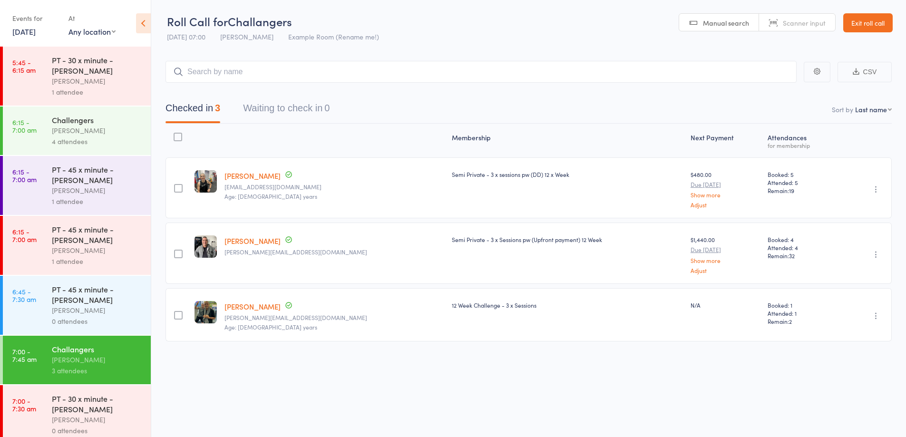
click at [90, 416] on div "[PERSON_NAME]" at bounding box center [97, 419] width 91 height 11
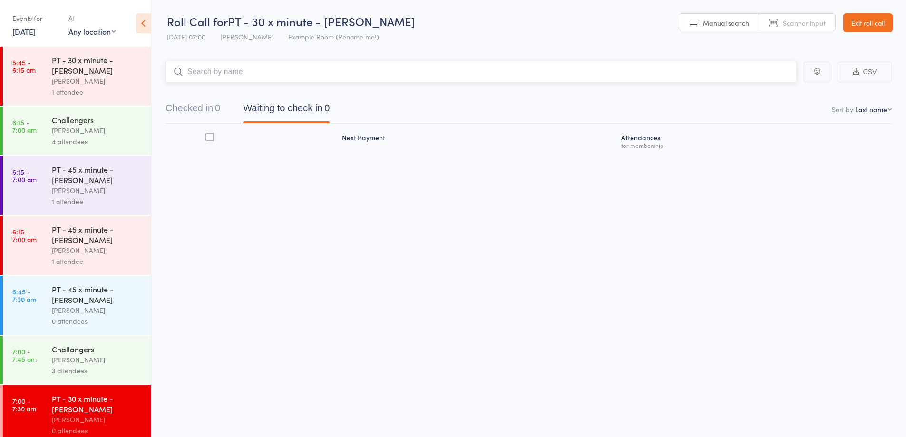
click at [359, 69] on input "search" at bounding box center [480, 72] width 631 height 22
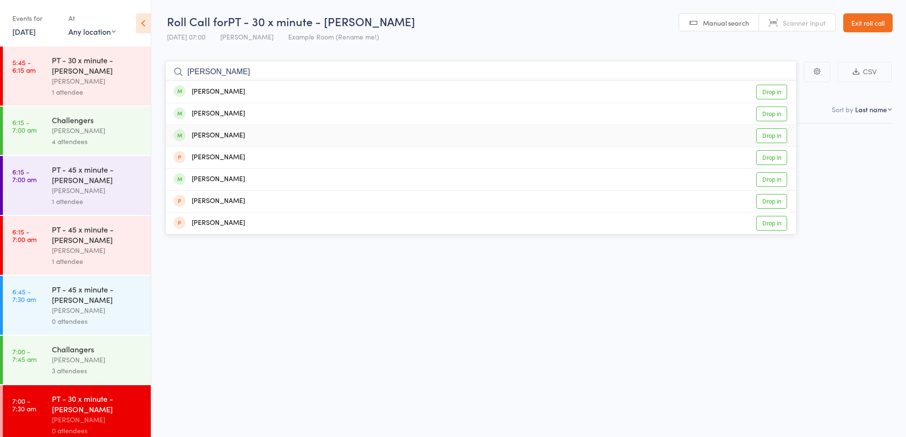
type input "nick"
click at [325, 138] on div "Nick Maranelli Drop in" at bounding box center [481, 135] width 630 height 21
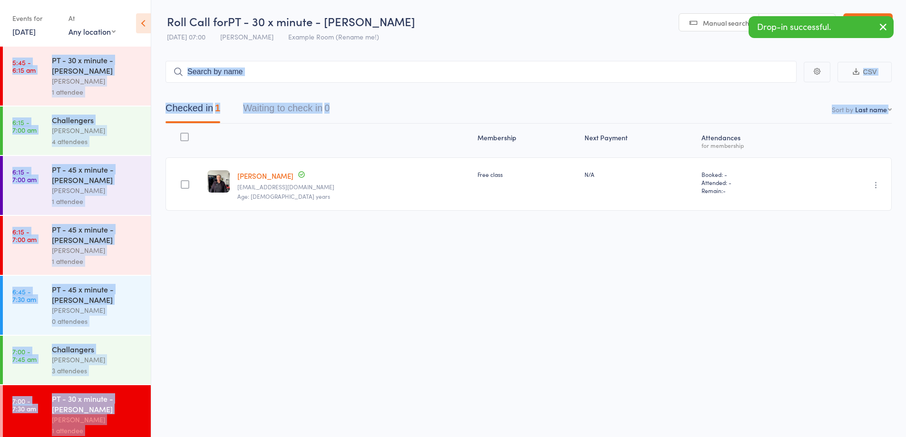
drag, startPoint x: 149, startPoint y: 156, endPoint x: 149, endPoint y: 169, distance: 12.8
click at [151, 199] on div "Roll Call for PT - 30 x minute - Nick Maranelli 11 Aug 07:00 David Smethurst Ex…" at bounding box center [453, 218] width 906 height 437
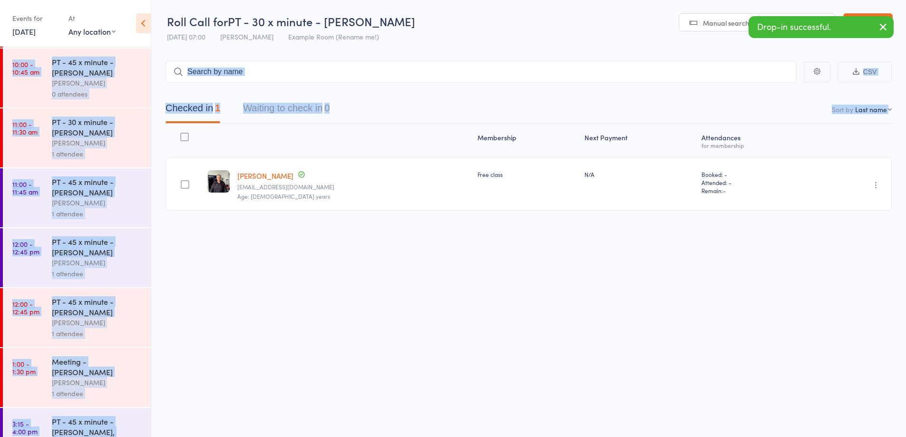
scroll to position [846, 0]
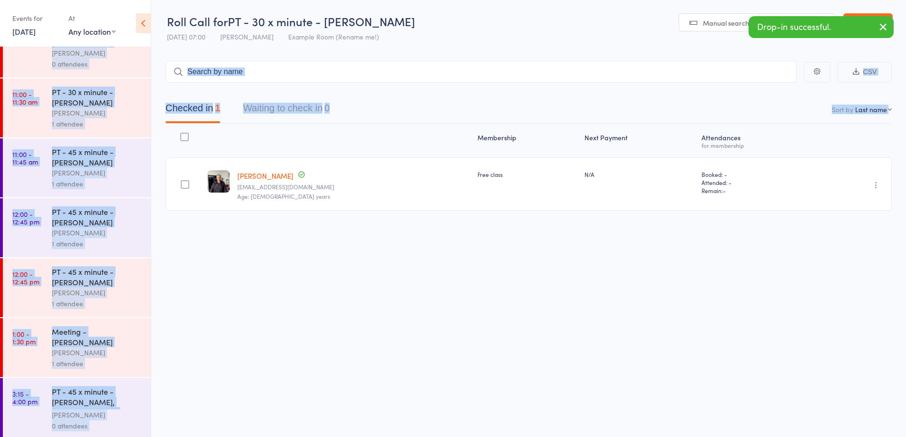
click at [221, 301] on div "Roll Call for PT - 30 x minute - Nick Maranelli 11 Aug 07:00 David Smethurst Ex…" at bounding box center [453, 218] width 906 height 437
click at [223, 303] on div "Roll Call for PT - 30 x minute - Nick Maranelli 11 Aug 07:00 David Smethurst Ex…" at bounding box center [453, 218] width 906 height 437
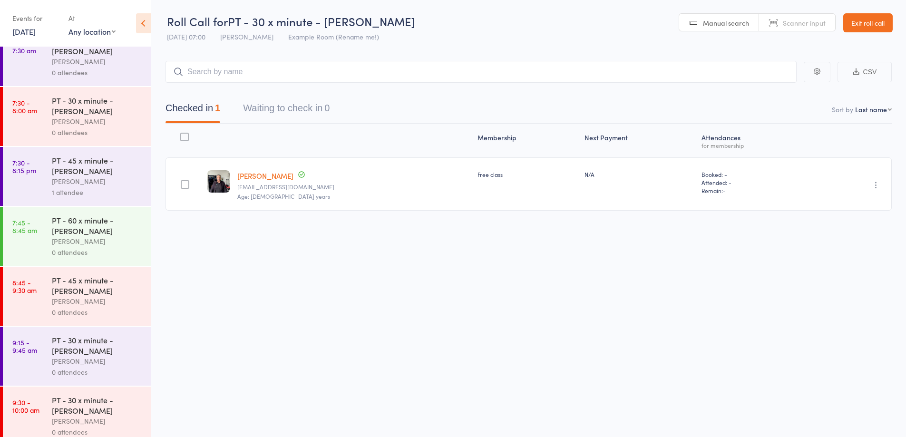
scroll to position [416, 0]
click at [109, 126] on div "David Smethurst" at bounding box center [97, 123] width 91 height 11
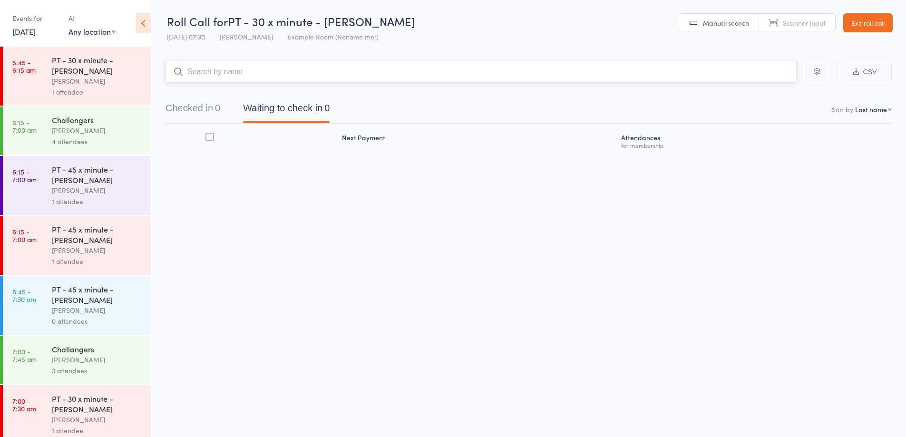
click at [449, 65] on input "search" at bounding box center [480, 72] width 631 height 22
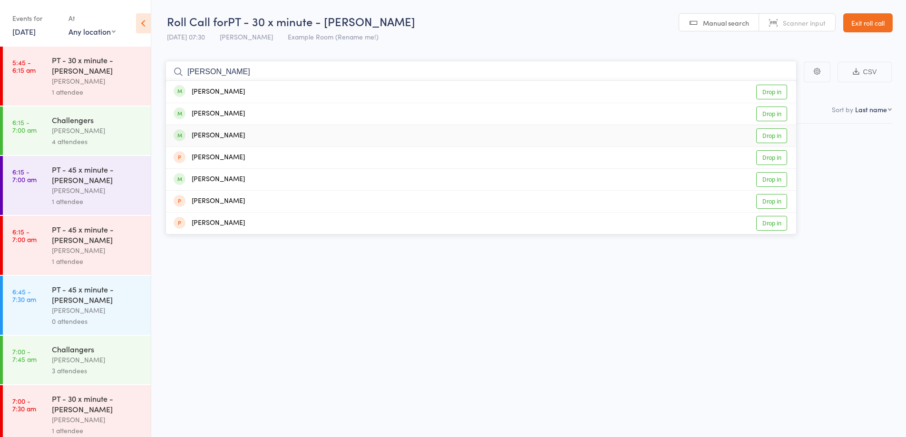
type input "nick"
click at [226, 137] on div "Nick Maranelli" at bounding box center [209, 135] width 71 height 11
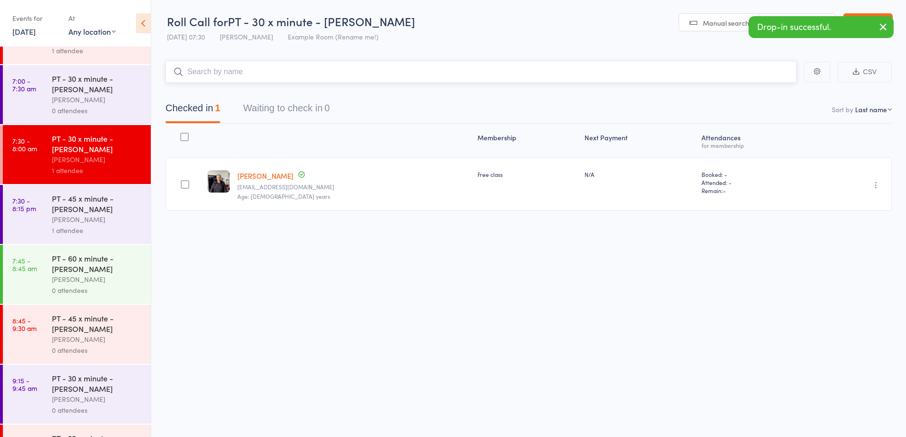
scroll to position [396, 0]
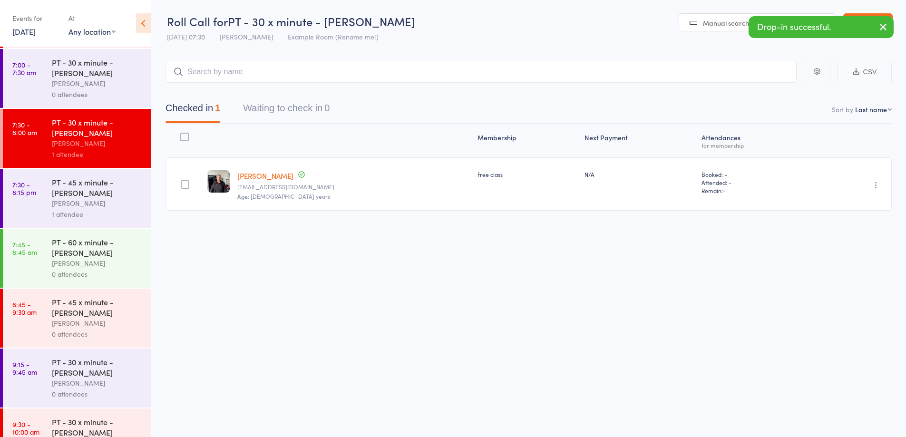
click at [121, 202] on div "[PERSON_NAME]" at bounding box center [97, 203] width 91 height 11
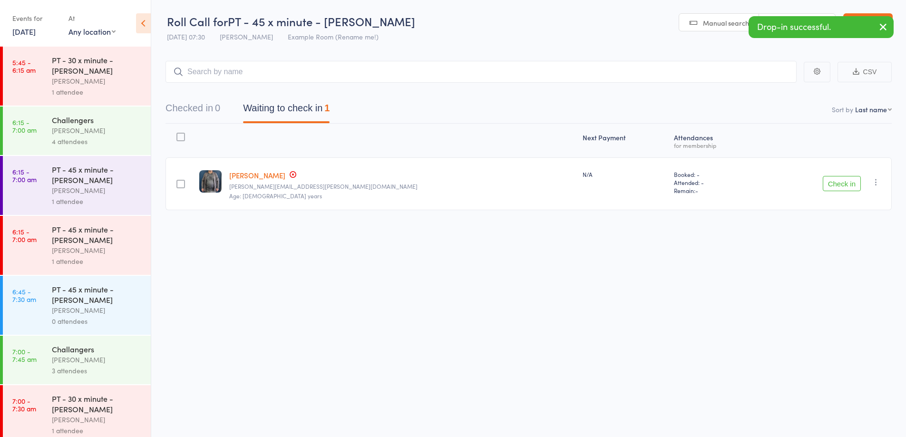
click at [835, 184] on button "Check in" at bounding box center [842, 183] width 38 height 15
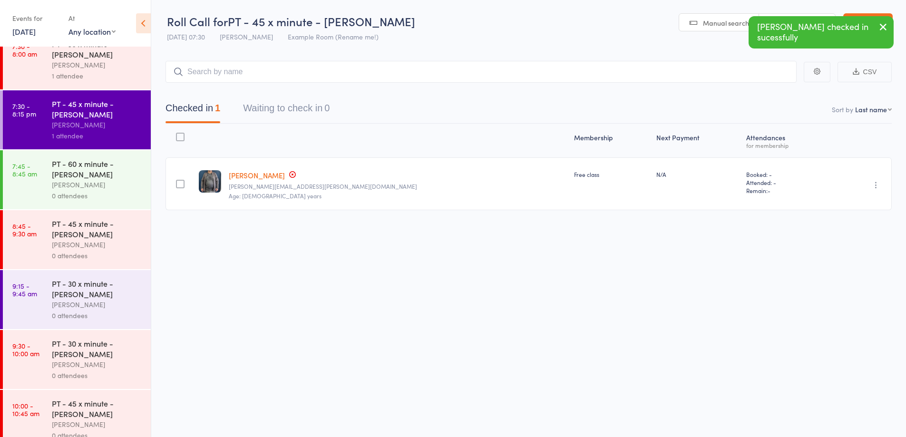
scroll to position [468, 0]
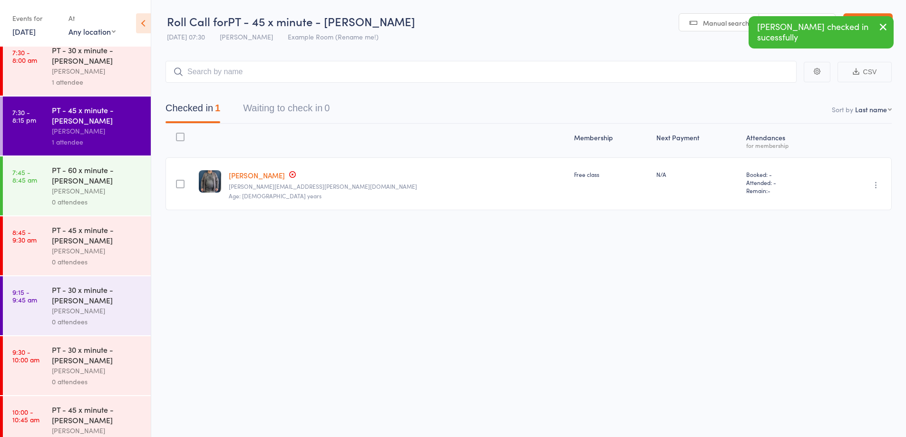
click at [122, 201] on div "0 attendees" at bounding box center [97, 201] width 91 height 11
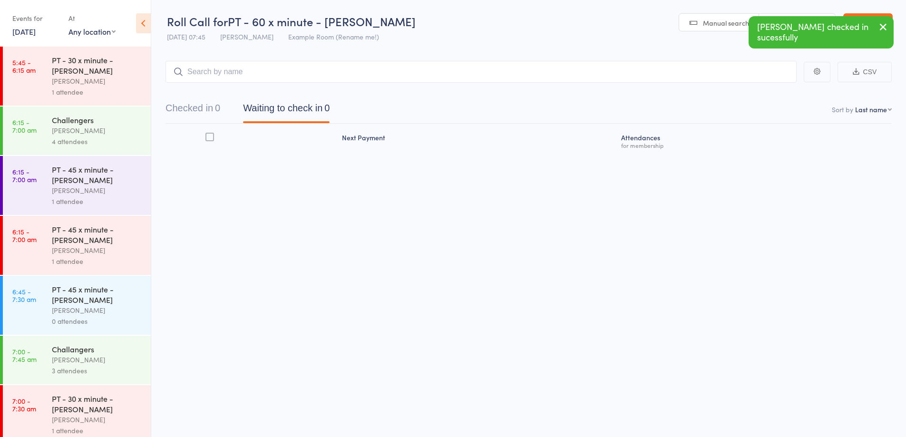
drag, startPoint x: 428, startPoint y: 77, endPoint x: 429, endPoint y: 66, distance: 11.9
click at [428, 75] on input "search" at bounding box center [480, 72] width 631 height 22
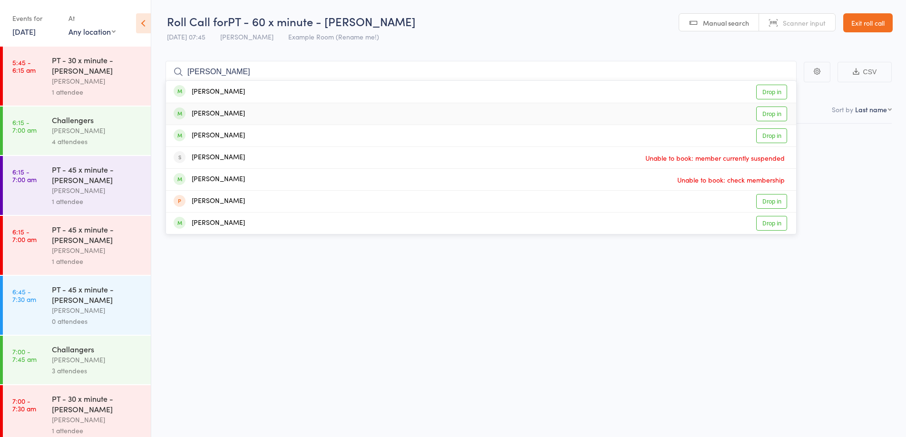
type input "john"
click at [350, 118] on div "John Feng Drop in" at bounding box center [481, 113] width 630 height 21
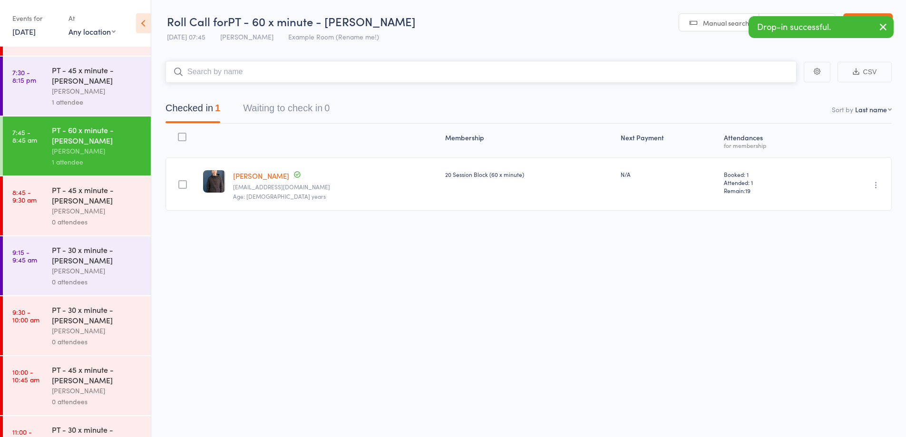
scroll to position [523, 0]
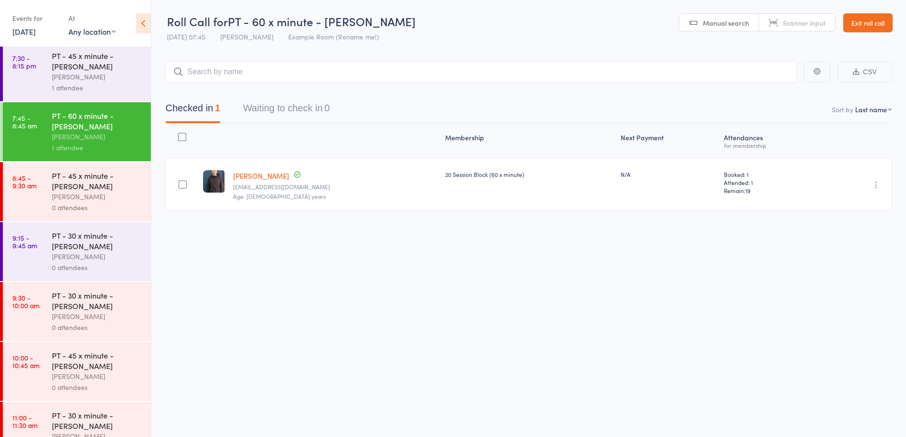
click at [112, 75] on div "[PERSON_NAME]" at bounding box center [97, 76] width 91 height 11
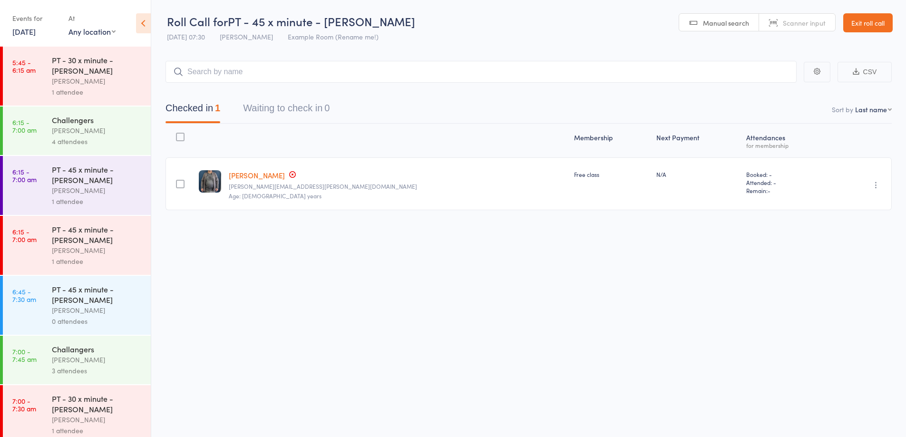
click at [267, 174] on link "Victor Beuk" at bounding box center [257, 175] width 56 height 10
click at [871, 25] on link "Exit roll call" at bounding box center [867, 22] width 49 height 19
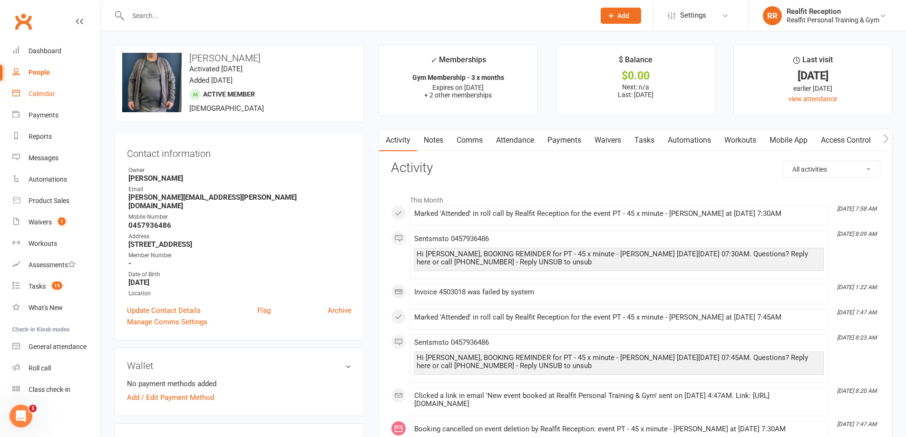
click at [49, 92] on div "Calendar" at bounding box center [42, 94] width 27 height 8
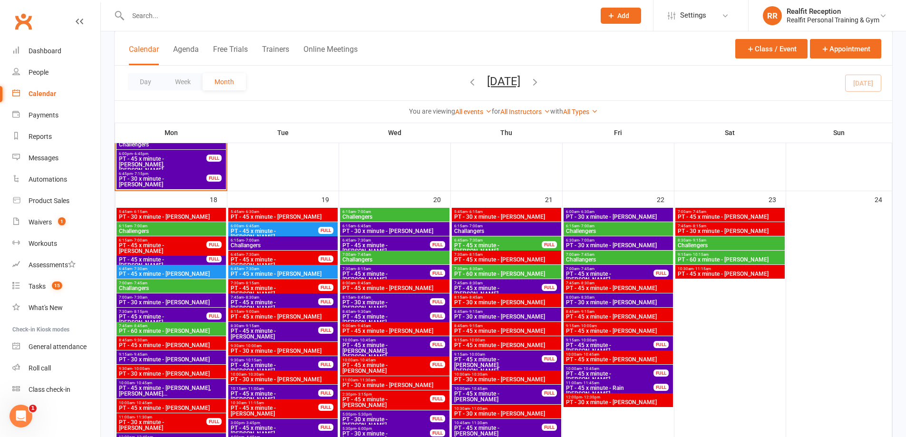
scroll to position [1094, 0]
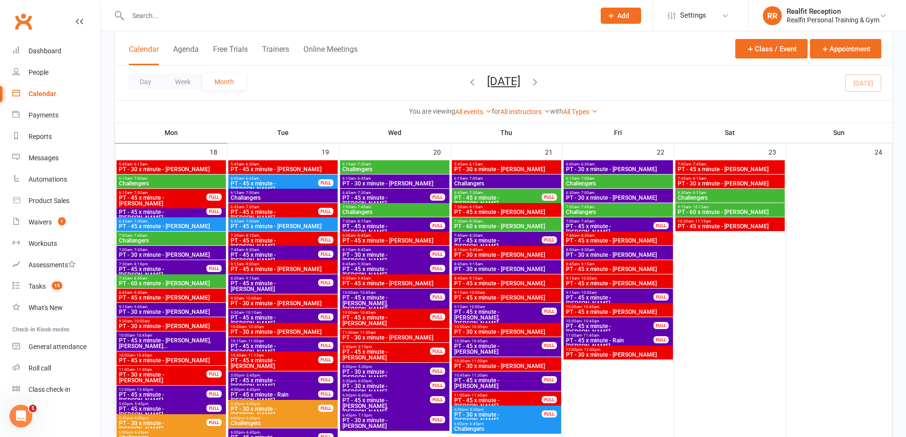
click at [619, 165] on span "6:00am - 6:30am" at bounding box center [618, 164] width 106 height 4
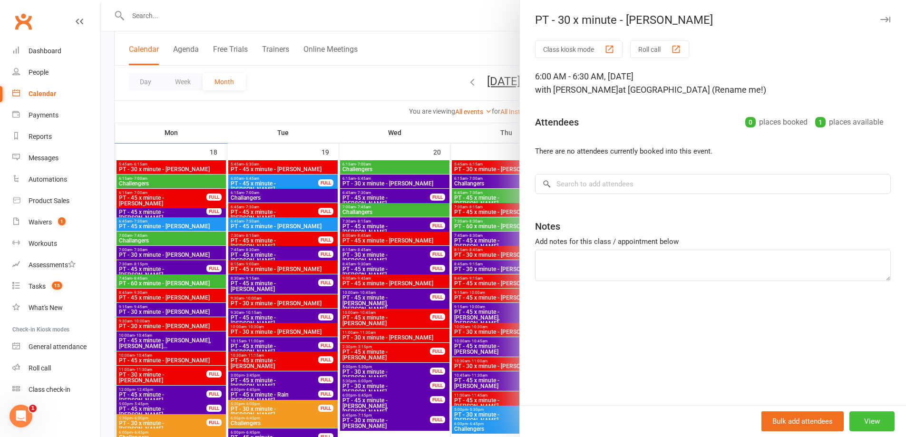
click at [861, 423] on button "View" at bounding box center [871, 421] width 45 height 20
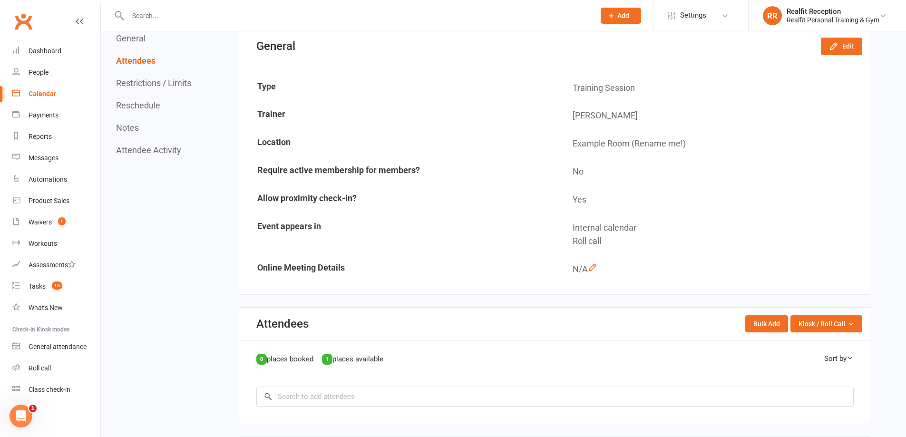
scroll to position [48, 0]
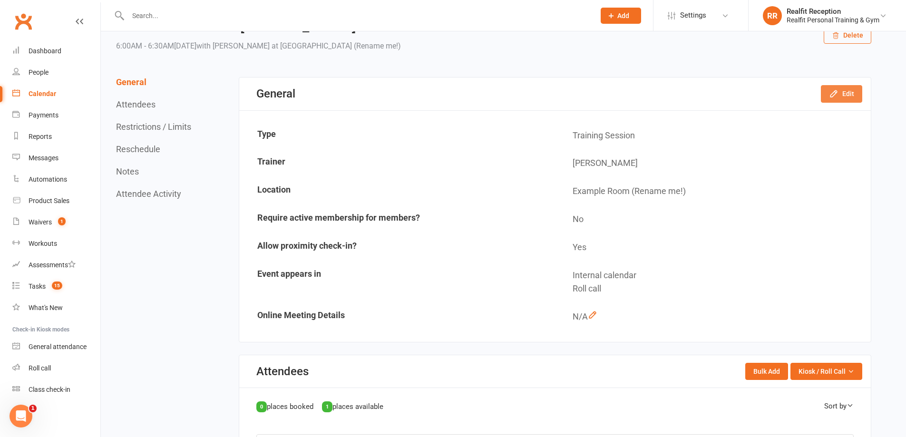
click at [839, 92] on button "Edit" at bounding box center [841, 93] width 41 height 17
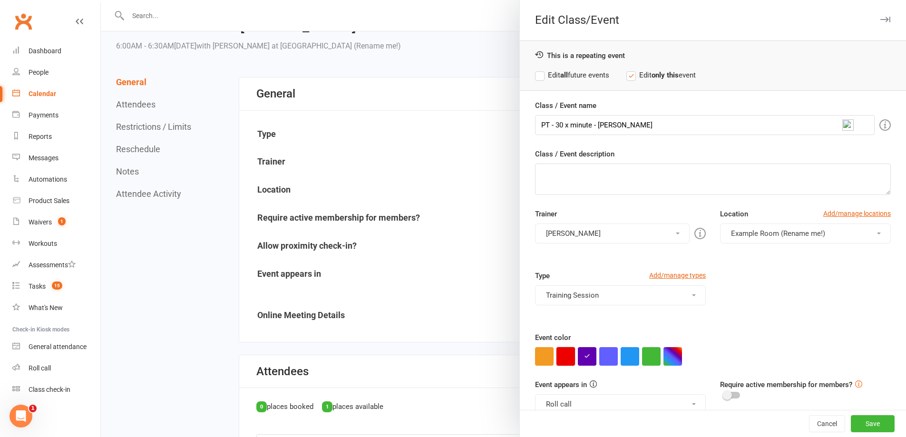
click at [565, 355] on button "button" at bounding box center [565, 356] width 19 height 19
click at [574, 229] on button "Audery Perera" at bounding box center [612, 233] width 155 height 20
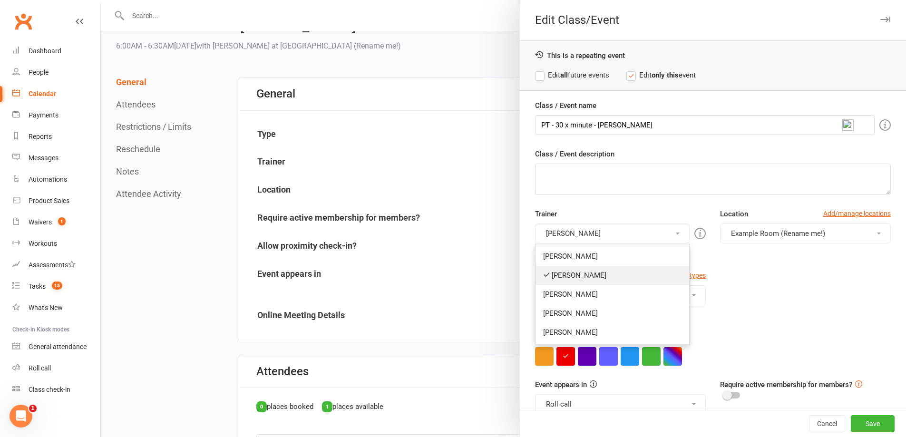
drag, startPoint x: 573, startPoint y: 277, endPoint x: 574, endPoint y: 270, distance: 6.7
click at [573, 276] on link "Audery Perera" at bounding box center [612, 275] width 154 height 19
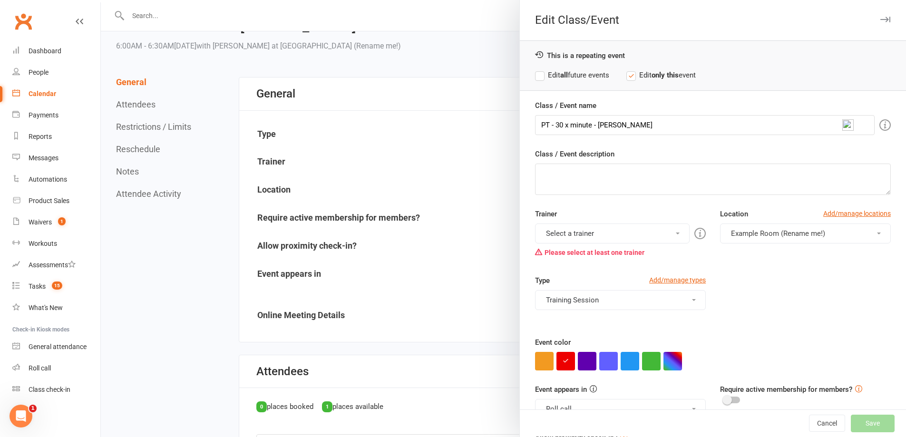
click at [572, 236] on button "Select a trainer" at bounding box center [612, 233] width 155 height 20
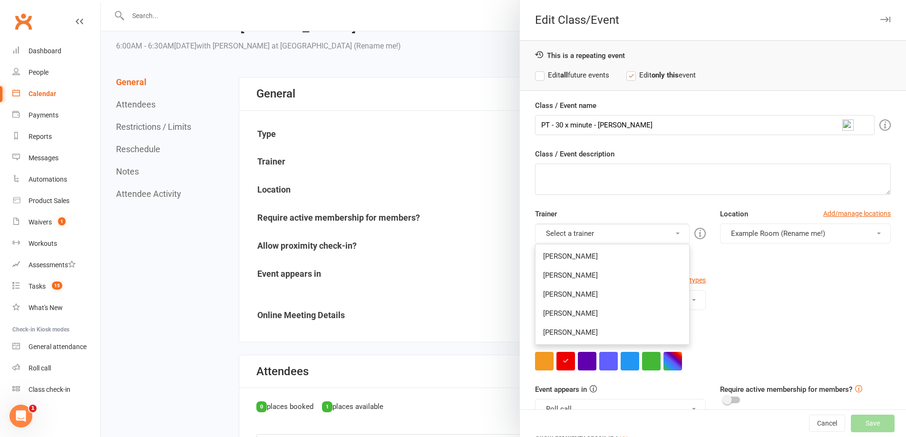
click at [566, 334] on link "David Smethurst" at bounding box center [612, 332] width 154 height 19
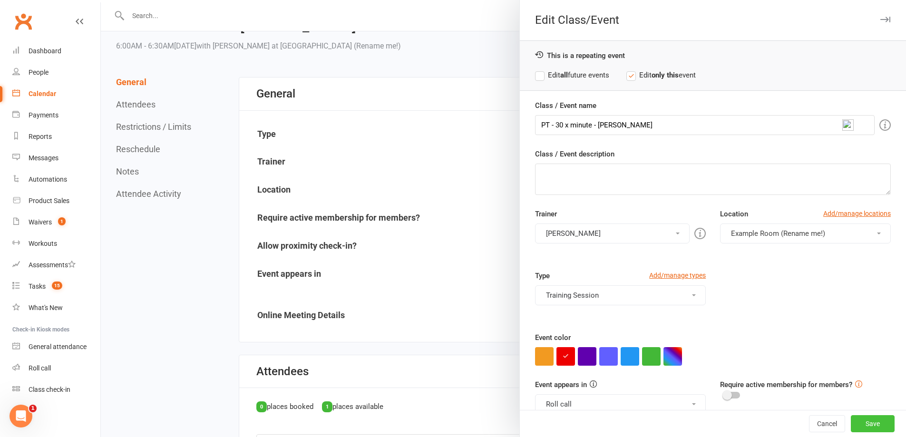
click at [854, 423] on button "Save" at bounding box center [873, 423] width 44 height 17
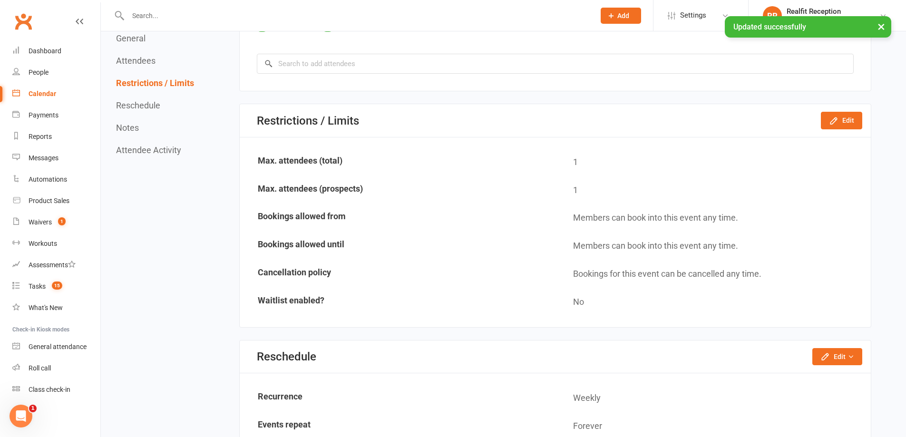
scroll to position [523, 0]
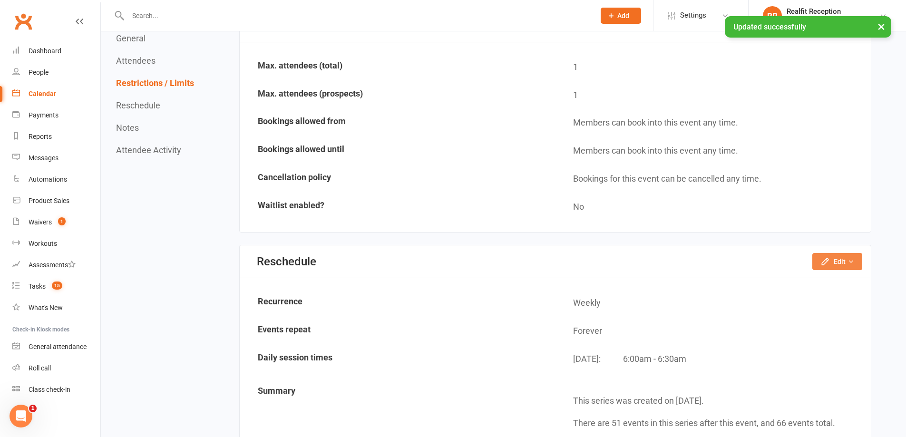
click at [828, 260] on icon "button" at bounding box center [825, 261] width 6 height 6
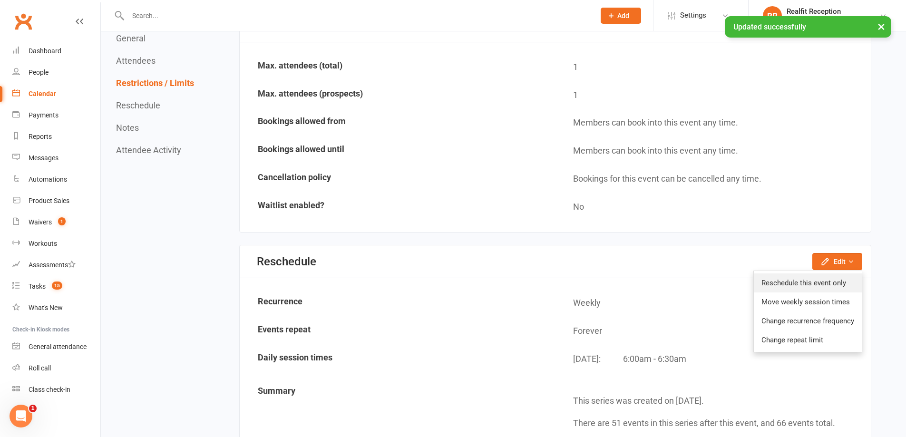
click at [783, 281] on link "Reschedule this event only" at bounding box center [808, 282] width 108 height 19
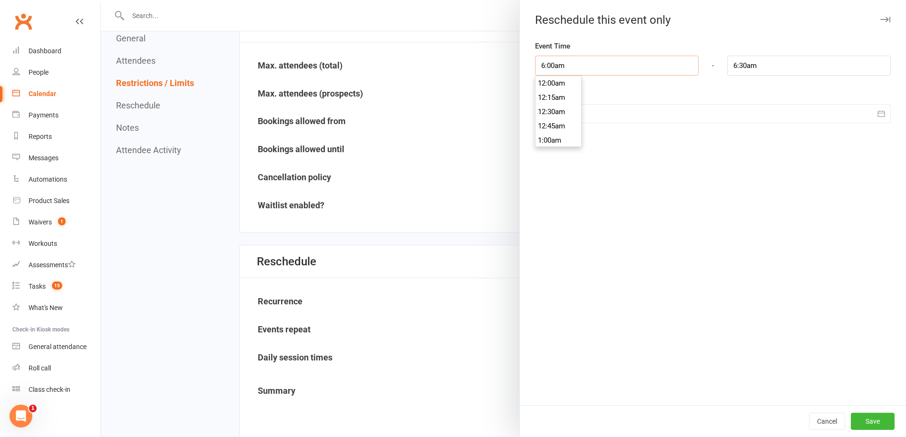
click at [569, 70] on input "6:00am" at bounding box center [617, 66] width 164 height 20
type input "7:00am"
type input "7:30am"
click at [558, 138] on li "7:00am" at bounding box center [558, 135] width 46 height 14
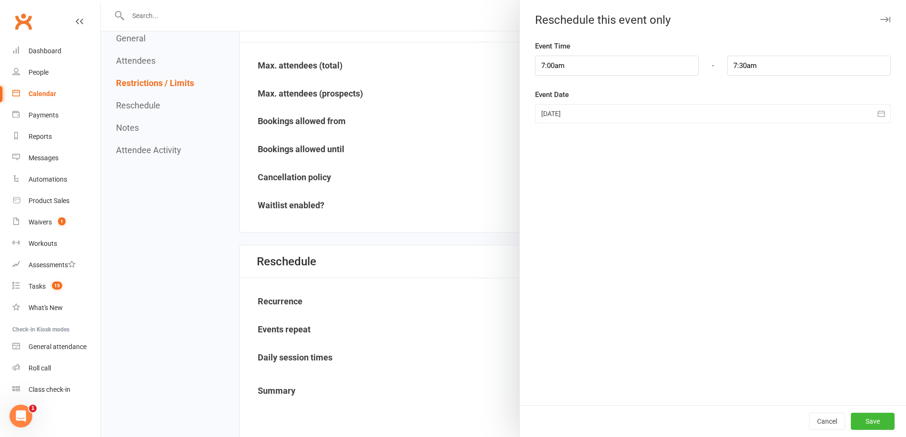
click at [571, 113] on div at bounding box center [713, 113] width 356 height 19
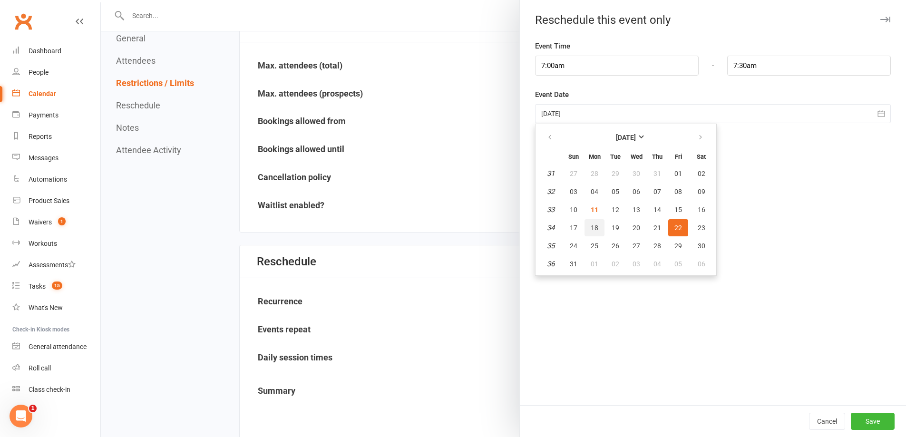
click at [590, 230] on span "18" at bounding box center [594, 228] width 8 height 8
type input "18 Aug 2025"
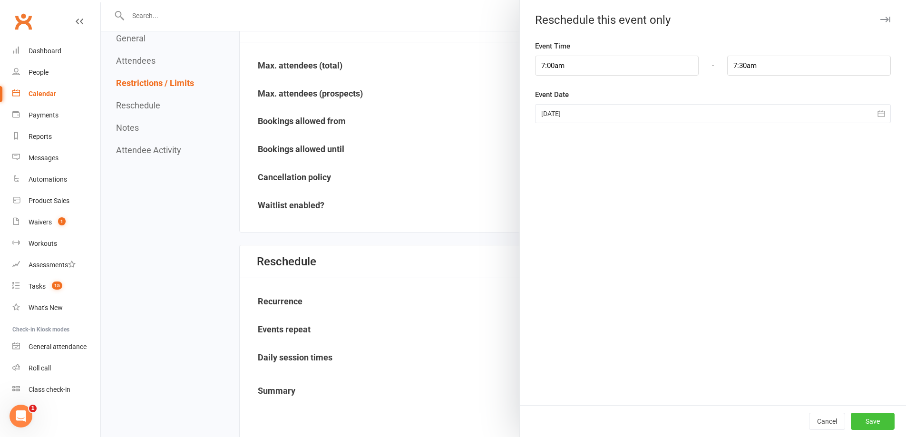
click at [854, 417] on button "Save" at bounding box center [873, 421] width 44 height 17
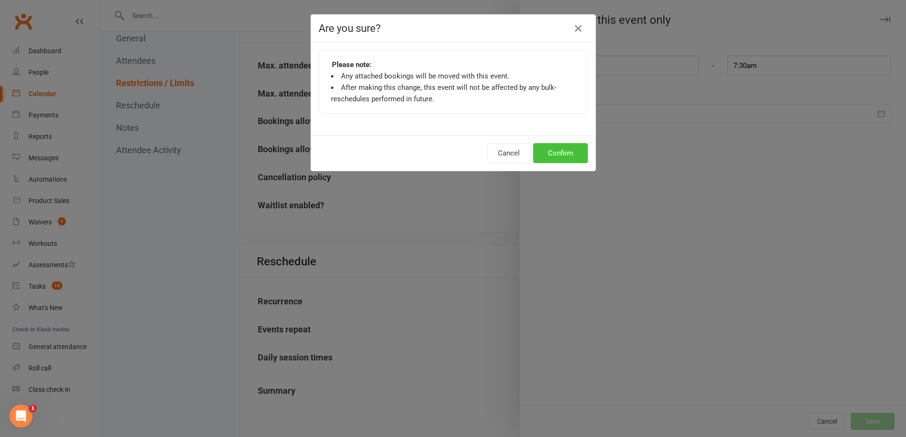
click at [561, 154] on button "Confirm" at bounding box center [560, 153] width 55 height 20
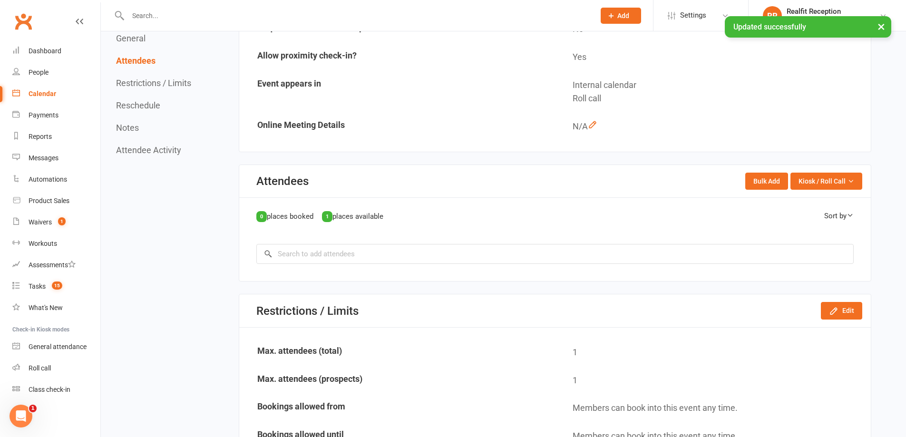
scroll to position [0, 0]
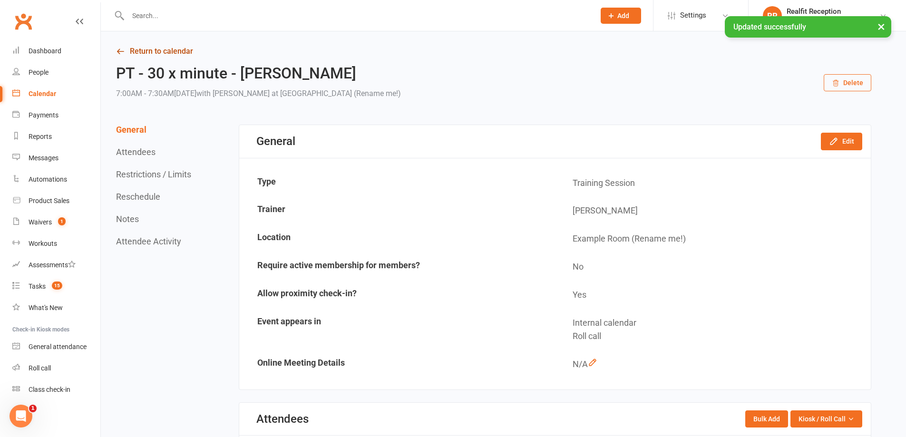
click at [159, 49] on link "Return to calendar" at bounding box center [493, 51] width 755 height 13
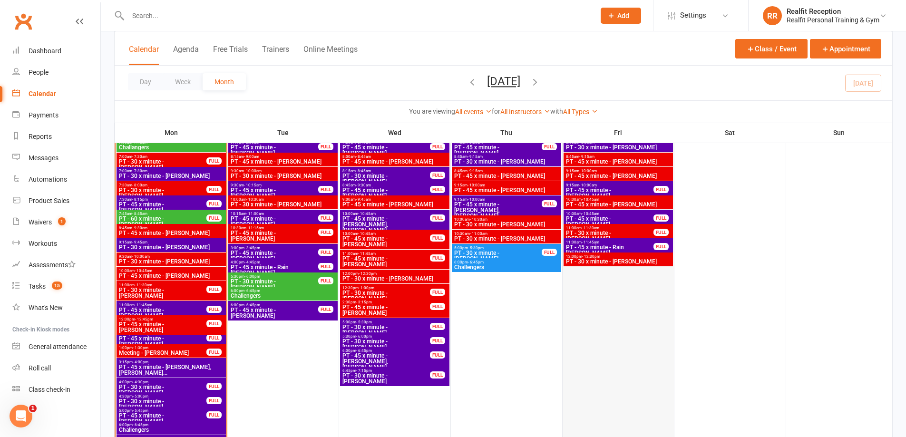
scroll to position [998, 0]
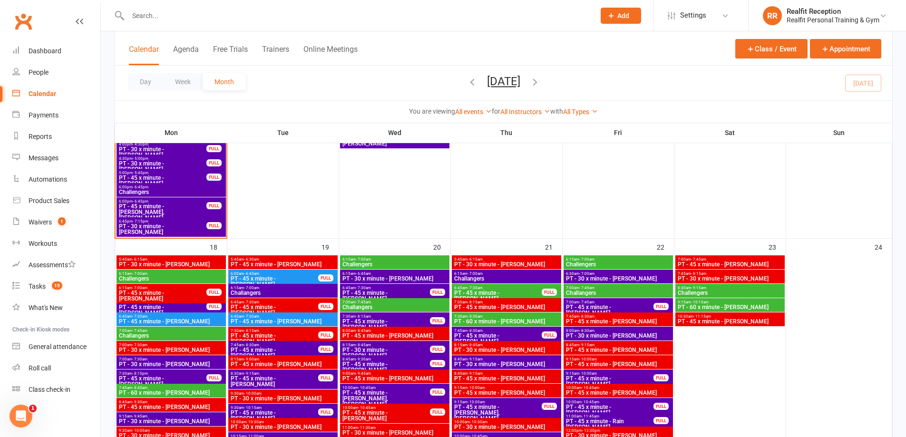
click at [639, 274] on span "6:30am - 7:00am" at bounding box center [618, 273] width 106 height 4
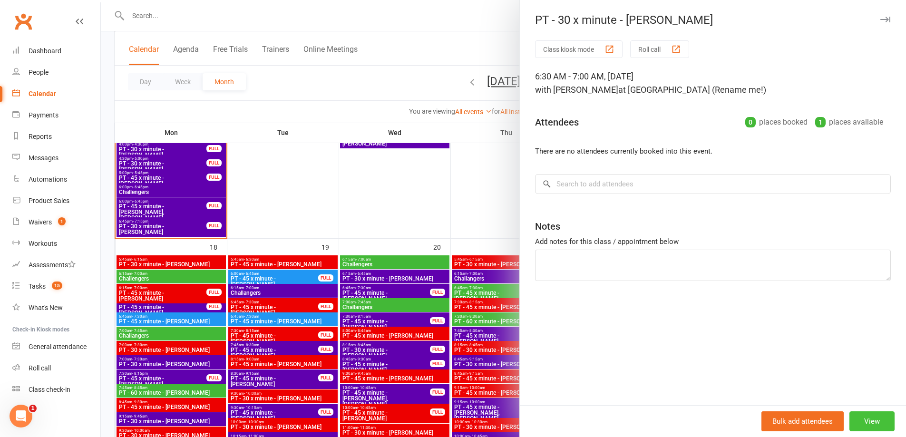
click at [868, 421] on button "View" at bounding box center [871, 421] width 45 height 20
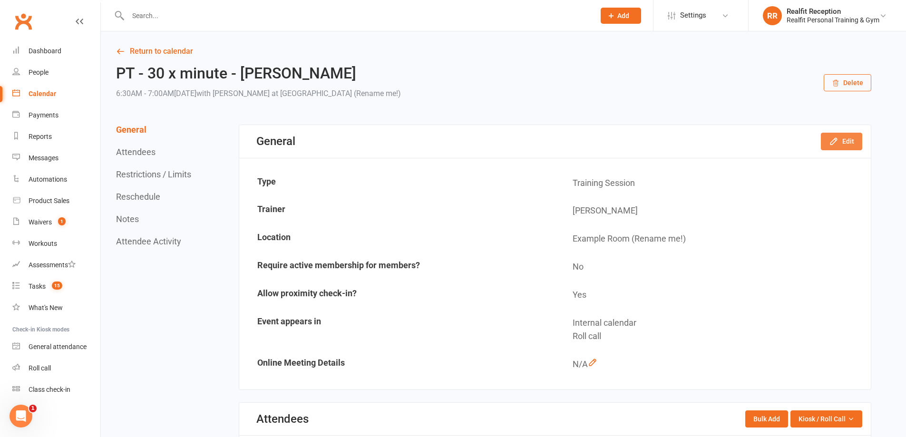
click at [841, 142] on button "Edit" at bounding box center [841, 141] width 41 height 17
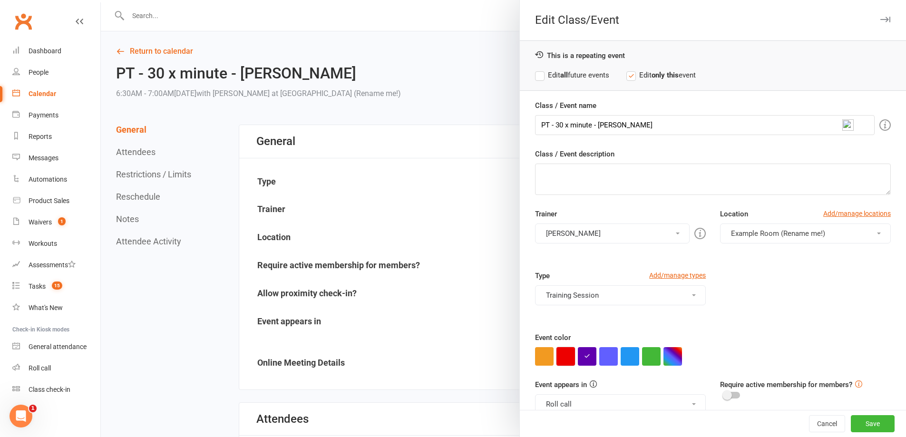
click at [561, 355] on button "button" at bounding box center [565, 356] width 19 height 19
drag, startPoint x: 568, startPoint y: 232, endPoint x: 571, endPoint y: 249, distance: 17.3
click at [569, 232] on button "Audery Perera" at bounding box center [612, 233] width 155 height 20
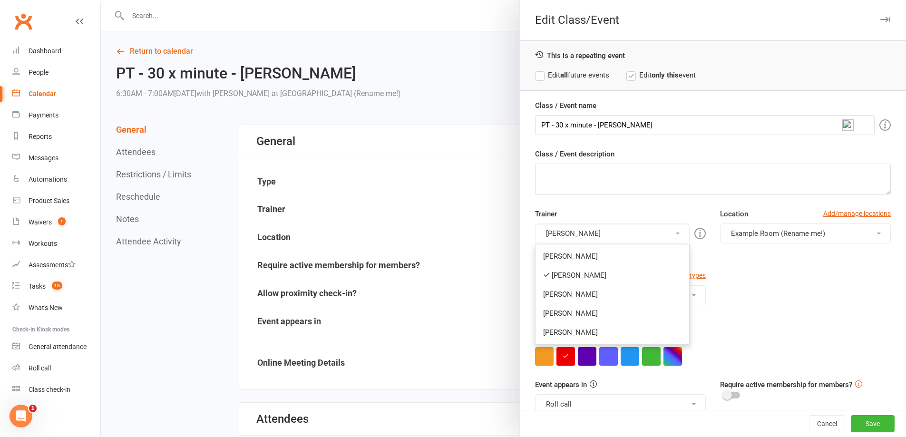
click at [570, 275] on link "Audery Perera" at bounding box center [612, 275] width 154 height 19
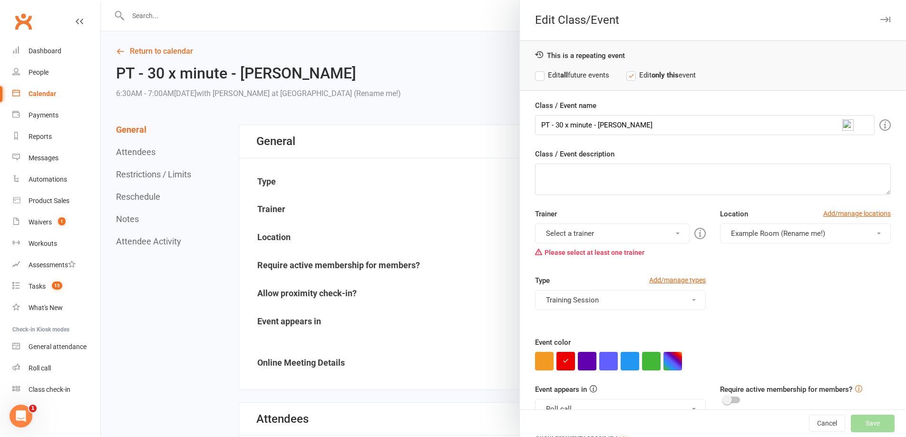
click at [574, 233] on button "Select a trainer" at bounding box center [612, 233] width 155 height 20
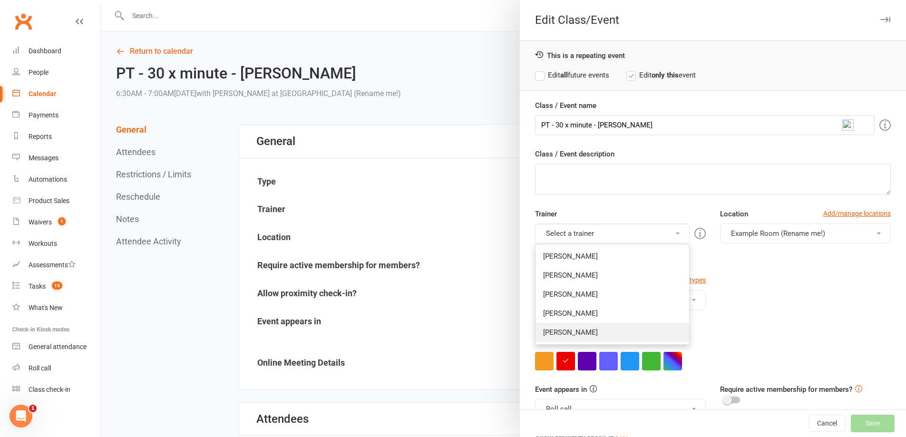
click at [572, 333] on link "David Smethurst" at bounding box center [612, 332] width 154 height 19
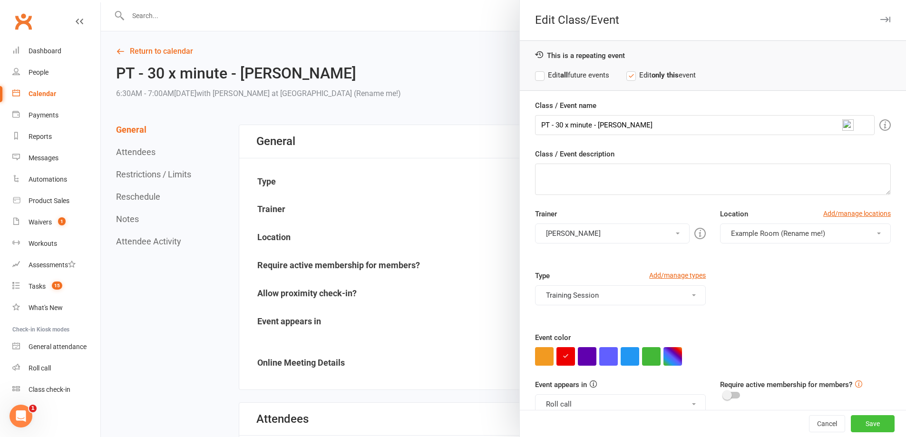
click at [861, 421] on button "Save" at bounding box center [873, 423] width 44 height 17
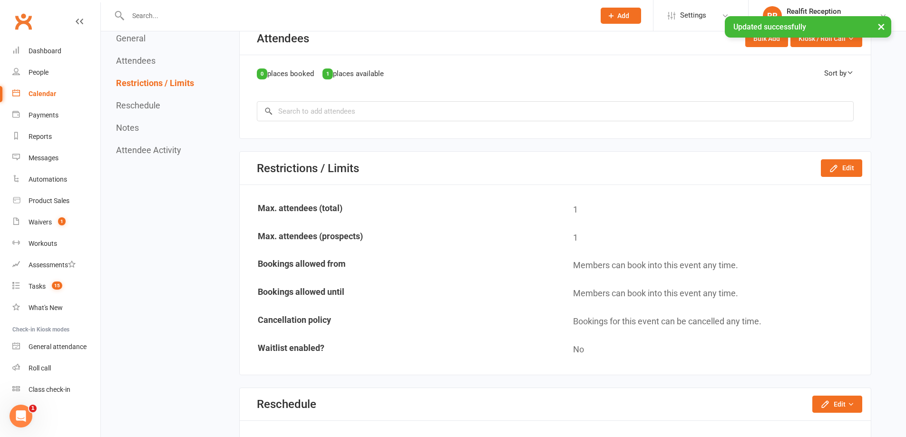
scroll to position [666, 0]
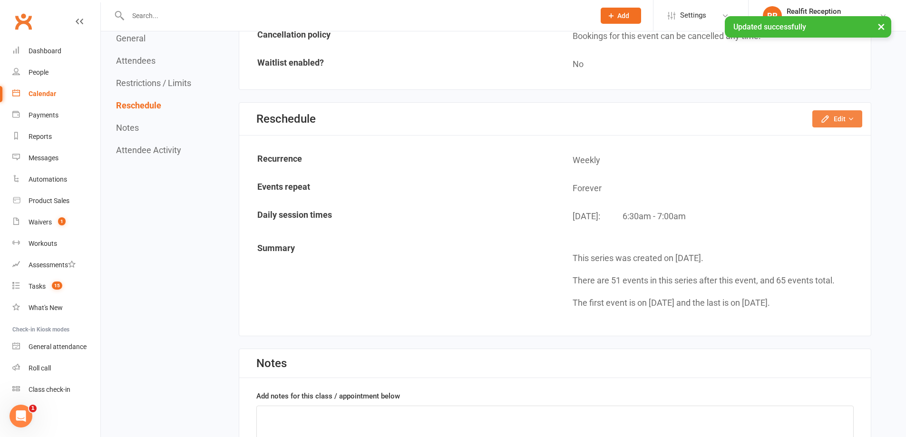
click at [835, 123] on button "Edit" at bounding box center [837, 118] width 50 height 17
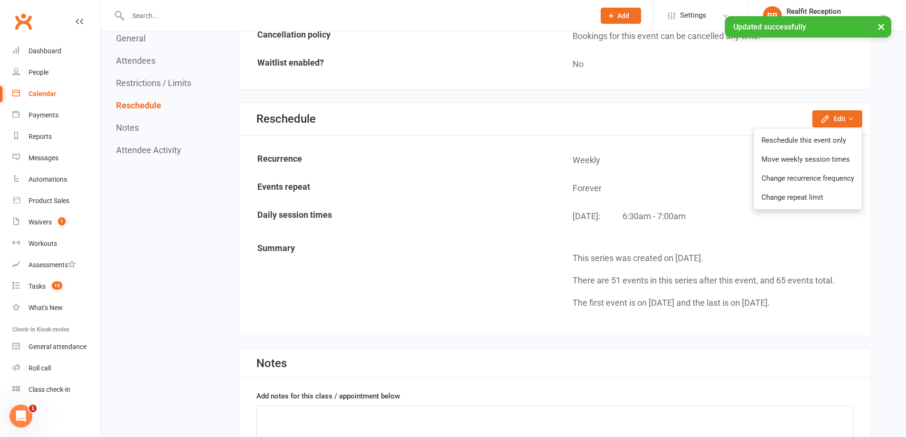
click at [773, 126] on div "Reschedule Edit Reschedule this event only Move weekly session times Change rec…" at bounding box center [554, 119] width 631 height 33
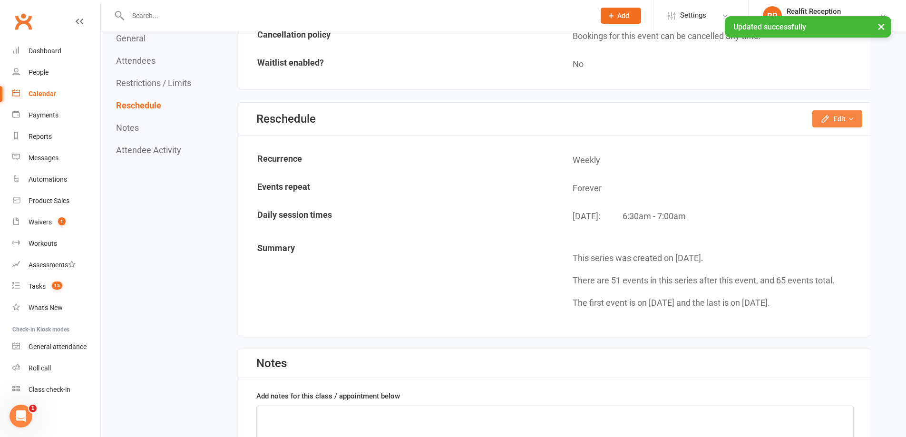
click at [839, 113] on button "Edit" at bounding box center [837, 118] width 50 height 17
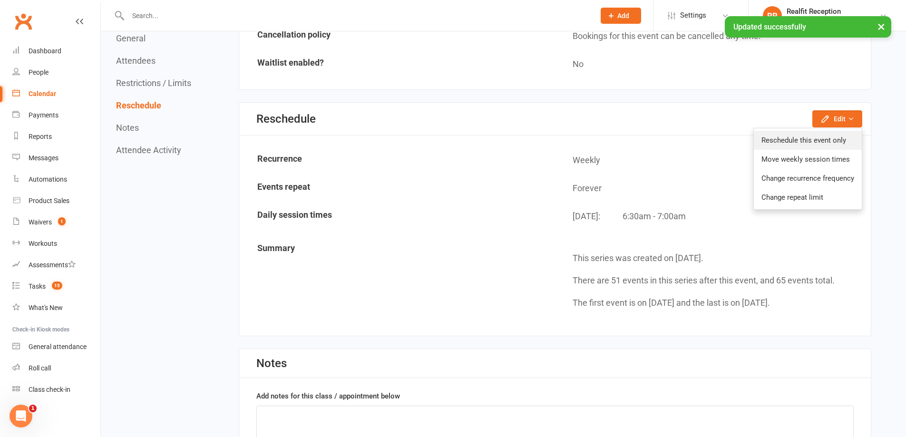
click at [818, 131] on link "Reschedule this event only" at bounding box center [808, 140] width 108 height 19
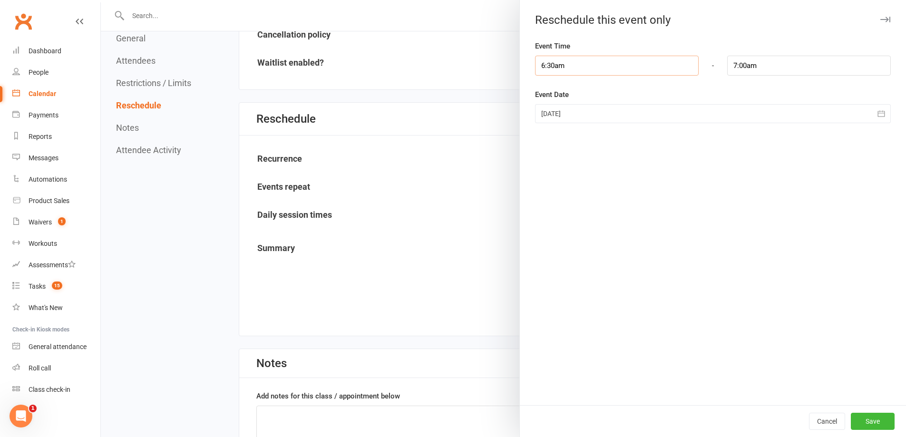
click at [581, 68] on input "6:30am" at bounding box center [617, 66] width 164 height 20
type input "7:30am"
type input "8:00am"
click at [557, 116] on li "7:30am" at bounding box center [558, 116] width 46 height 14
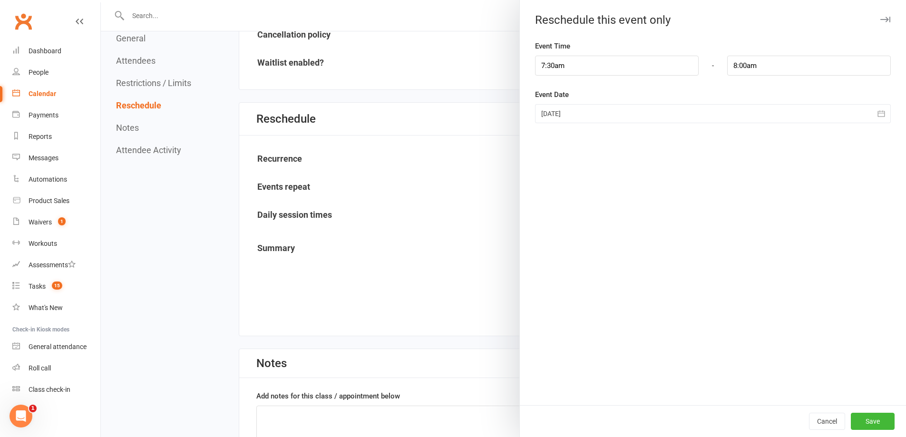
click at [565, 116] on div at bounding box center [713, 113] width 356 height 19
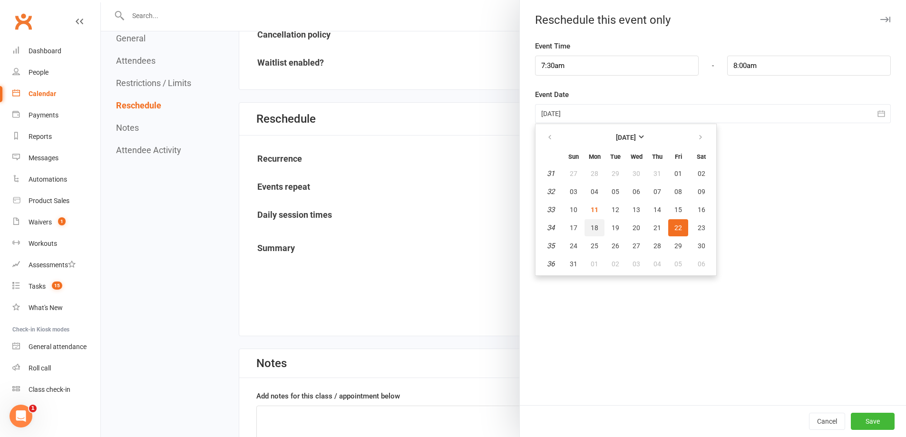
click at [595, 230] on button "18" at bounding box center [594, 227] width 20 height 17
type input "18 Aug 2025"
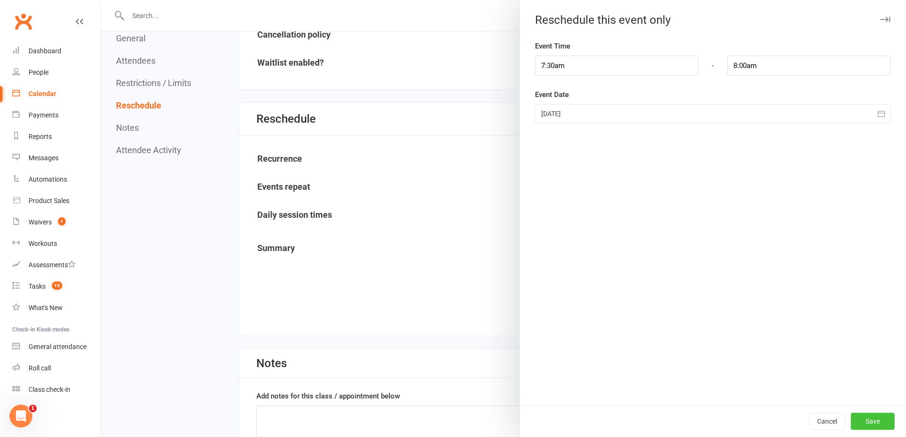
click at [859, 420] on button "Save" at bounding box center [873, 421] width 44 height 17
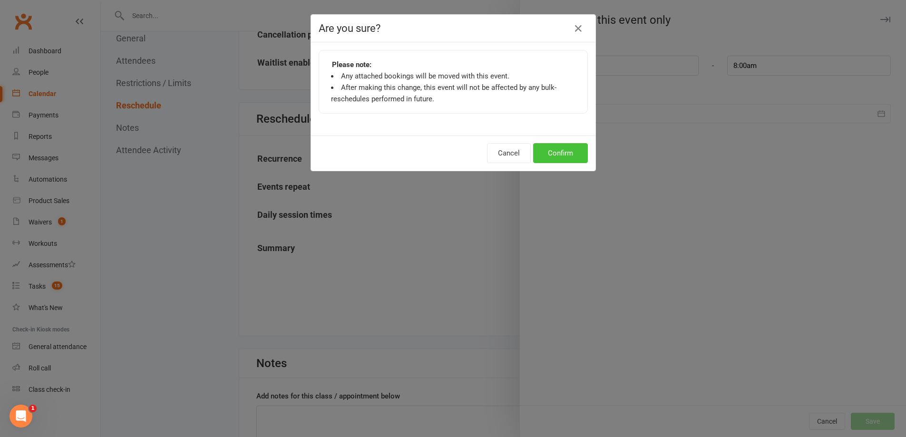
click at [561, 154] on button "Confirm" at bounding box center [560, 153] width 55 height 20
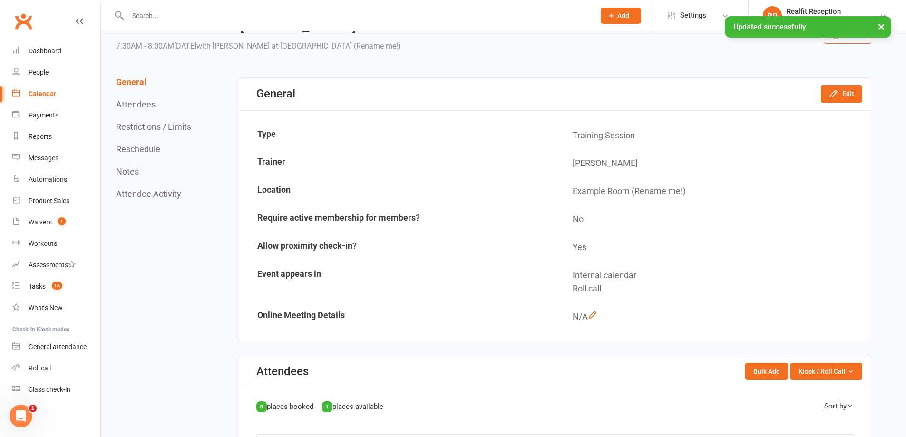
scroll to position [0, 0]
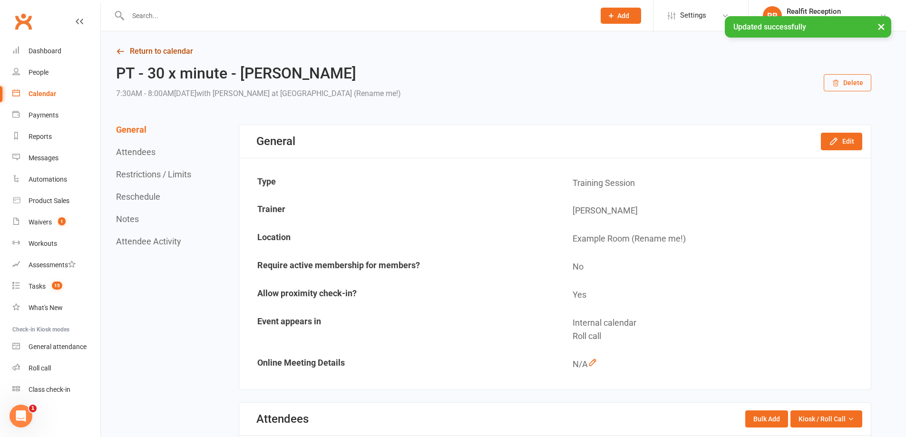
click at [166, 51] on link "Return to calendar" at bounding box center [493, 51] width 755 height 13
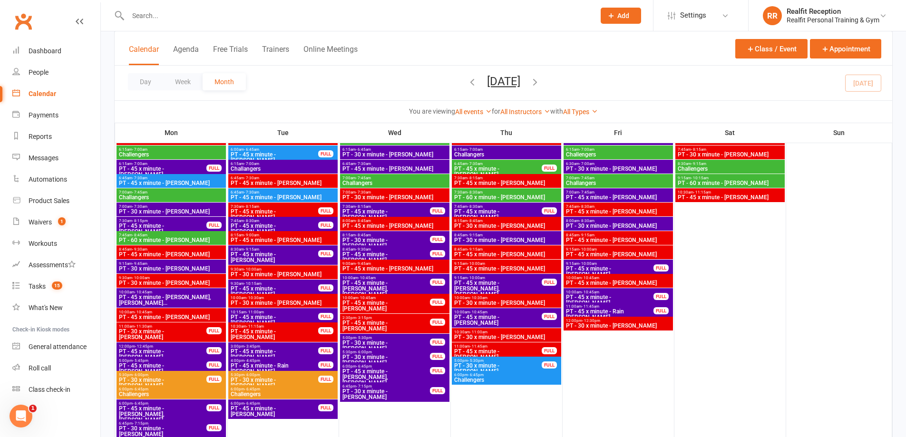
scroll to position [1443, 0]
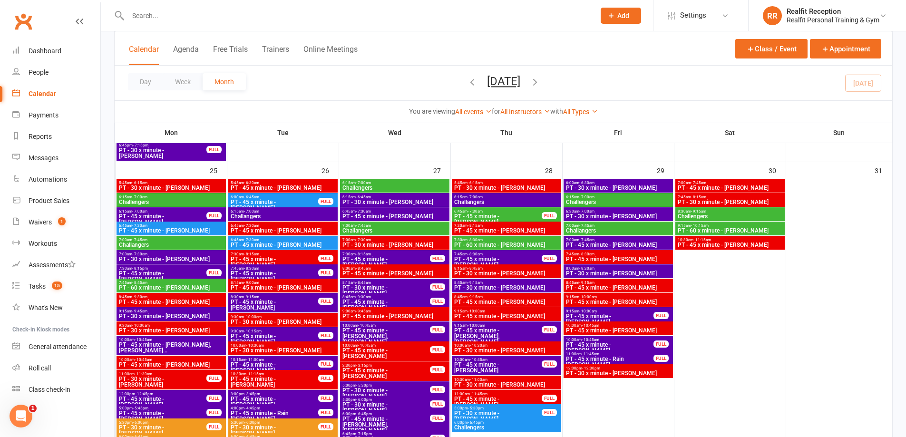
click at [403, 391] on span "PT - 30 x minute - Nick Maranelli" at bounding box center [386, 392] width 88 height 11
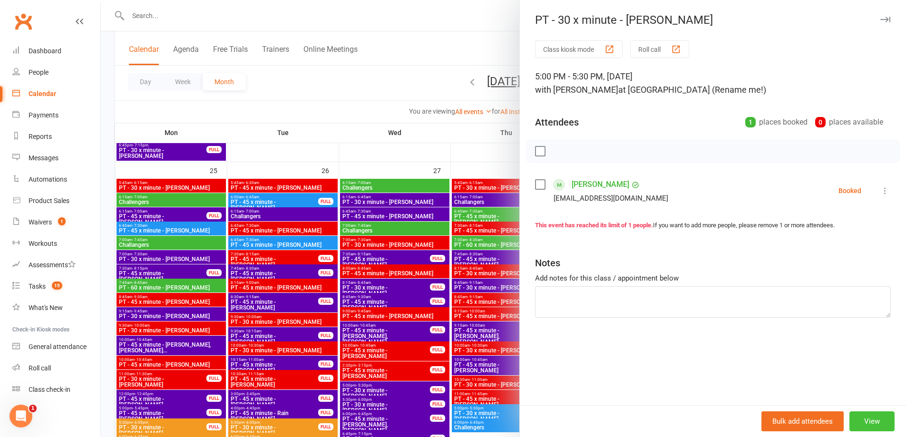
click at [869, 423] on button "View" at bounding box center [871, 421] width 45 height 20
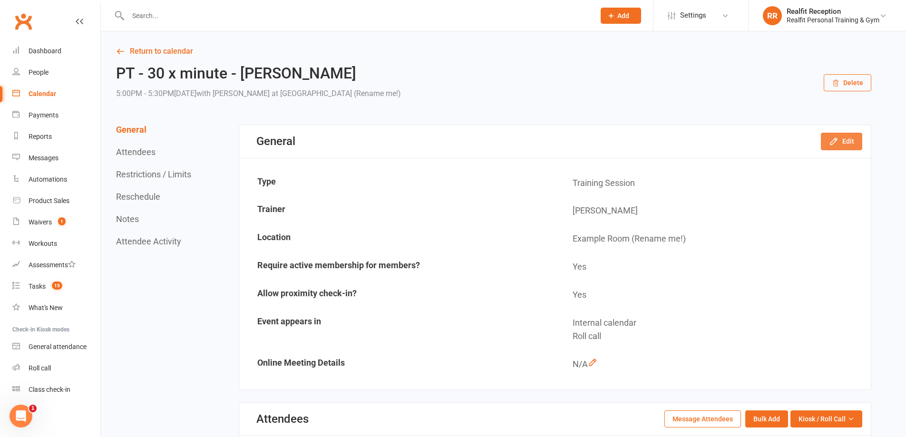
click at [842, 140] on button "Edit" at bounding box center [841, 141] width 41 height 17
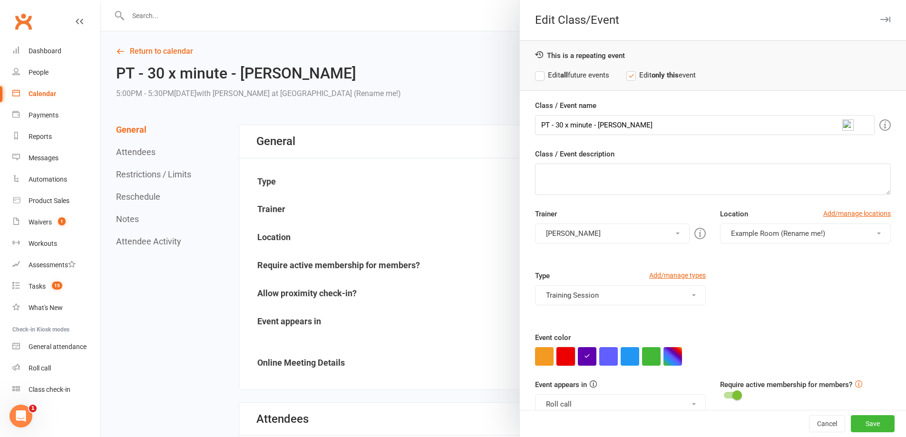
click at [564, 356] on button "button" at bounding box center [565, 356] width 19 height 19
click at [586, 232] on button "Audery Perera" at bounding box center [612, 233] width 155 height 20
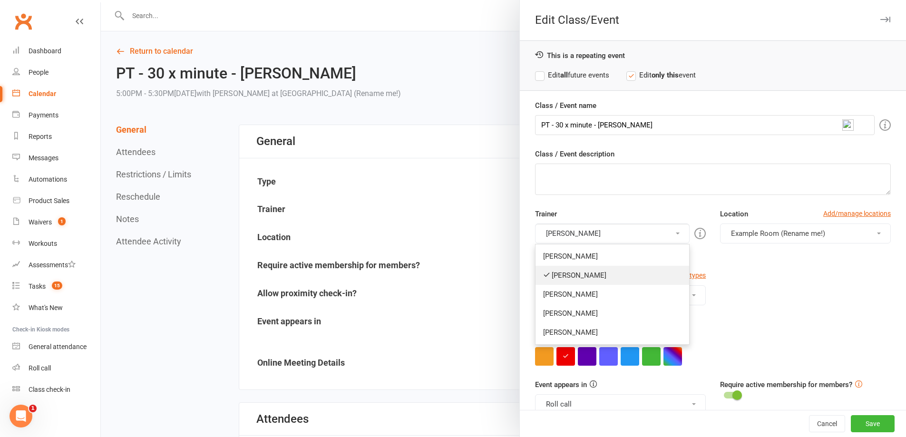
click at [569, 278] on link "Audery Perera" at bounding box center [612, 275] width 154 height 19
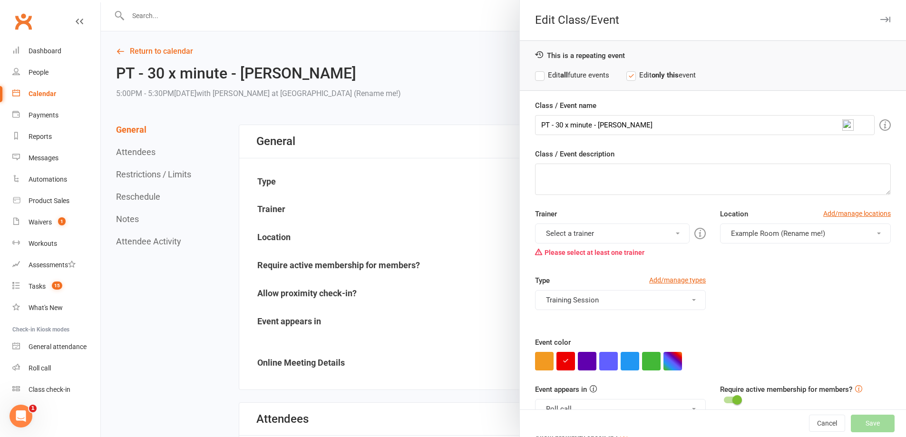
click at [568, 232] on button "Select a trainer" at bounding box center [612, 233] width 155 height 20
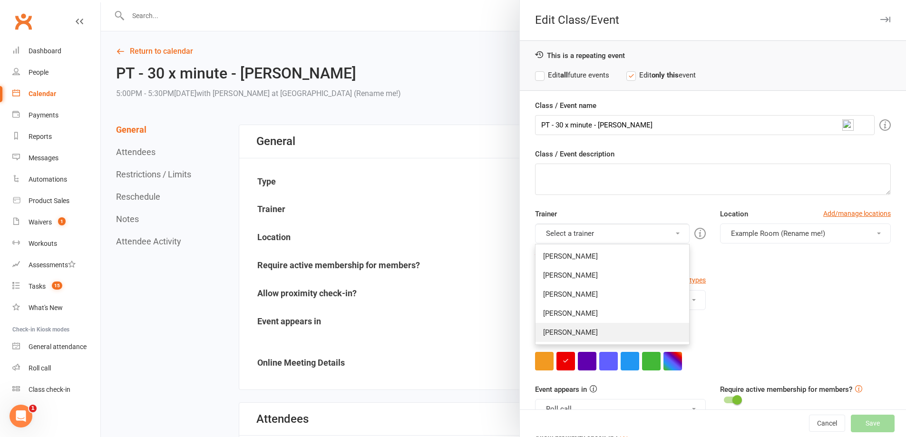
click at [562, 336] on link "David Smethurst" at bounding box center [612, 332] width 154 height 19
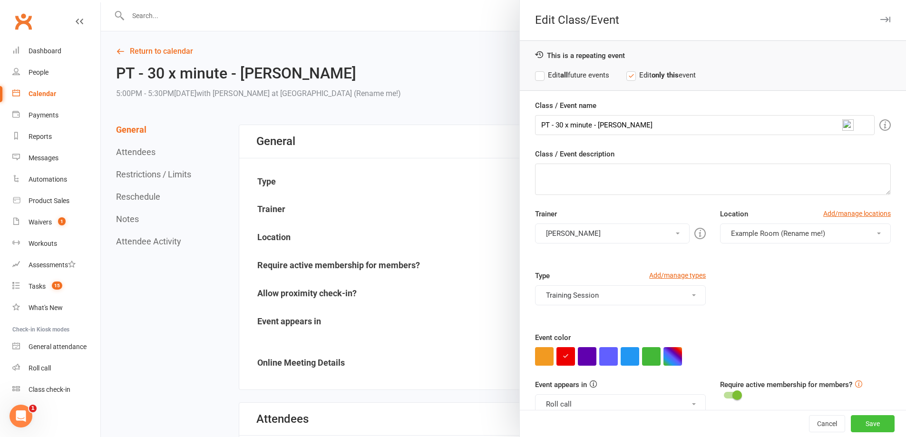
click at [864, 427] on button "Save" at bounding box center [873, 423] width 44 height 17
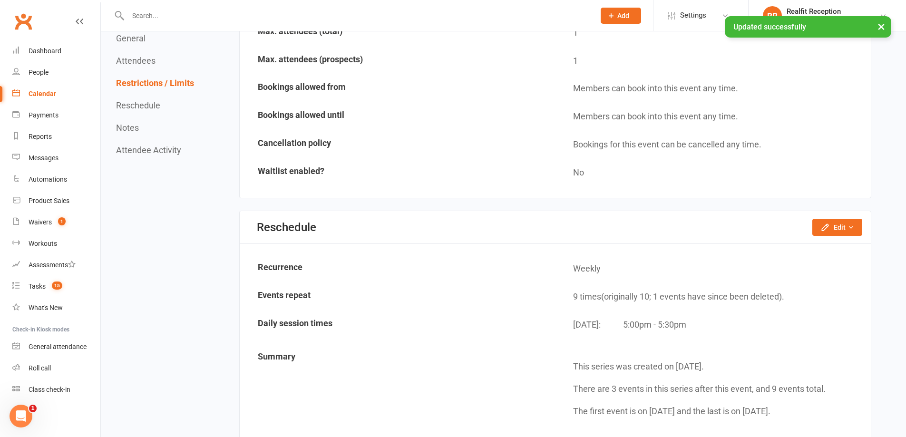
scroll to position [618, 0]
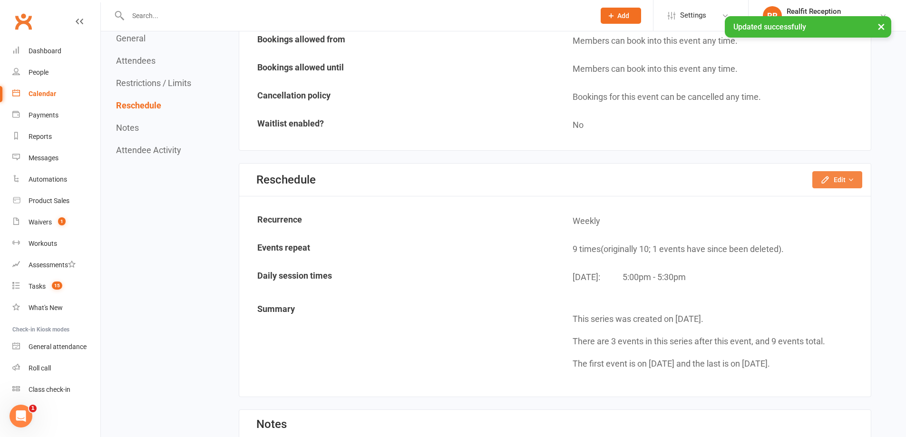
click at [823, 182] on icon "button" at bounding box center [825, 180] width 10 height 10
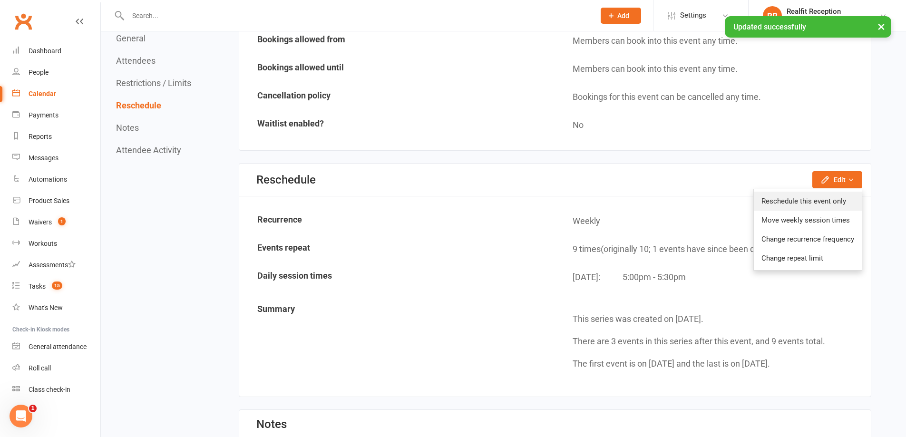
click at [772, 198] on link "Reschedule this event only" at bounding box center [808, 201] width 108 height 19
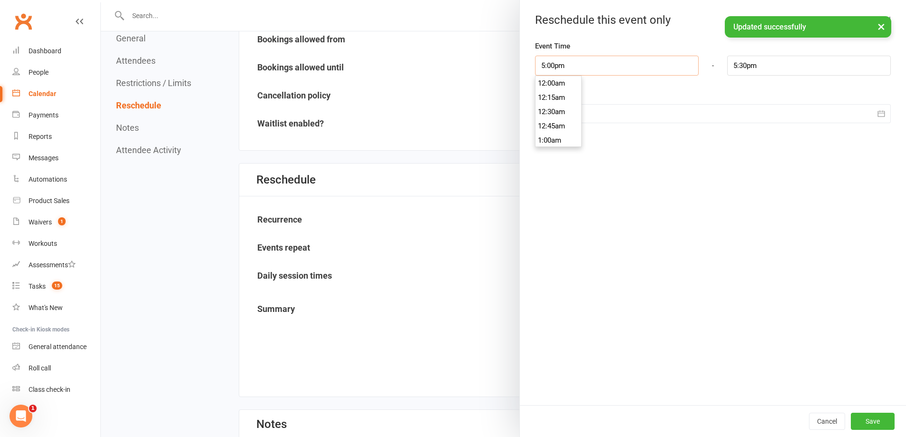
click at [578, 66] on input "5:00pm" at bounding box center [617, 66] width 164 height 20
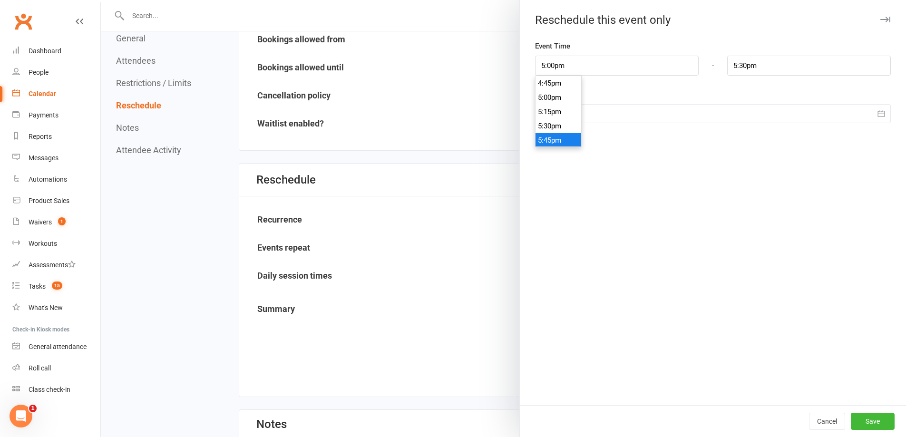
type input "5:45pm"
type input "6:15pm"
click at [570, 143] on li "5:45pm" at bounding box center [558, 140] width 46 height 14
click at [570, 143] on div "Event Time 5:45pm 12:00am 12:15am 12:30am 12:45am 1:00am 1:15am 1:30am 1:45am 2…" at bounding box center [713, 222] width 386 height 365
click at [572, 65] on input "5:45pm" at bounding box center [617, 66] width 164 height 20
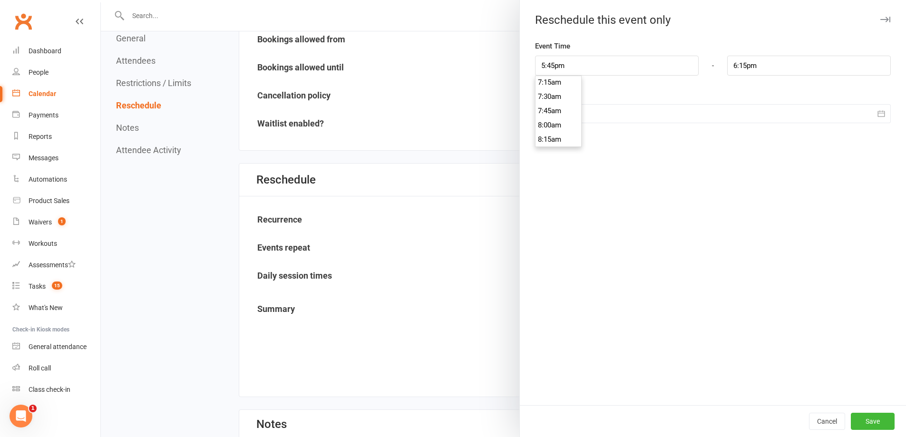
scroll to position [396, 0]
type input "7:00am"
type input "7:30am"
click at [554, 83] on li "7:00am" at bounding box center [558, 87] width 46 height 14
click at [561, 113] on div at bounding box center [713, 113] width 356 height 19
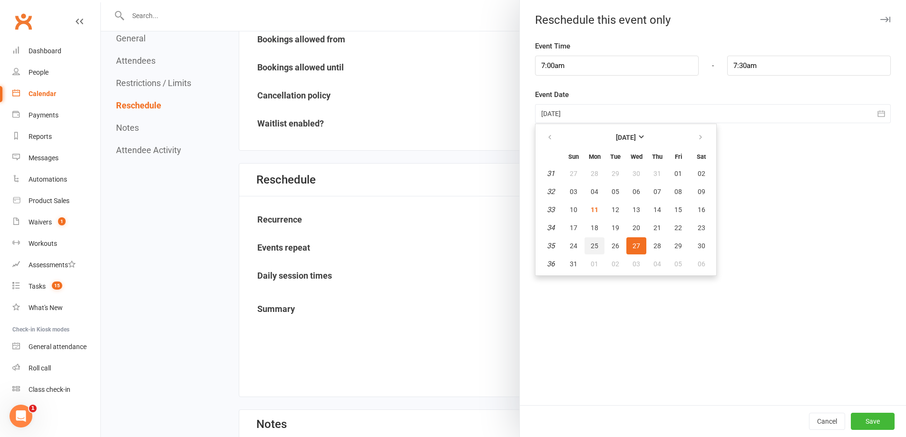
click at [590, 247] on span "25" at bounding box center [594, 246] width 8 height 8
type input "25 Aug 2025"
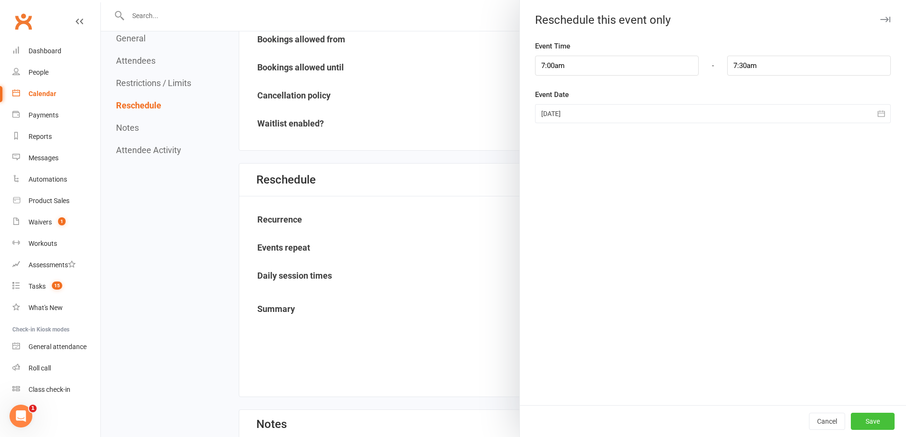
click at [856, 413] on button "Save" at bounding box center [873, 421] width 44 height 17
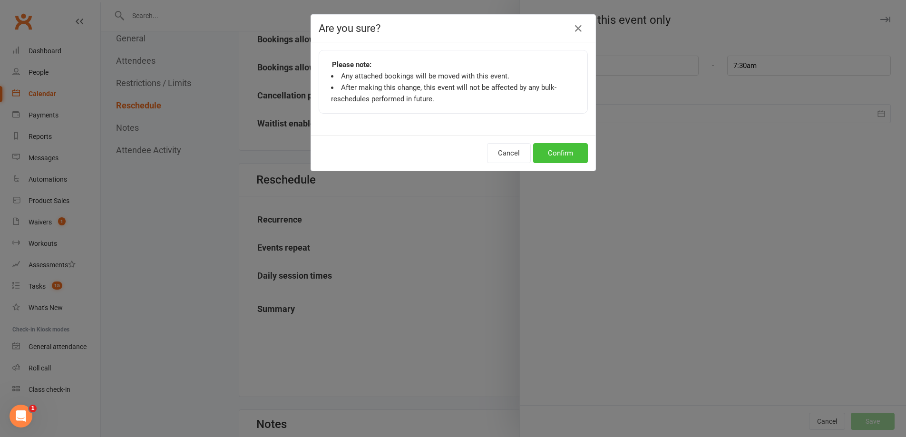
click at [563, 151] on button "Confirm" at bounding box center [560, 153] width 55 height 20
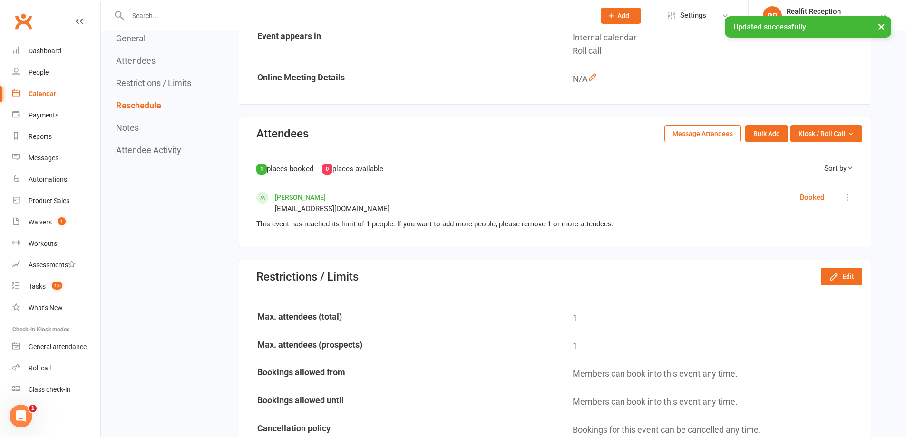
scroll to position [0, 0]
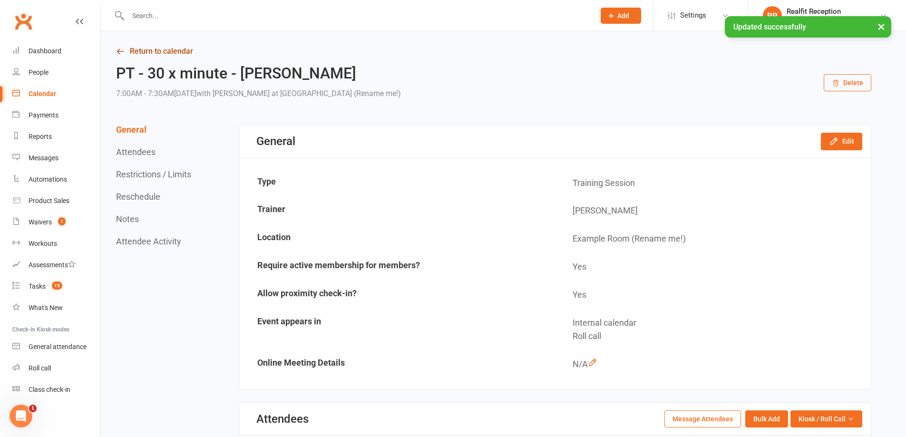
click at [189, 53] on link "Return to calendar" at bounding box center [493, 51] width 755 height 13
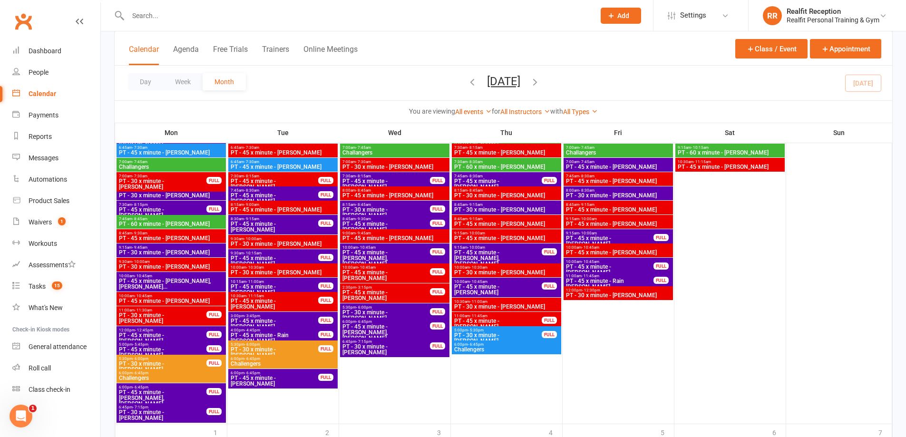
scroll to position [1474, 0]
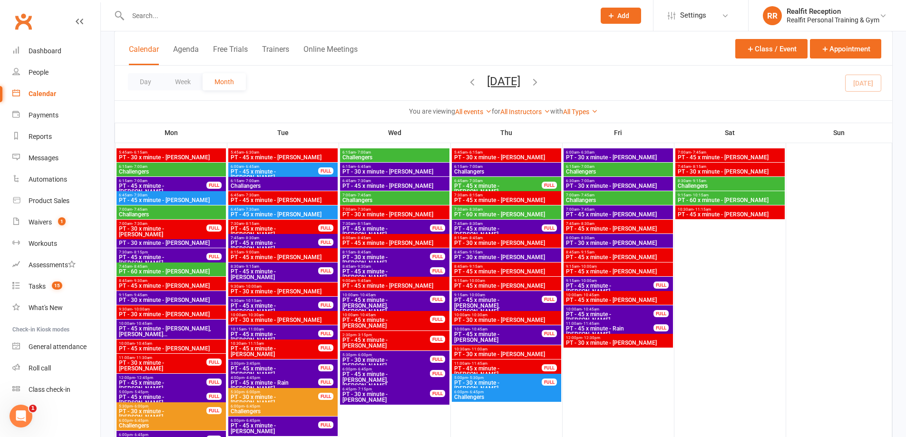
click at [397, 359] on span "PT - 30 x minute - Nick Maranelli" at bounding box center [386, 362] width 88 height 11
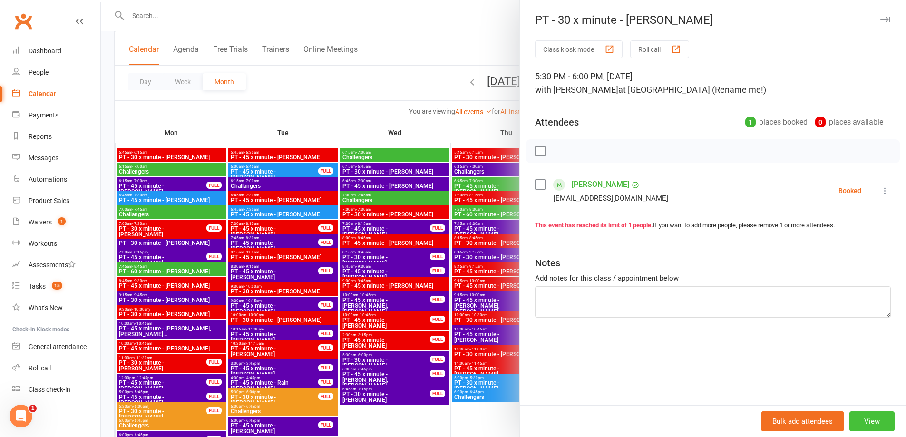
click at [862, 421] on button "View" at bounding box center [871, 421] width 45 height 20
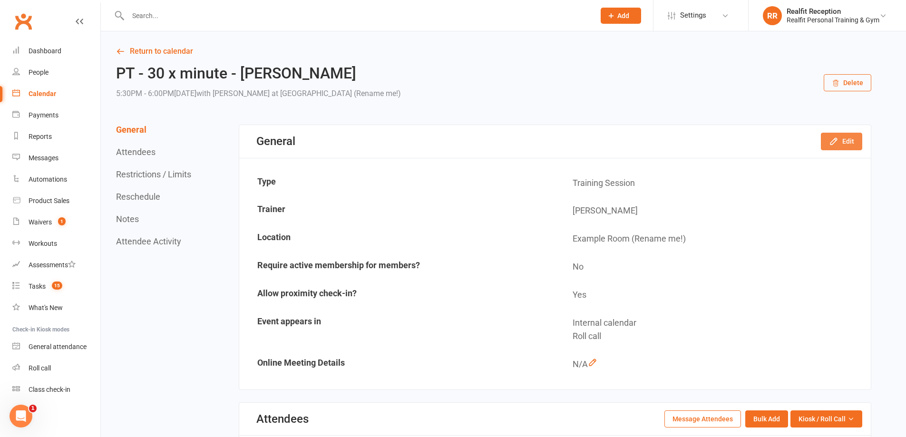
click at [840, 138] on button "Edit" at bounding box center [841, 141] width 41 height 17
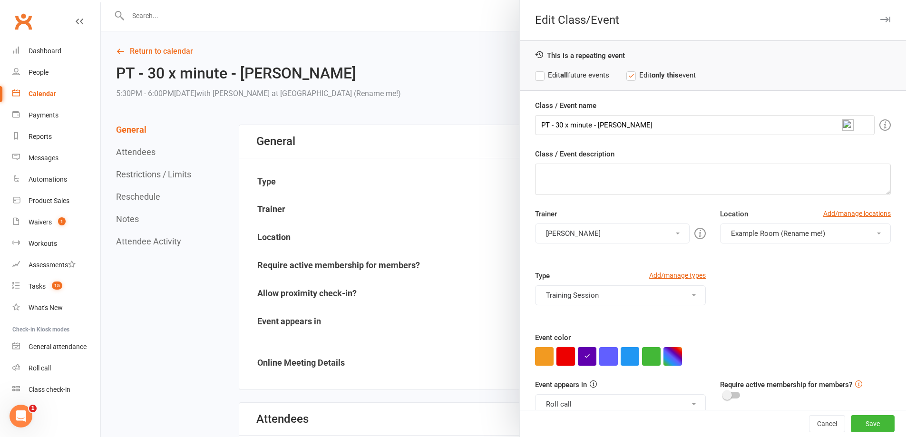
click at [565, 353] on button "button" at bounding box center [565, 356] width 19 height 19
click at [571, 237] on button "Audery Perera" at bounding box center [612, 233] width 155 height 20
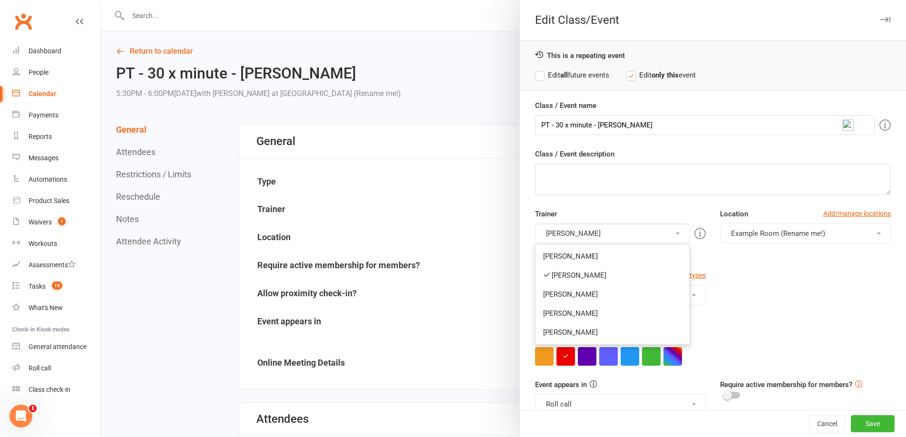
drag, startPoint x: 571, startPoint y: 277, endPoint x: 571, endPoint y: 271, distance: 5.7
click at [571, 275] on link "Audery Perera" at bounding box center [612, 275] width 154 height 19
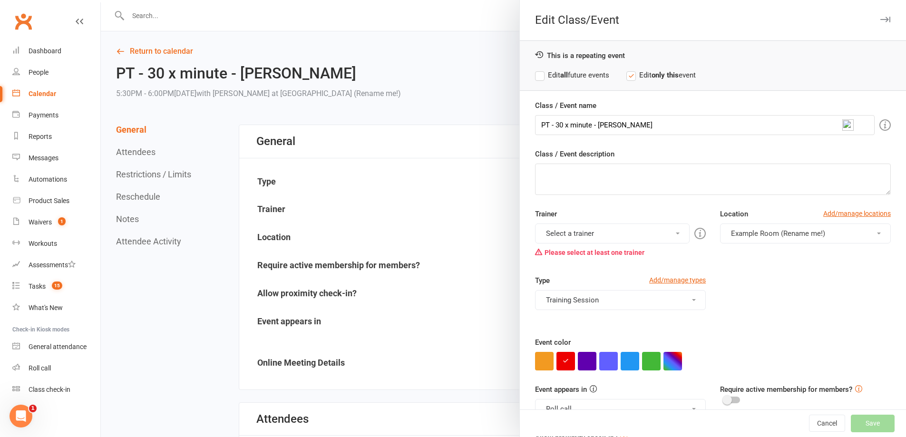
click at [569, 235] on button "Select a trainer" at bounding box center [612, 233] width 155 height 20
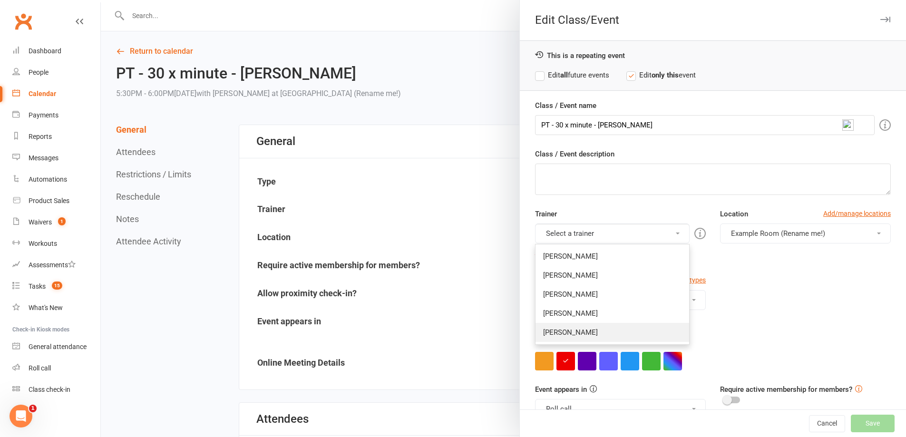
click at [562, 325] on link "David Smethurst" at bounding box center [612, 332] width 154 height 19
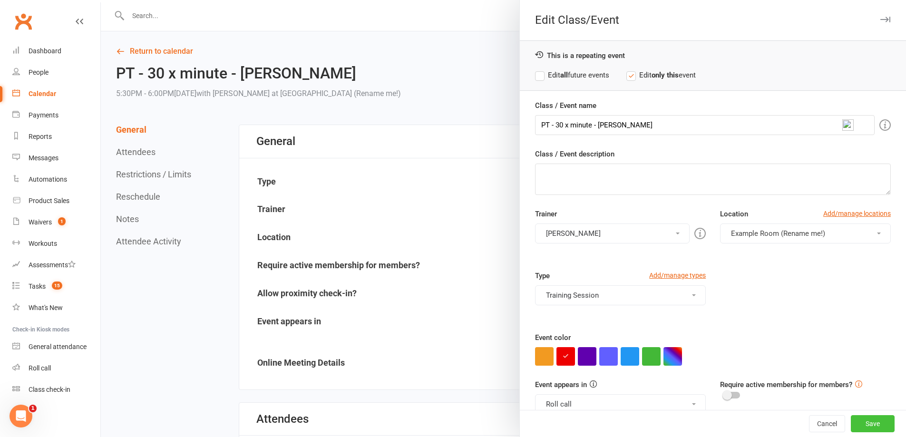
click at [860, 426] on button "Save" at bounding box center [873, 423] width 44 height 17
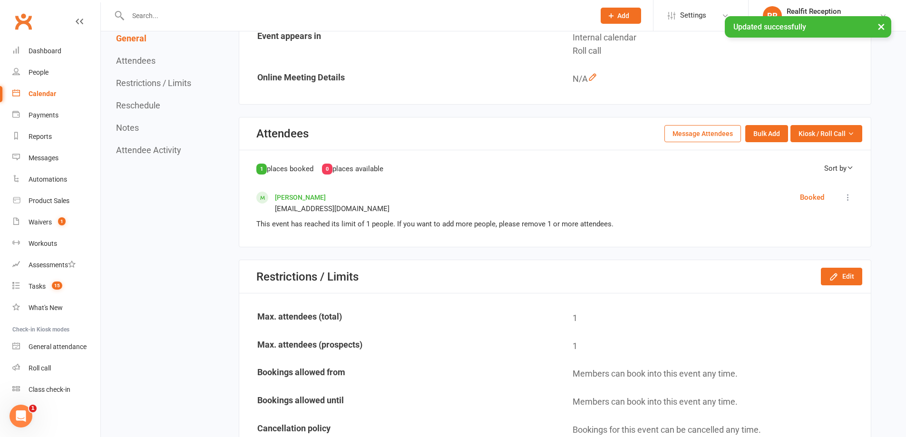
scroll to position [380, 0]
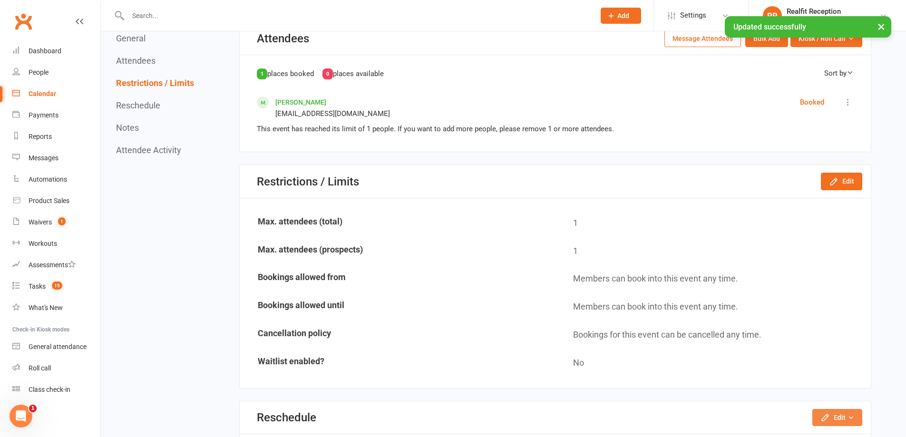
click at [833, 413] on button "Edit" at bounding box center [837, 417] width 50 height 17
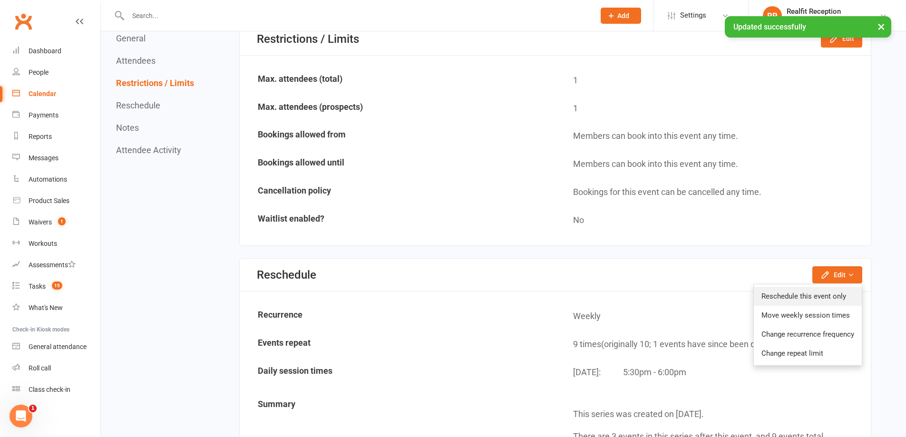
click at [794, 293] on link "Reschedule this event only" at bounding box center [808, 296] width 108 height 19
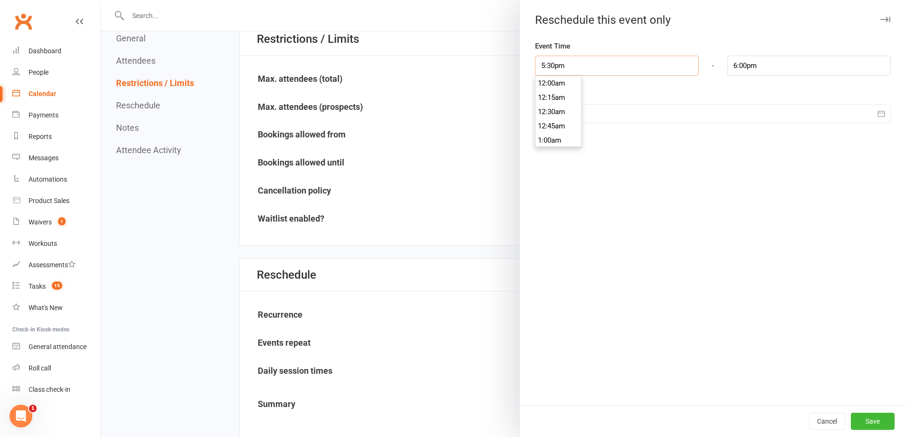
click at [575, 68] on input "5:30pm" at bounding box center [617, 66] width 164 height 20
type input "7:30am"
type input "8:00am"
click at [554, 81] on li "7:30am" at bounding box center [558, 85] width 46 height 14
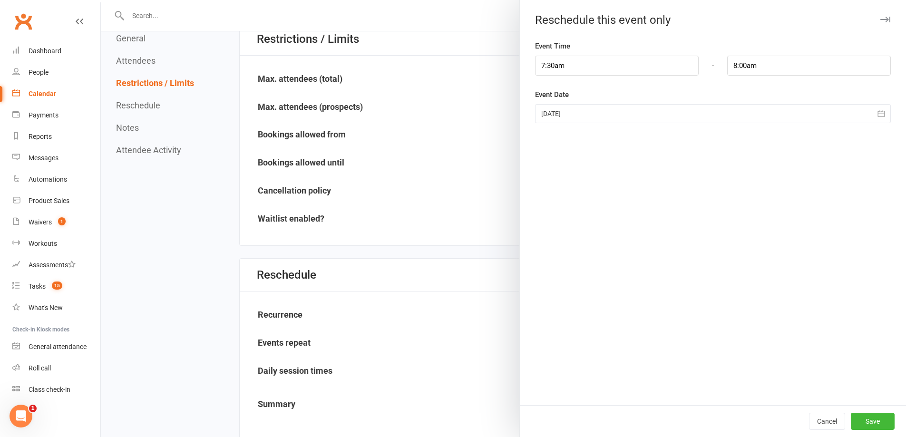
click at [603, 112] on div at bounding box center [713, 113] width 356 height 19
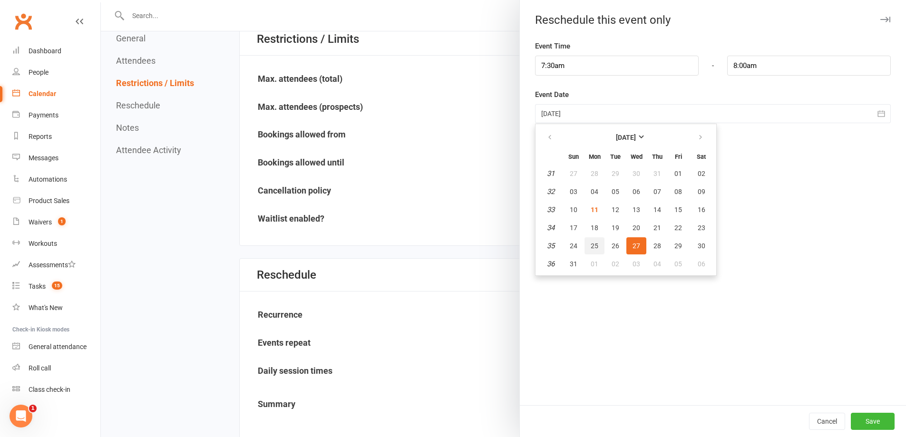
click at [592, 251] on button "25" at bounding box center [594, 245] width 20 height 17
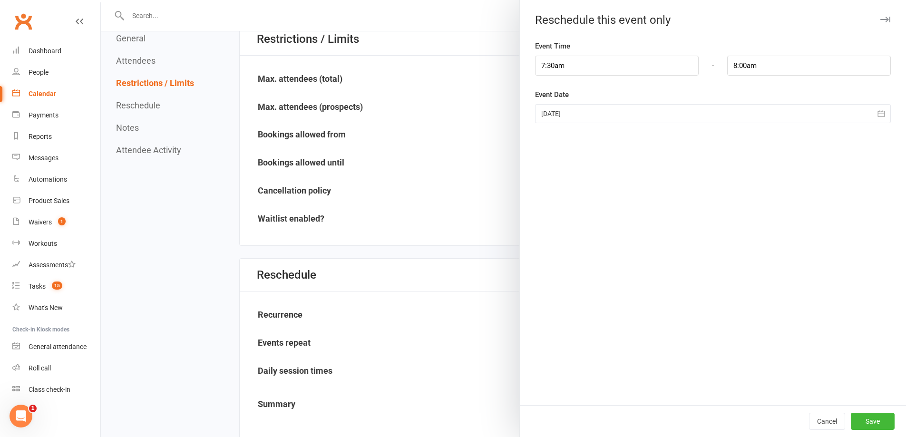
type input "25 Aug 2025"
click at [866, 419] on button "Save" at bounding box center [873, 421] width 44 height 17
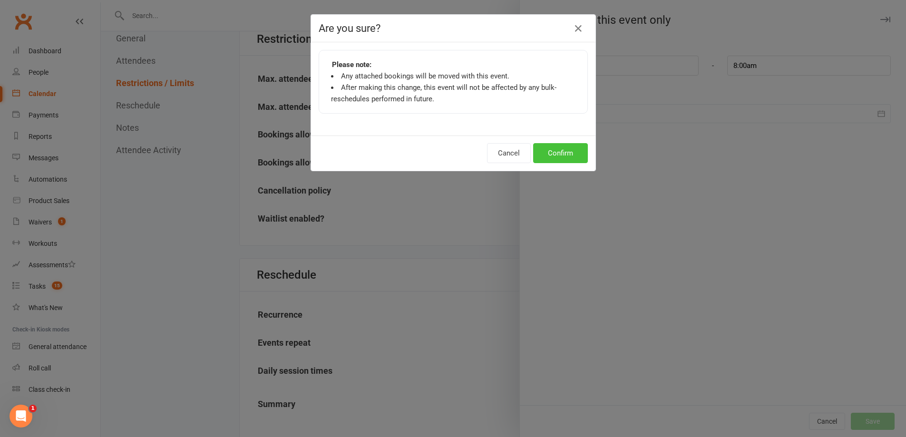
click at [553, 149] on button "Confirm" at bounding box center [560, 153] width 55 height 20
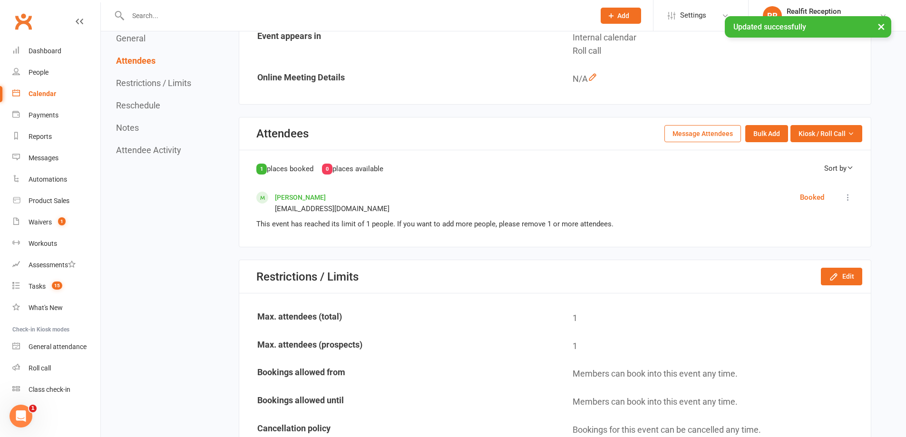
scroll to position [0, 0]
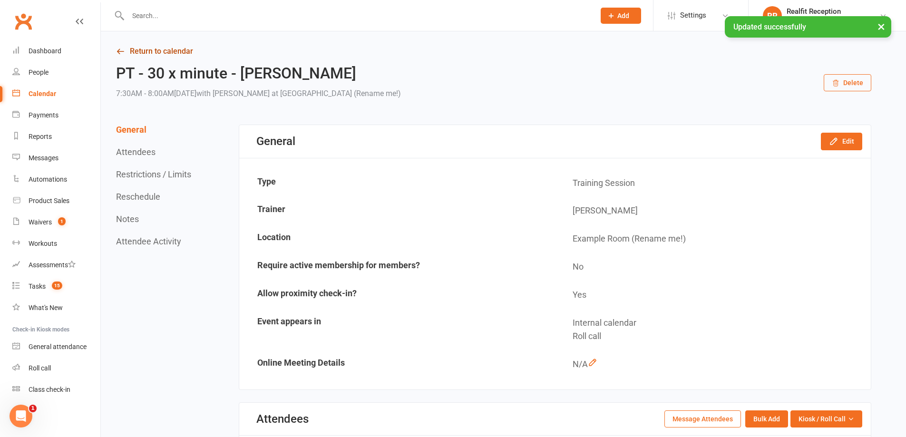
click at [144, 52] on link "Return to calendar" at bounding box center [493, 51] width 755 height 13
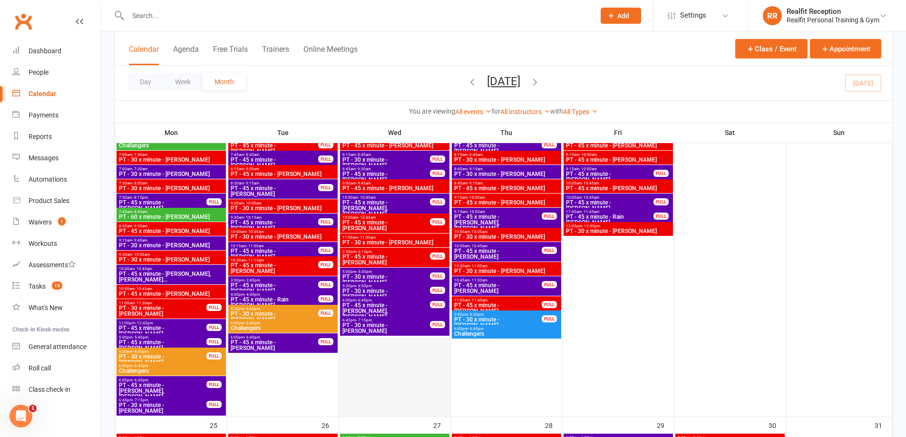
scroll to position [1094, 0]
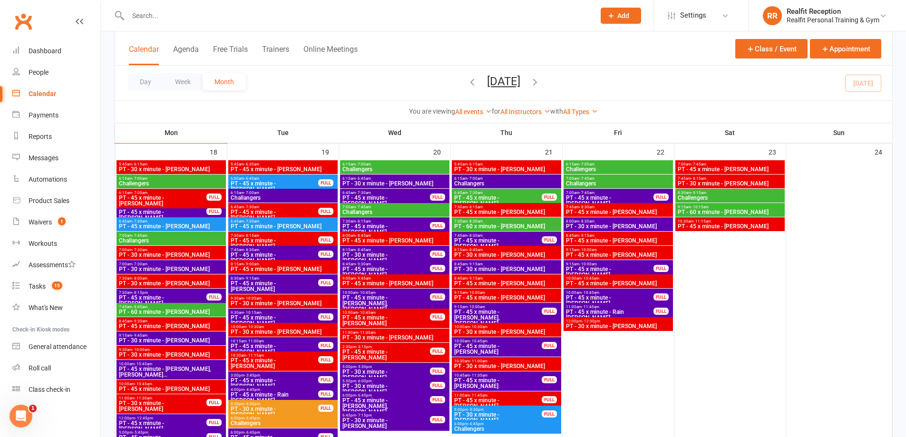
click at [148, 191] on span "6:15am - 7:00am" at bounding box center [162, 193] width 88 height 4
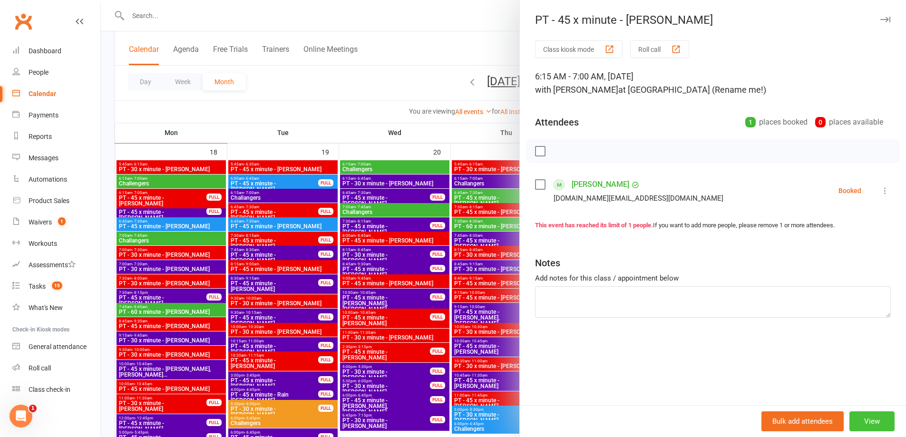
click at [855, 423] on button "View" at bounding box center [871, 421] width 45 height 20
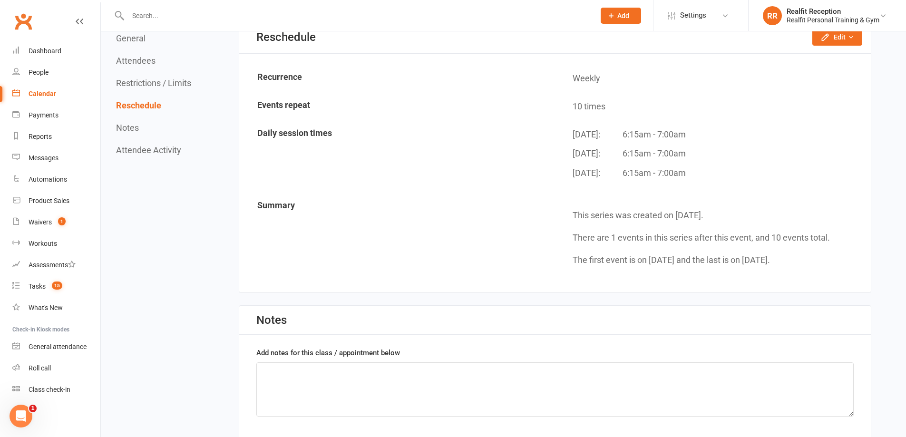
scroll to position [618, 0]
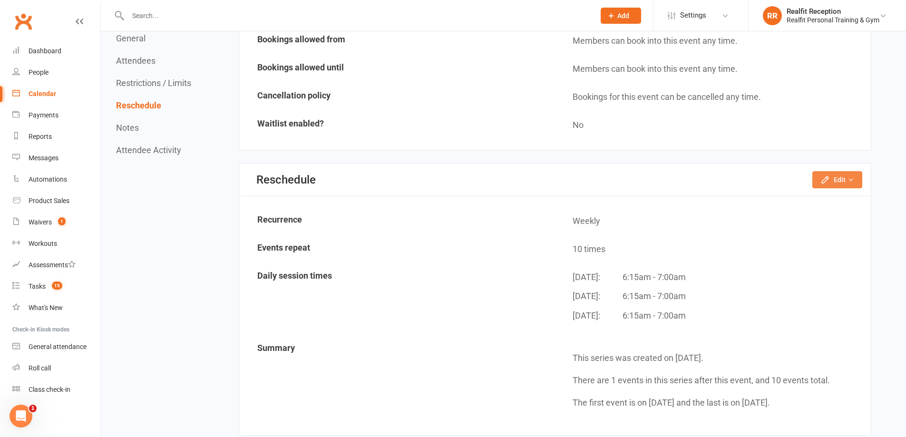
click at [829, 185] on button "Edit" at bounding box center [837, 179] width 50 height 17
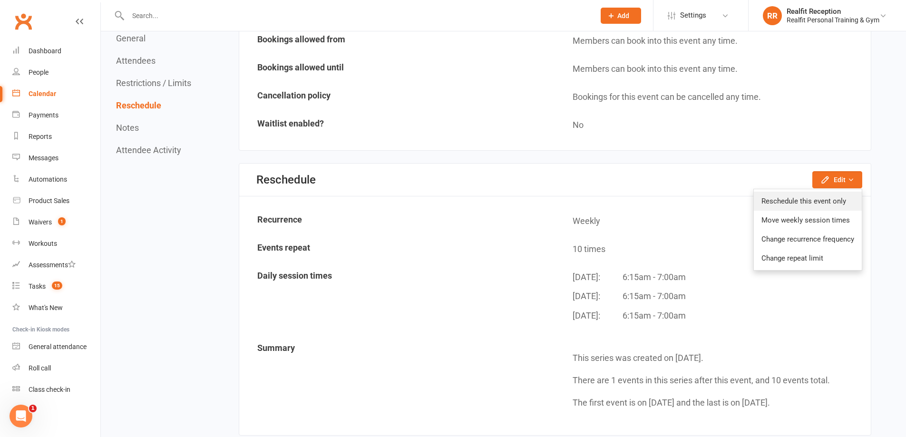
click at [807, 205] on link "Reschedule this event only" at bounding box center [808, 201] width 108 height 19
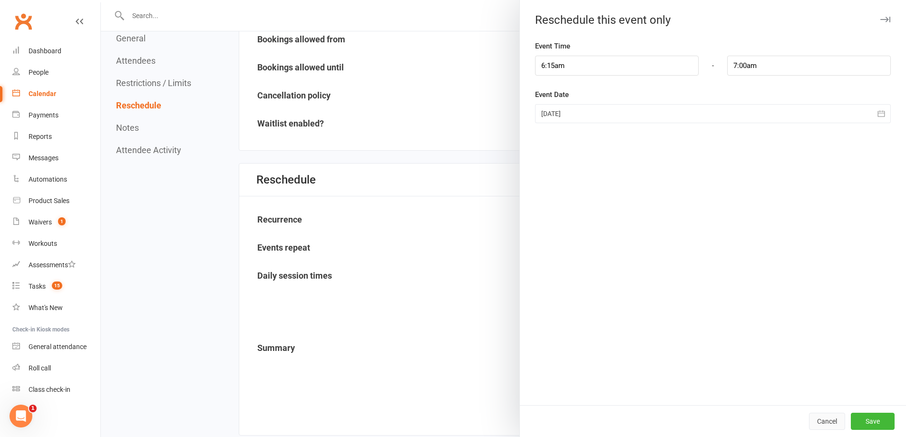
click at [828, 417] on button "Cancel" at bounding box center [827, 421] width 36 height 17
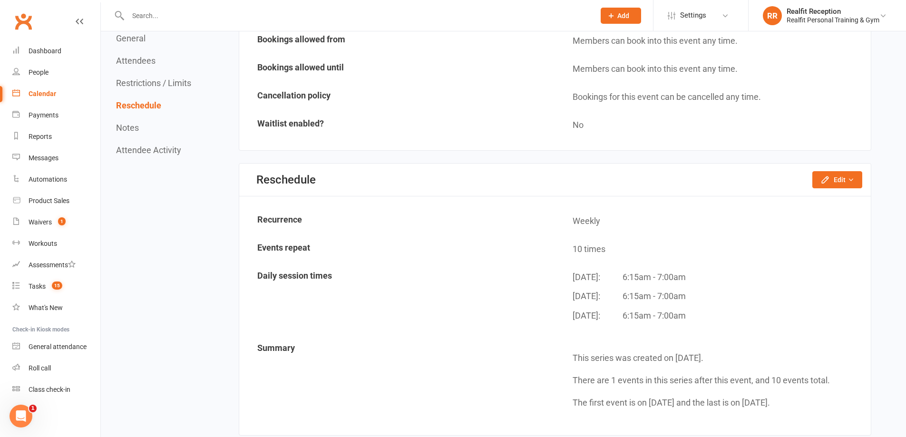
click at [825, 191] on div "Reschedule Edit Reschedule this event only Move weekly session times Change rec…" at bounding box center [554, 180] width 631 height 33
click at [823, 185] on button "Edit" at bounding box center [837, 179] width 50 height 17
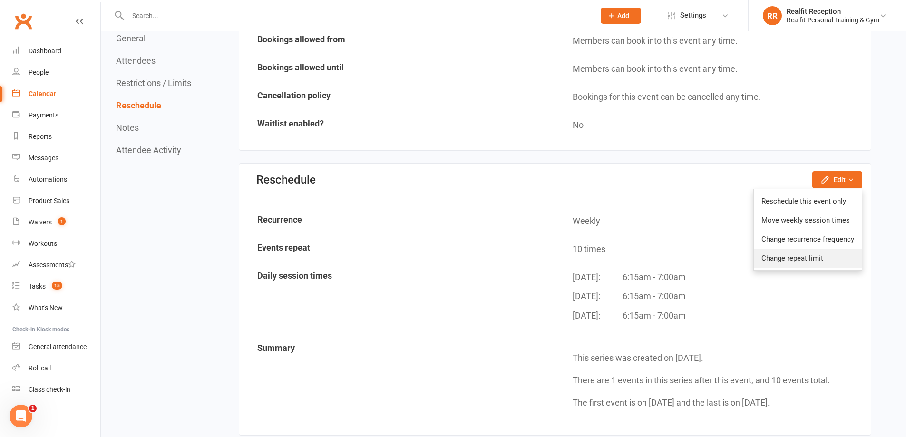
click at [809, 261] on link "Change repeat limit" at bounding box center [808, 258] width 108 height 19
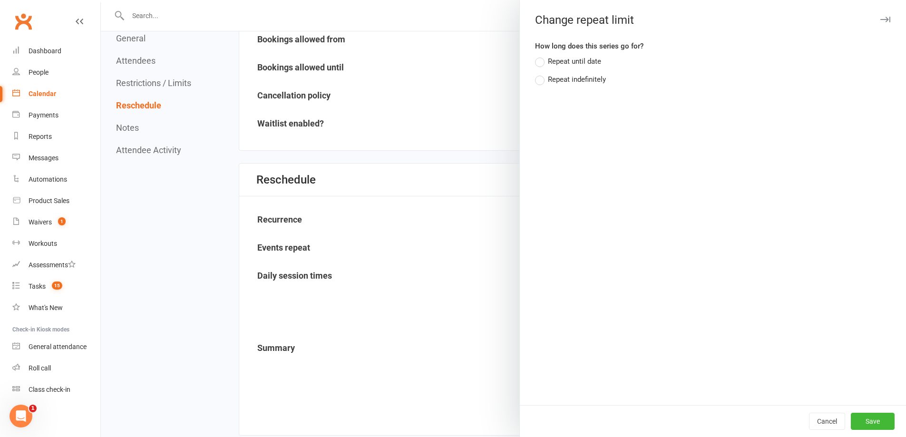
click at [585, 79] on div "Repeat indefinitely" at bounding box center [577, 79] width 58 height 10
click at [541, 74] on input "Repeat indefinitely" at bounding box center [538, 74] width 6 height 0
click at [868, 424] on button "Save" at bounding box center [873, 421] width 44 height 17
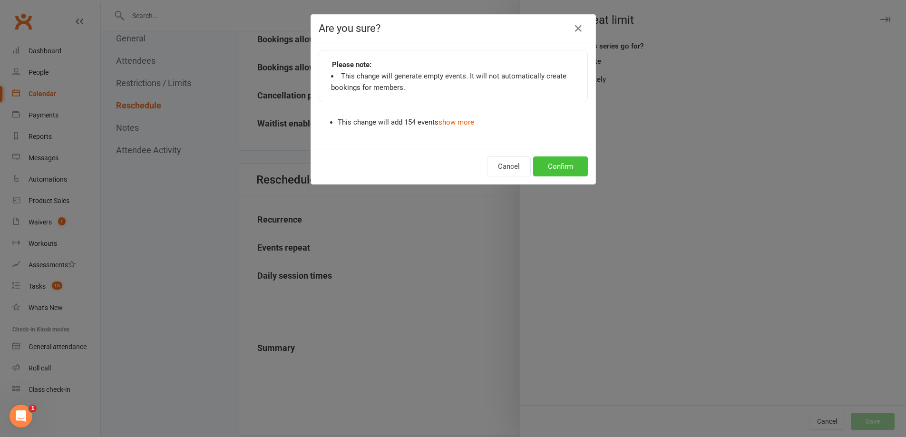
click at [567, 166] on button "Confirm" at bounding box center [560, 166] width 55 height 20
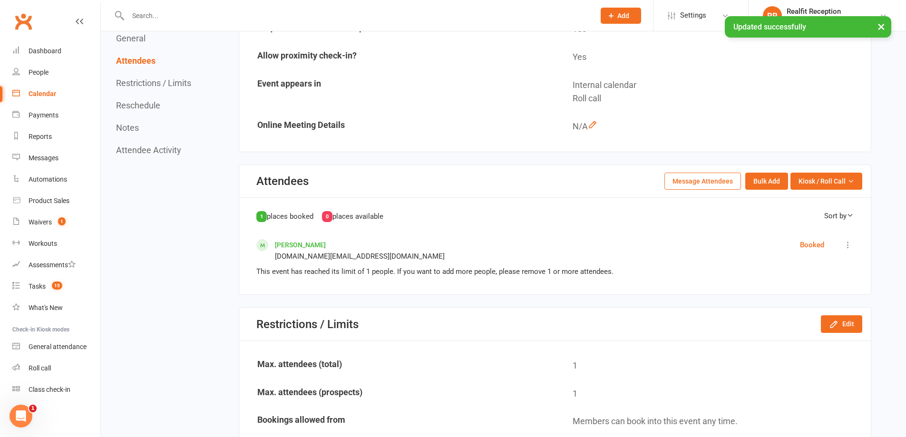
scroll to position [0, 0]
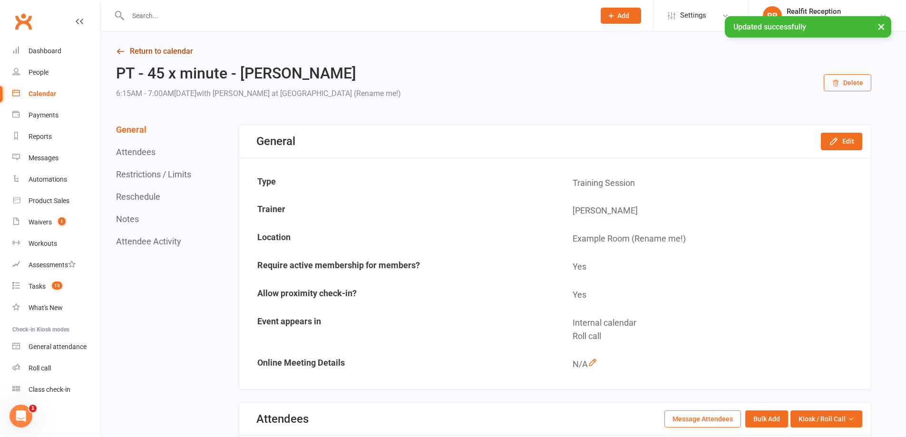
click at [142, 52] on link "Return to calendar" at bounding box center [493, 51] width 755 height 13
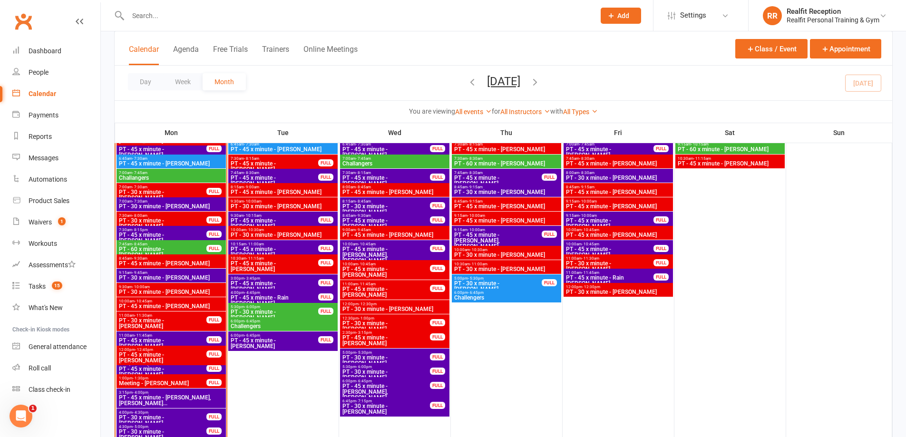
scroll to position [635, 0]
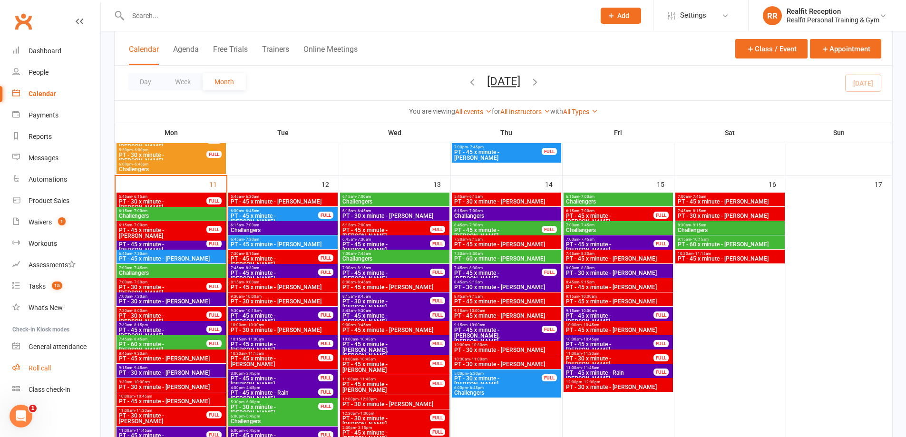
click at [38, 366] on div "Roll call" at bounding box center [40, 368] width 22 height 8
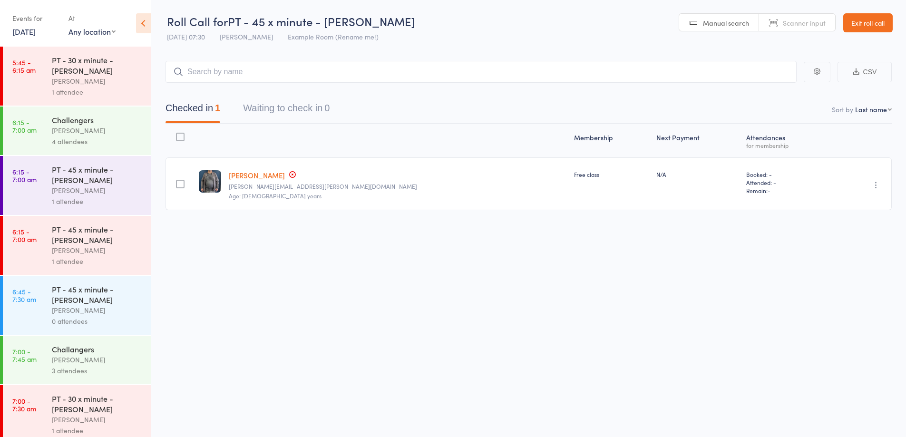
click at [857, 25] on link "Exit roll call" at bounding box center [867, 22] width 49 height 19
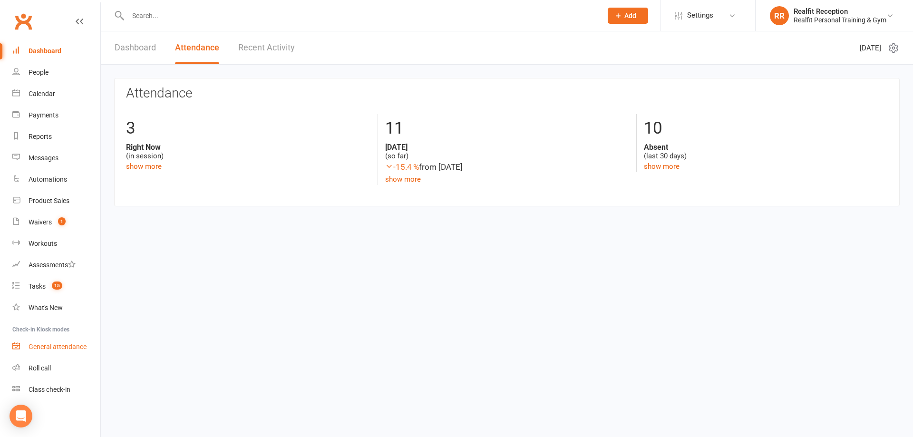
click at [57, 349] on div "General attendance" at bounding box center [58, 347] width 58 height 8
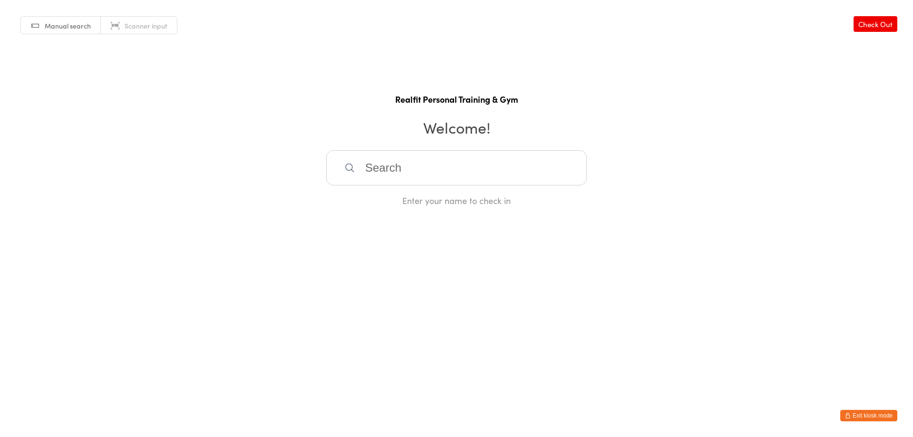
click at [377, 165] on input "search" at bounding box center [456, 167] width 261 height 35
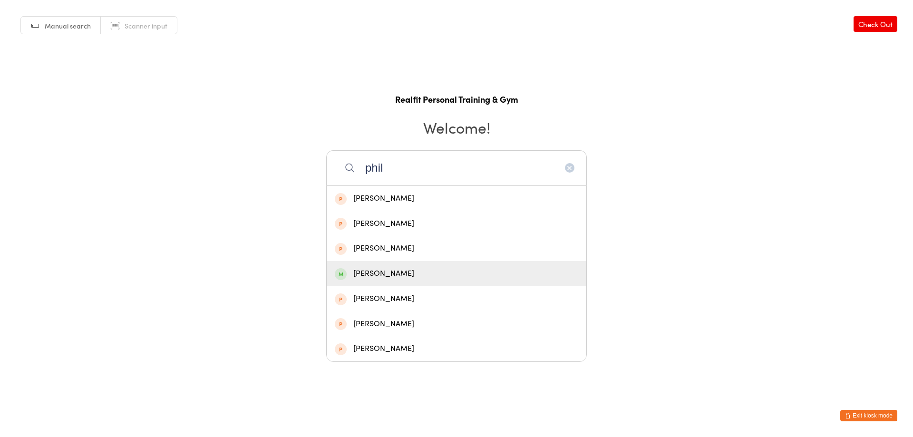
type input "phil"
click at [418, 269] on div "Phillip Neville" at bounding box center [456, 273] width 243 height 13
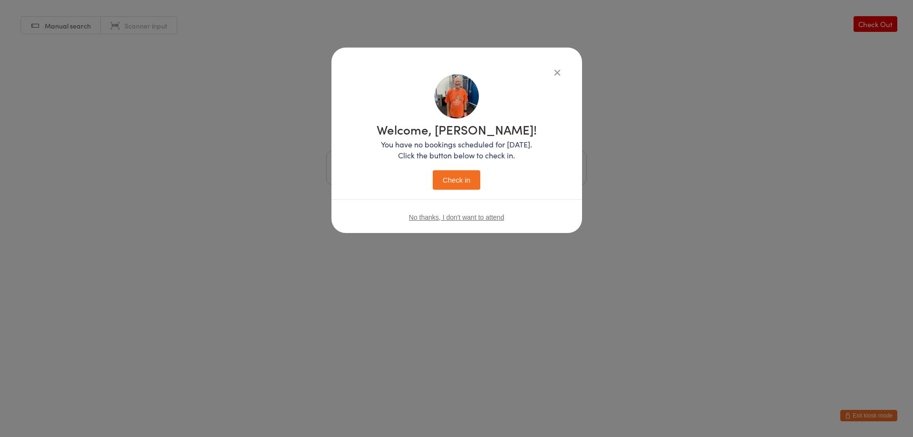
click at [464, 180] on button "Check in" at bounding box center [457, 179] width 48 height 19
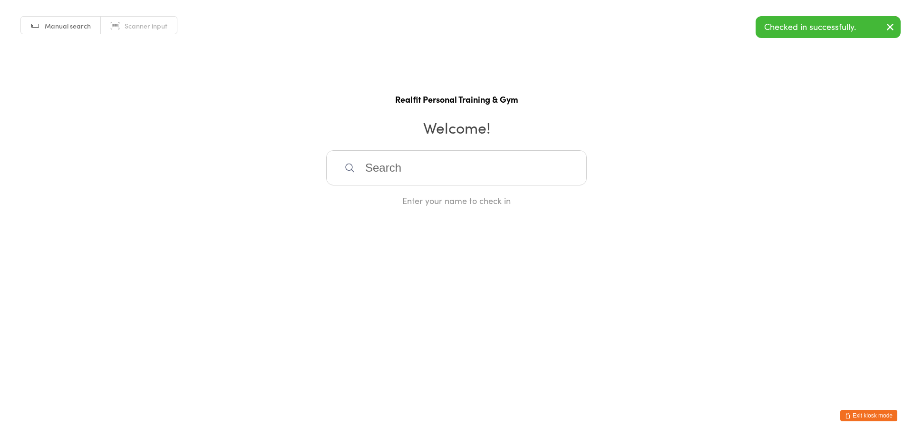
click at [463, 175] on input "search" at bounding box center [456, 167] width 261 height 35
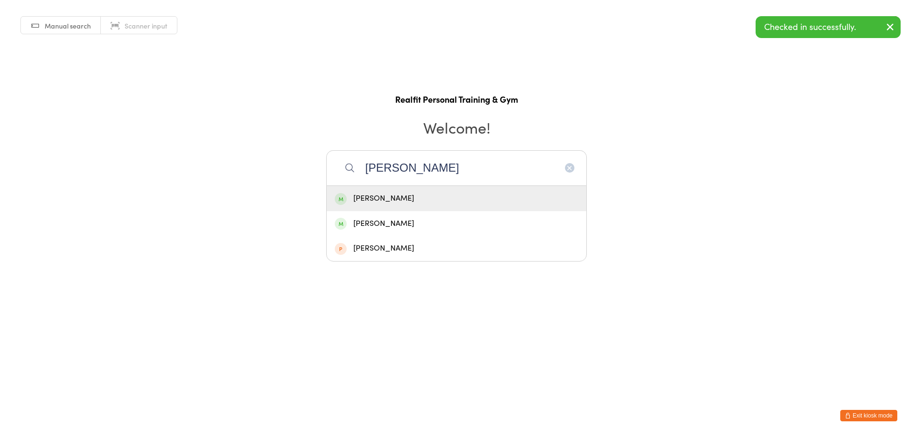
type input "lyn"
click at [422, 200] on div "[PERSON_NAME]" at bounding box center [456, 198] width 243 height 13
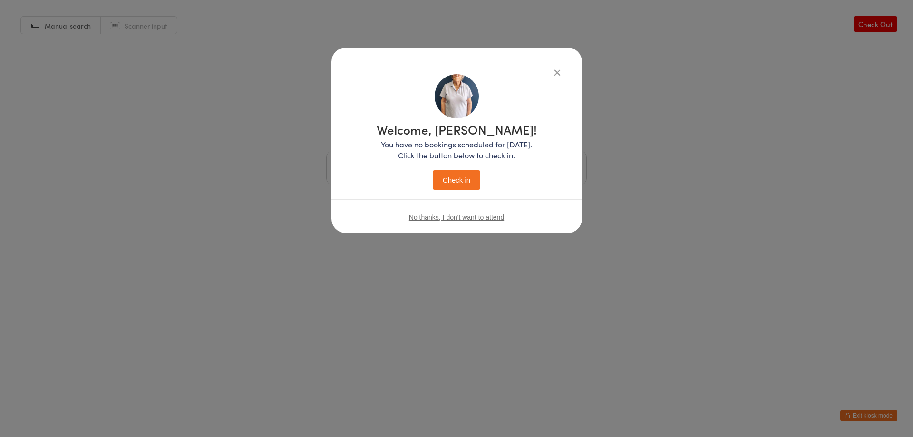
click at [442, 173] on button "Check in" at bounding box center [457, 179] width 48 height 19
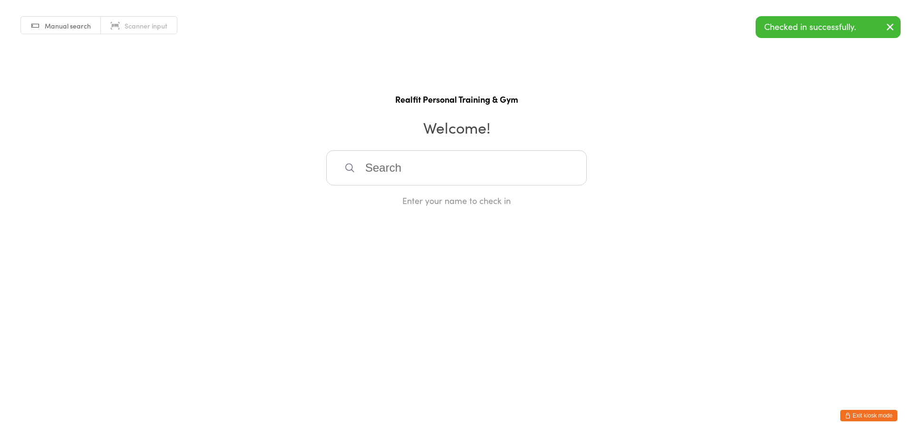
click at [851, 416] on button "Exit kiosk mode" at bounding box center [868, 415] width 57 height 11
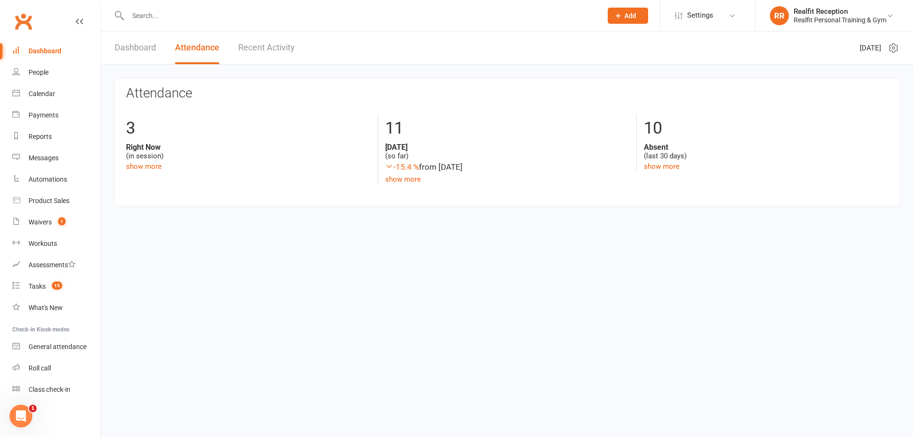
click at [401, 25] on div at bounding box center [354, 15] width 481 height 31
click at [181, 9] on input "text" at bounding box center [360, 15] width 470 height 13
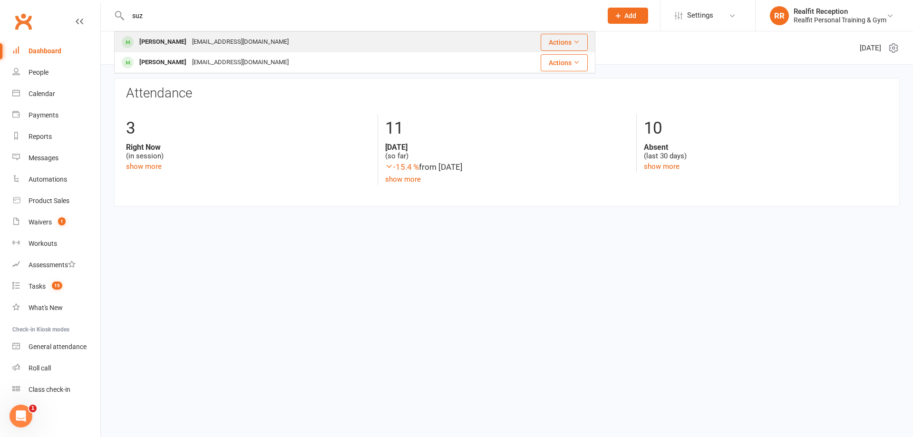
type input "suz"
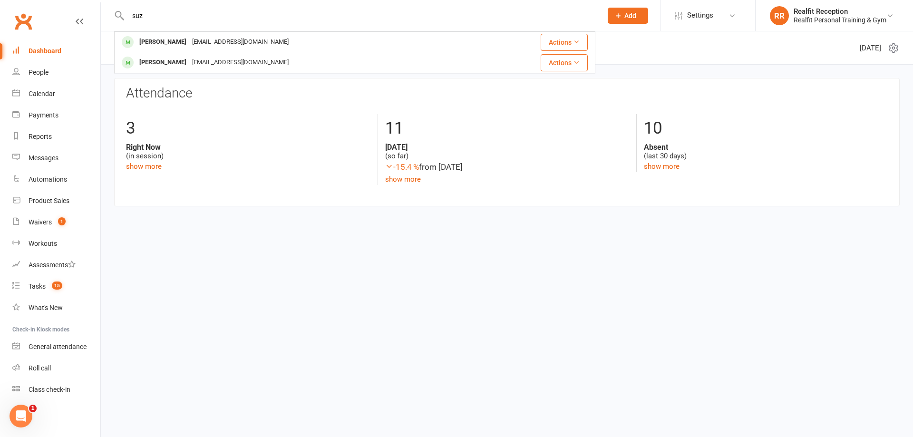
click at [199, 43] on div "[EMAIL_ADDRESS][DOMAIN_NAME]" at bounding box center [240, 42] width 102 height 14
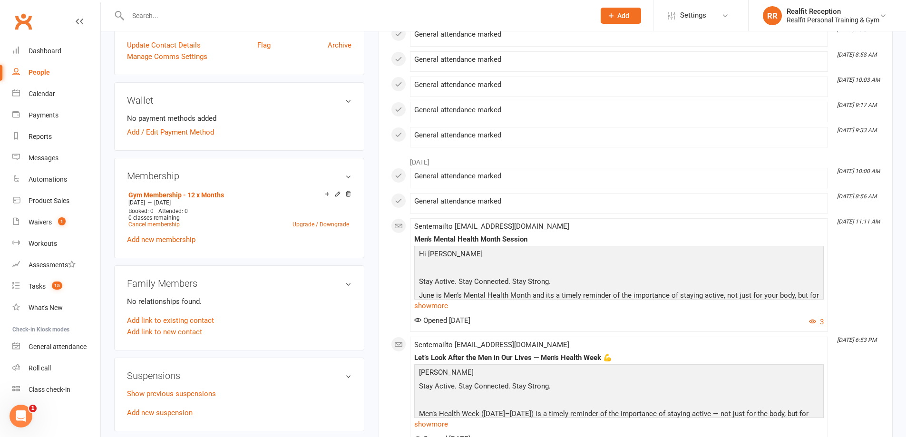
scroll to position [285, 0]
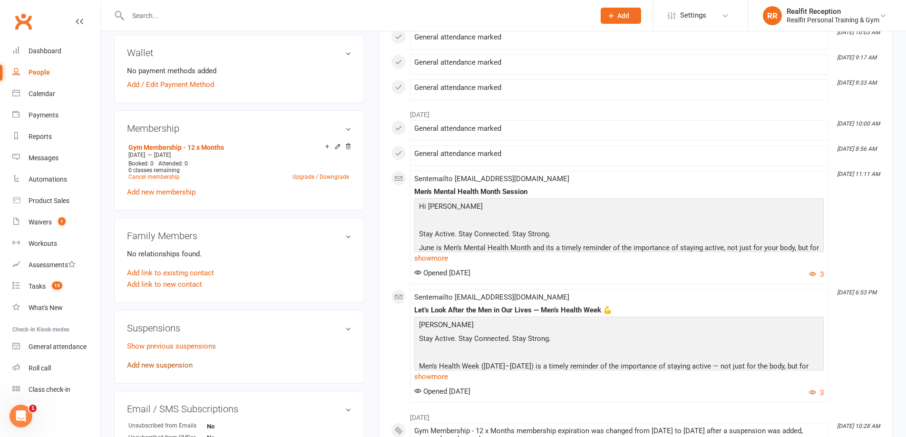
click at [161, 365] on link "Add new suspension" at bounding box center [160, 365] width 66 height 9
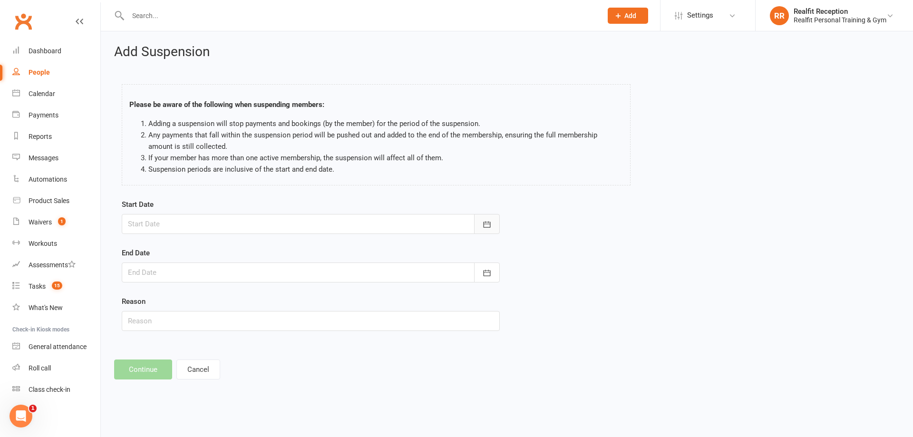
click at [489, 224] on icon "button" at bounding box center [487, 225] width 10 height 10
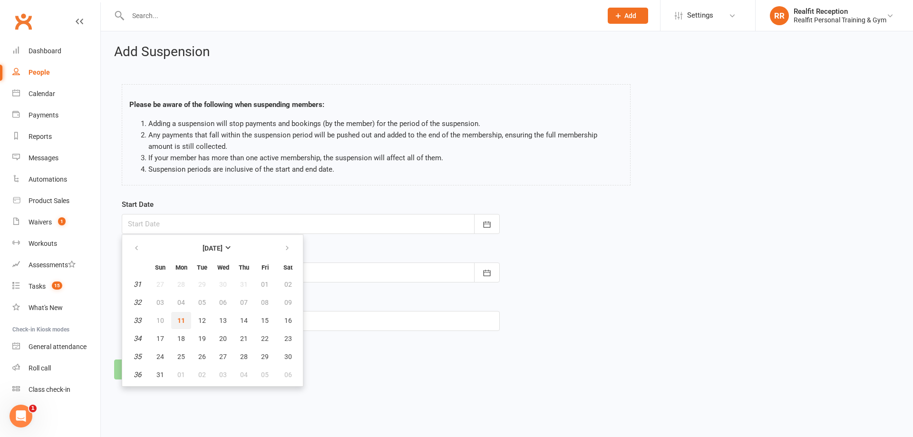
click at [179, 321] on span "11" at bounding box center [181, 321] width 8 height 8
type input "[DATE]"
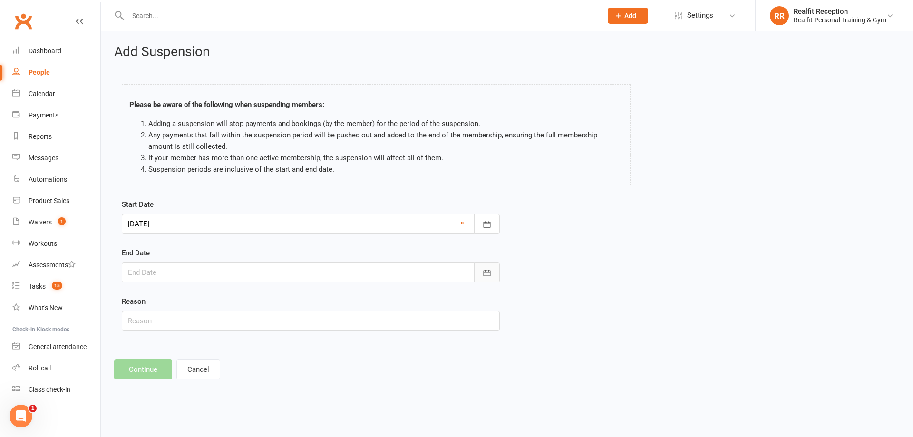
click at [484, 271] on icon "button" at bounding box center [487, 273] width 10 height 10
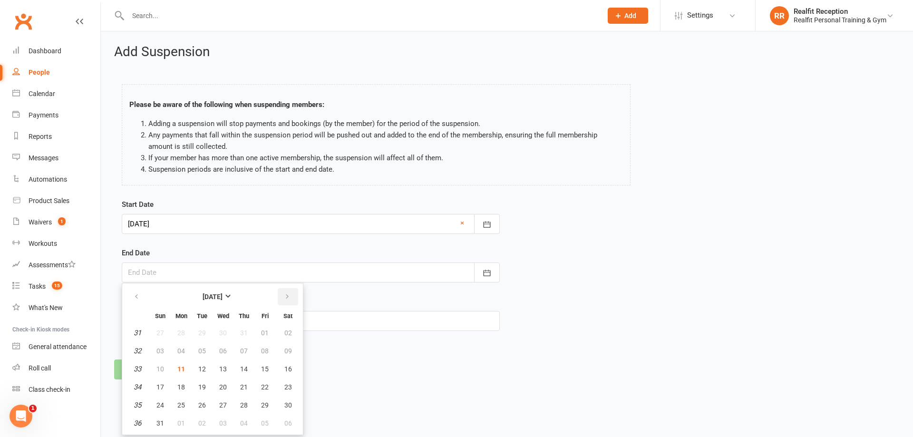
click at [289, 298] on icon "button" at bounding box center [287, 297] width 7 height 8
click at [286, 298] on icon "button" at bounding box center [287, 297] width 7 height 8
click at [201, 352] on span "07" at bounding box center [202, 351] width 8 height 8
type input "[DATE]"
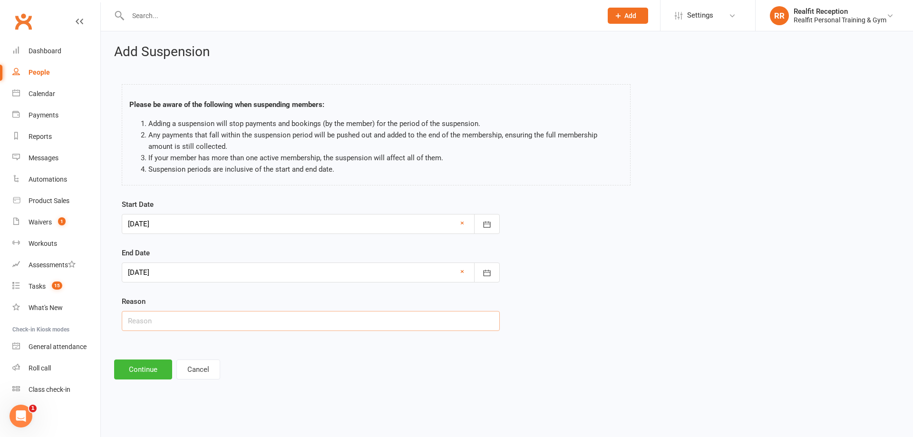
click at [171, 324] on input "text" at bounding box center [311, 321] width 378 height 20
type input "Holiday / Medical"
click at [147, 373] on button "Continue" at bounding box center [143, 369] width 58 height 20
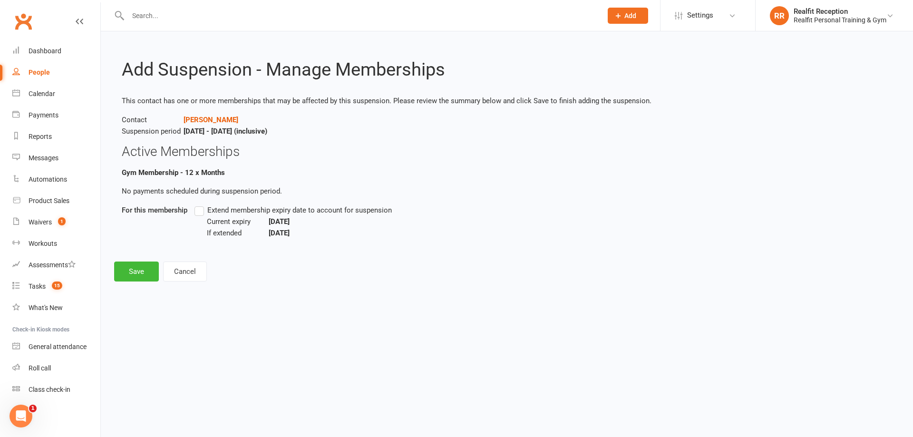
click at [197, 214] on label "Extend membership expiry date to account for suspension" at bounding box center [292, 209] width 197 height 11
click at [197, 204] on input "Extend membership expiry date to account for suspension" at bounding box center [197, 204] width 6 height 0
click at [133, 274] on button "Save" at bounding box center [136, 271] width 45 height 20
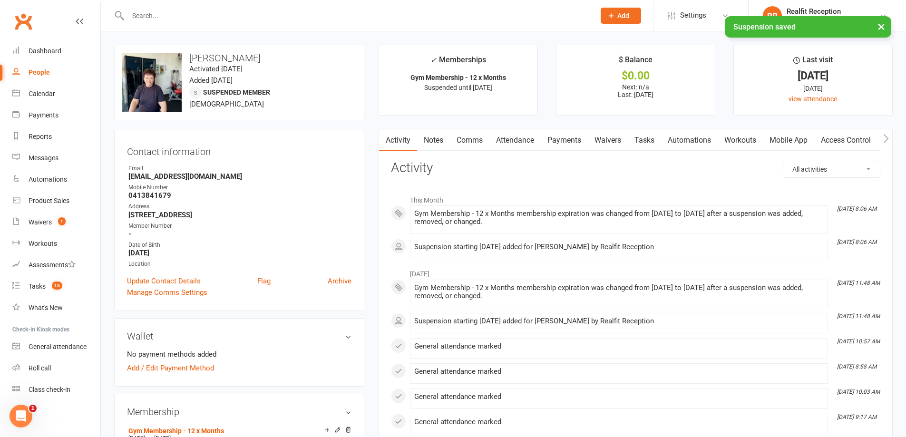
click at [259, 16] on div "× Suspension saved" at bounding box center [446, 16] width 893 height 0
click at [257, 16] on div "× Suspension saved" at bounding box center [446, 16] width 893 height 0
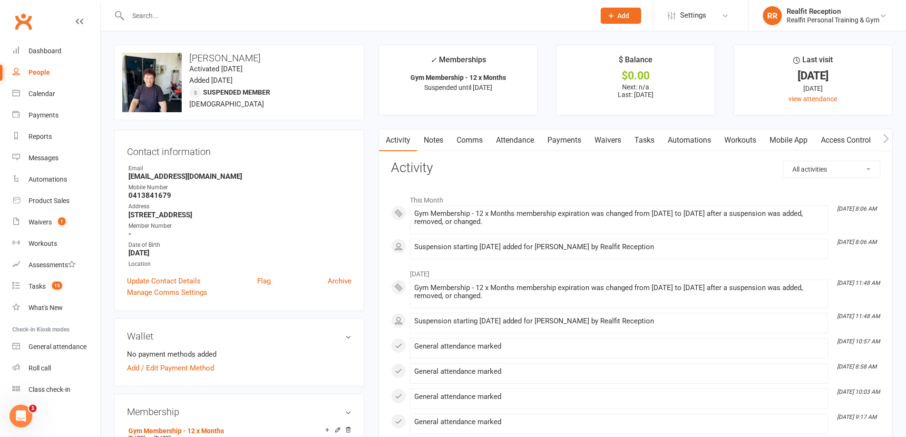
click at [237, 21] on input "text" at bounding box center [356, 15] width 463 height 13
type input "k"
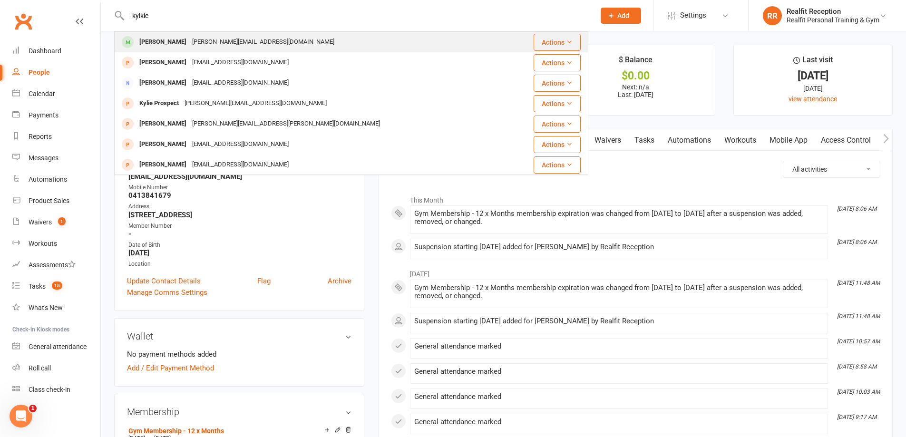
type input "kylkie"
click at [334, 44] on div "Kylie Omarjee kylie.omarjee@gmail.com" at bounding box center [311, 41] width 393 height 19
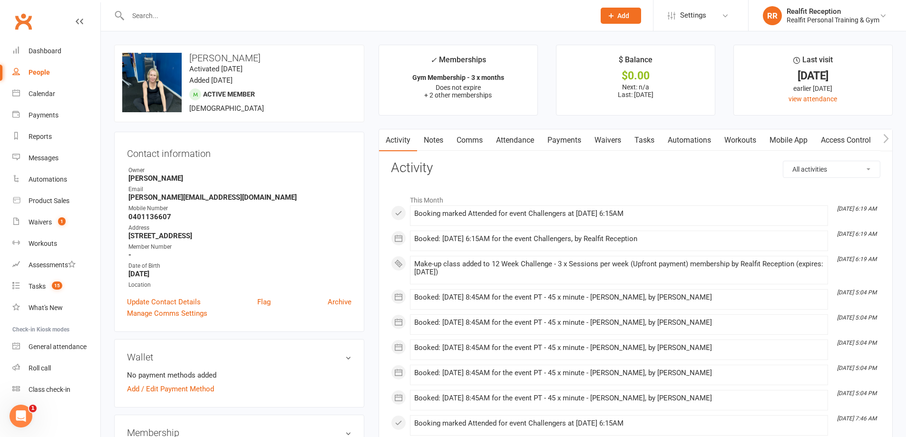
click at [552, 135] on link "Payments" at bounding box center [564, 140] width 47 height 22
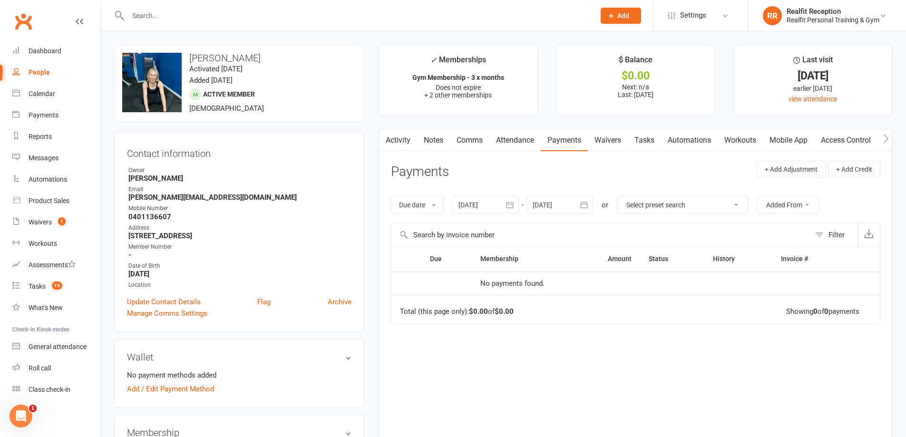
click at [512, 204] on icon "button" at bounding box center [510, 205] width 10 height 10
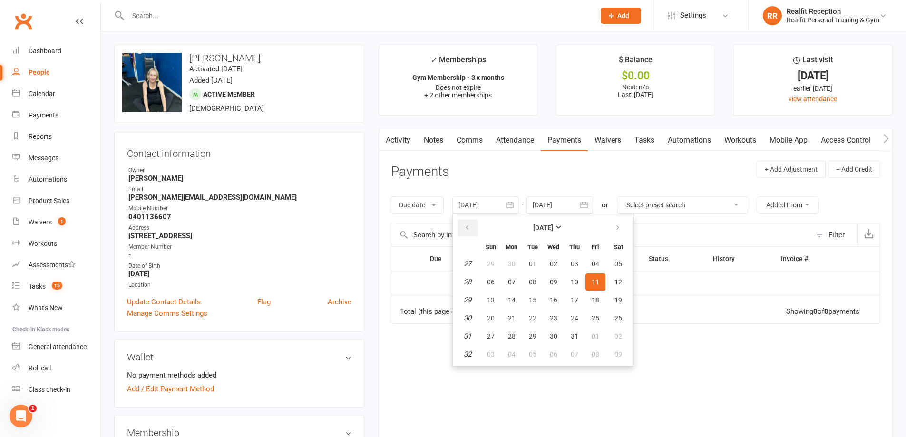
click at [465, 224] on icon "button" at bounding box center [467, 228] width 7 height 8
click at [465, 225] on icon "button" at bounding box center [467, 228] width 7 height 8
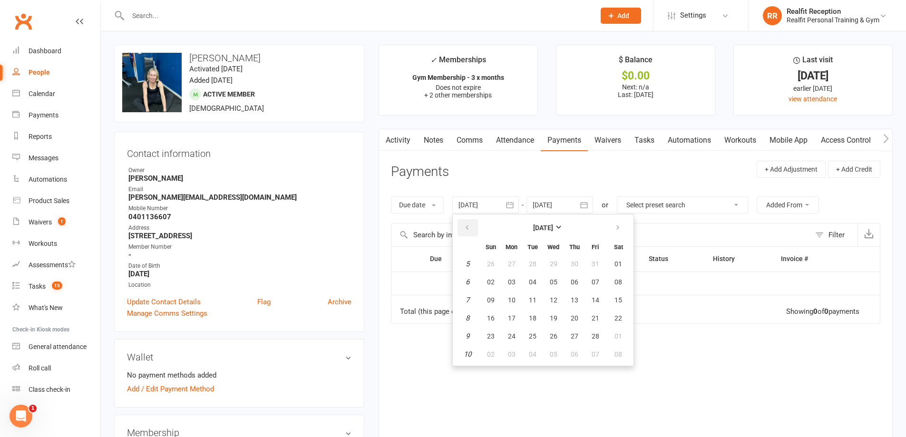
click at [465, 225] on icon "button" at bounding box center [467, 228] width 7 height 8
click at [546, 261] on button "01" at bounding box center [553, 263] width 20 height 17
type input "01 Jan 2025"
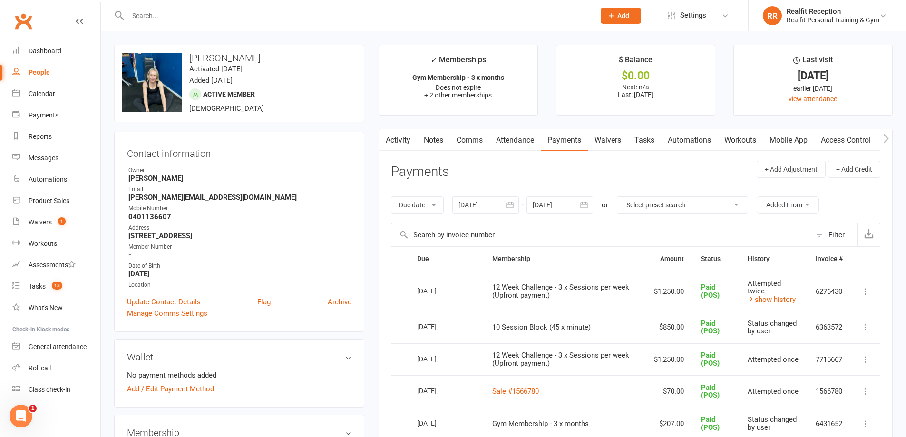
scroll to position [143, 0]
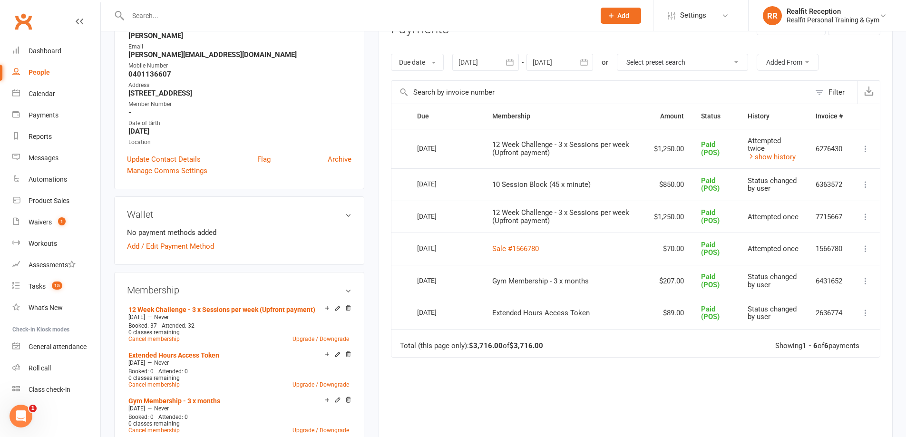
click at [181, 14] on input "text" at bounding box center [356, 15] width 463 height 13
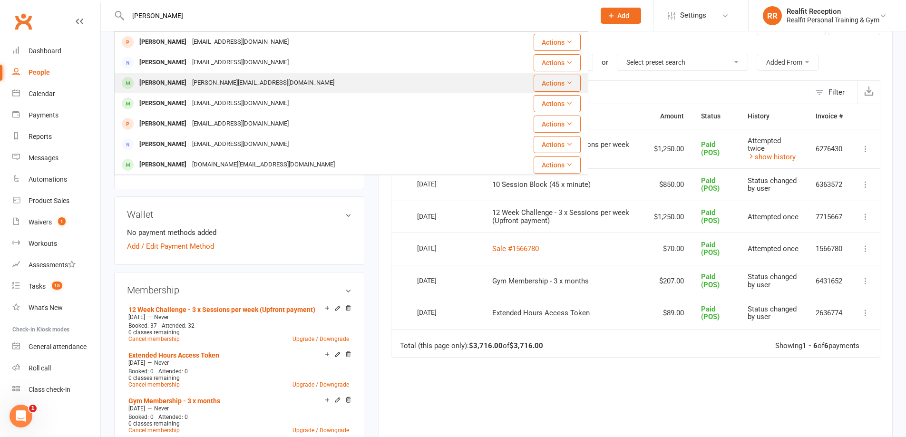
type input "andrew"
click at [178, 80] on div "Andrew Poole" at bounding box center [162, 83] width 53 height 14
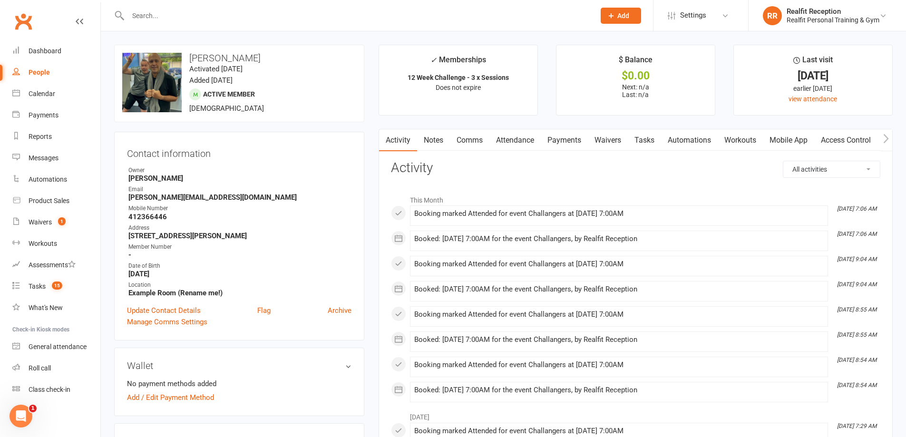
click at [569, 141] on link "Payments" at bounding box center [564, 140] width 47 height 22
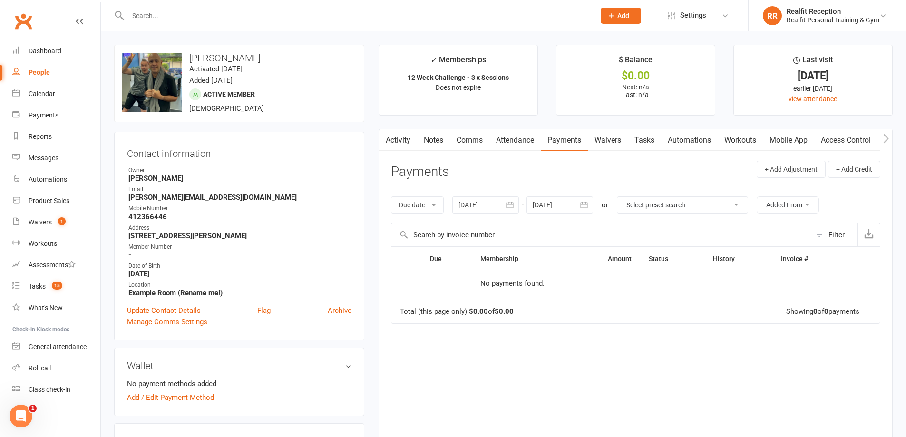
click at [205, 14] on input "text" at bounding box center [356, 15] width 463 height 13
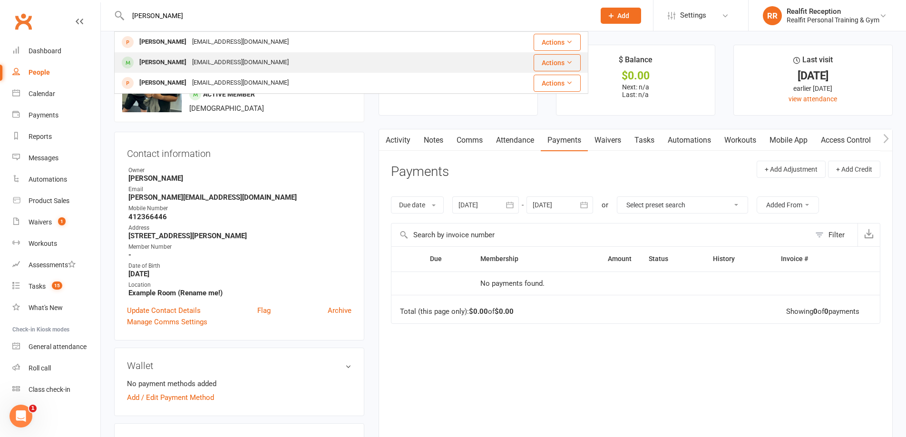
type input "[PERSON_NAME]"
click at [198, 60] on div "[EMAIL_ADDRESS][DOMAIN_NAME]" at bounding box center [240, 63] width 102 height 14
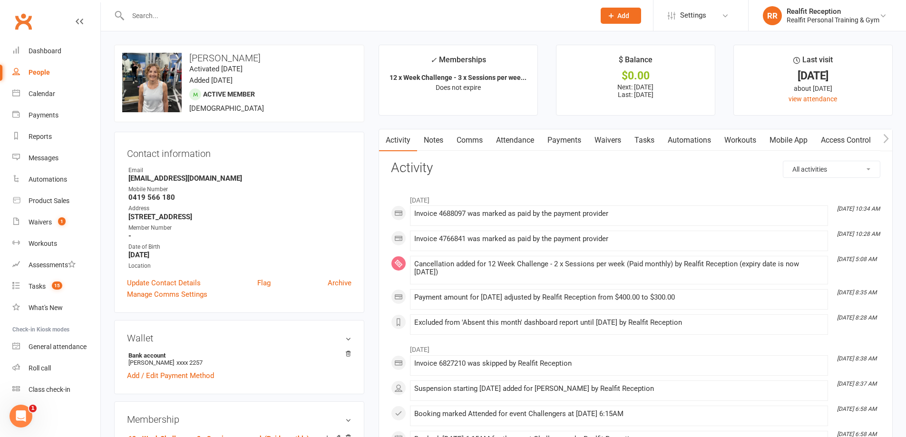
click at [565, 143] on link "Payments" at bounding box center [564, 140] width 47 height 22
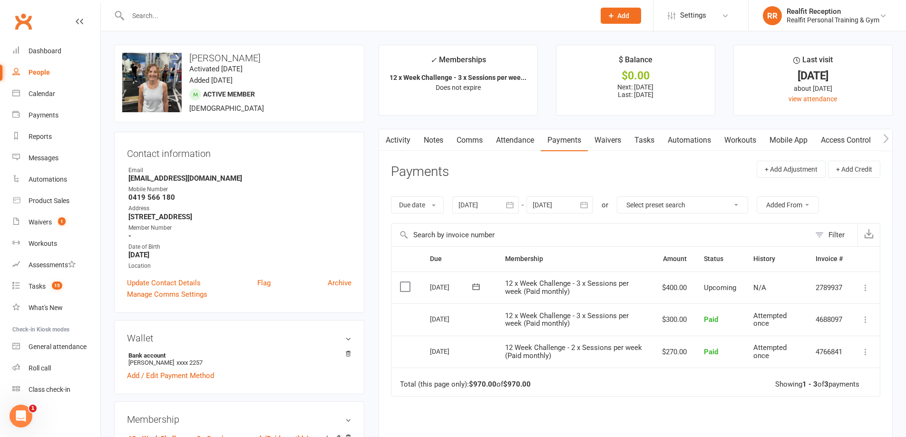
scroll to position [190, 0]
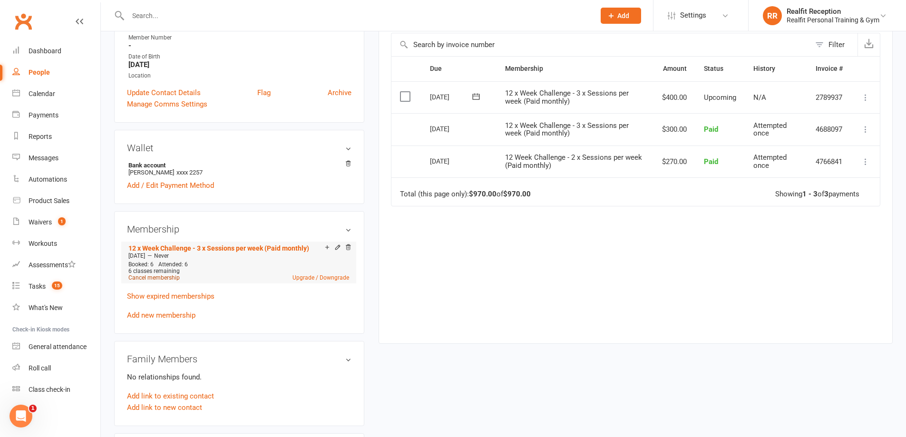
click at [161, 278] on link "Cancel membership" at bounding box center [153, 277] width 51 height 7
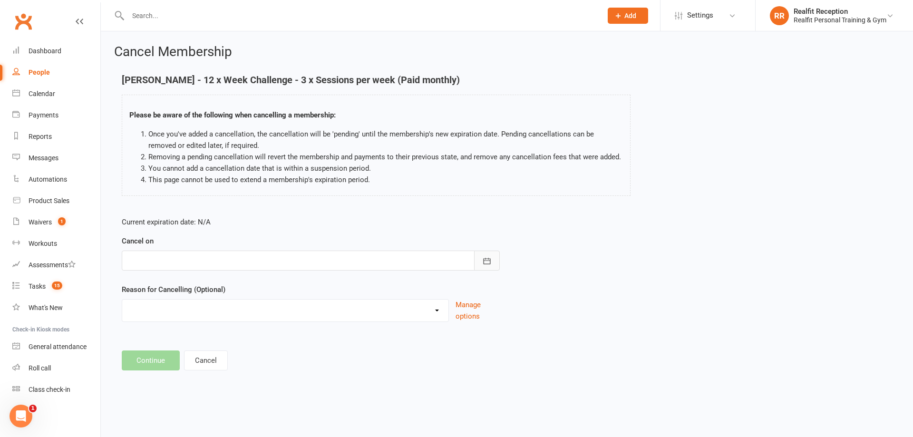
click at [483, 256] on icon "button" at bounding box center [487, 261] width 10 height 10
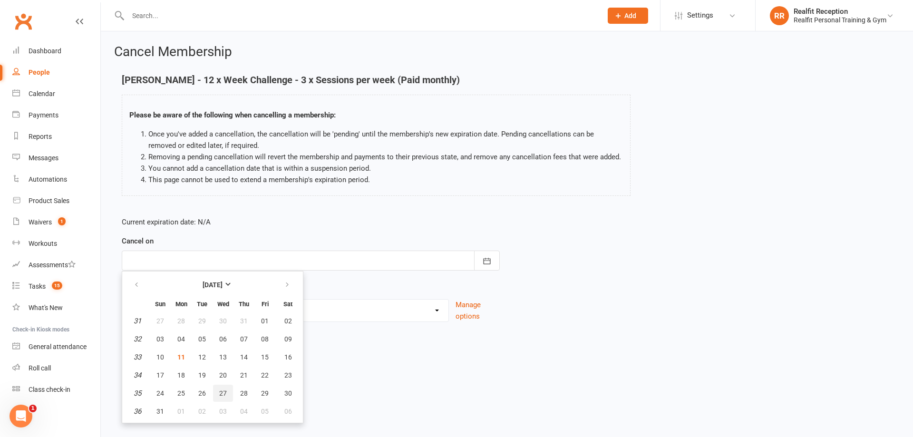
click at [222, 395] on span "27" at bounding box center [223, 393] width 8 height 8
type input "27 Aug 2025"
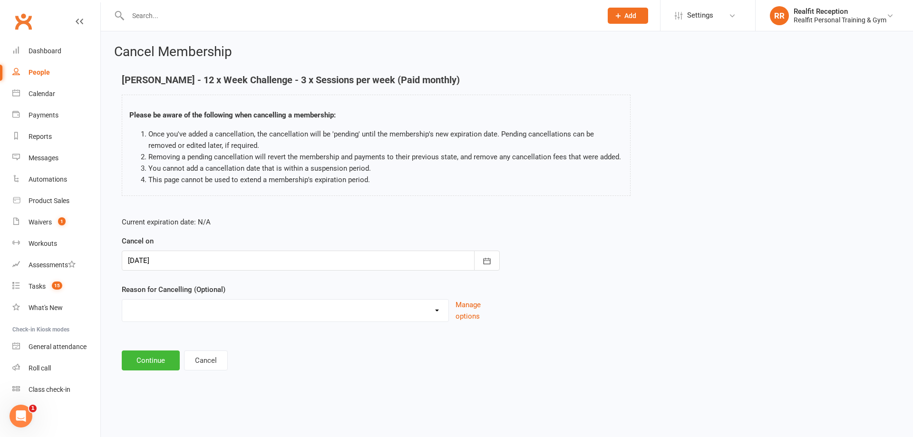
click at [344, 312] on select "Downgrade Holiday Injury Upgrade Other reason" at bounding box center [285, 309] width 326 height 19
click at [320, 302] on select "Downgrade Holiday Injury Upgrade Other reason" at bounding box center [285, 309] width 326 height 19
click at [321, 302] on select "Downgrade Holiday Injury Upgrade Other reason" at bounding box center [285, 309] width 326 height 19
click at [335, 302] on select "Downgrade Holiday Injury Upgrade Other reason" at bounding box center [285, 309] width 326 height 19
click at [157, 362] on button "Continue" at bounding box center [151, 360] width 58 height 20
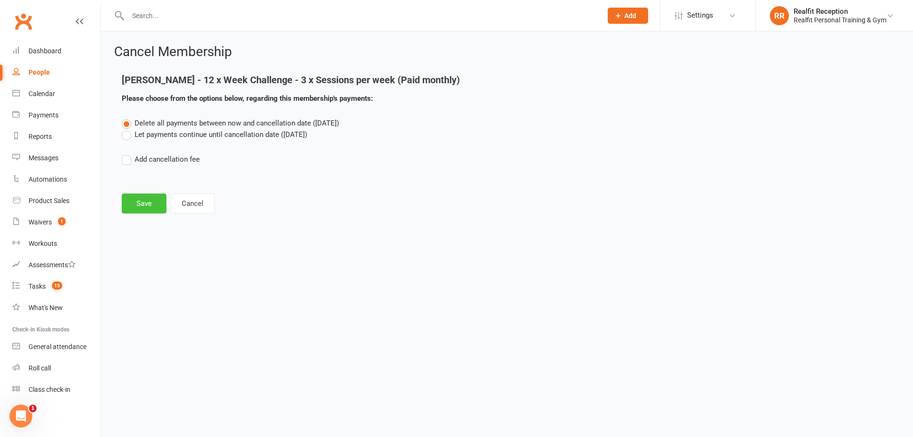
click at [143, 204] on button "Save" at bounding box center [144, 204] width 45 height 20
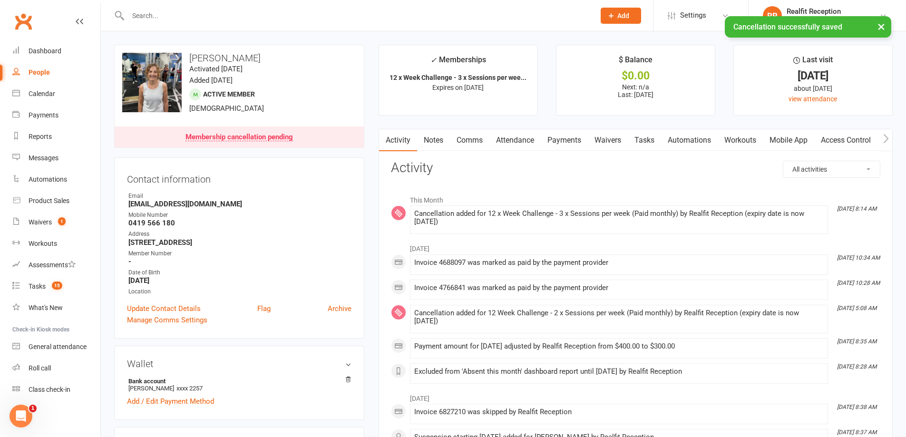
click at [566, 139] on link "Payments" at bounding box center [564, 140] width 47 height 22
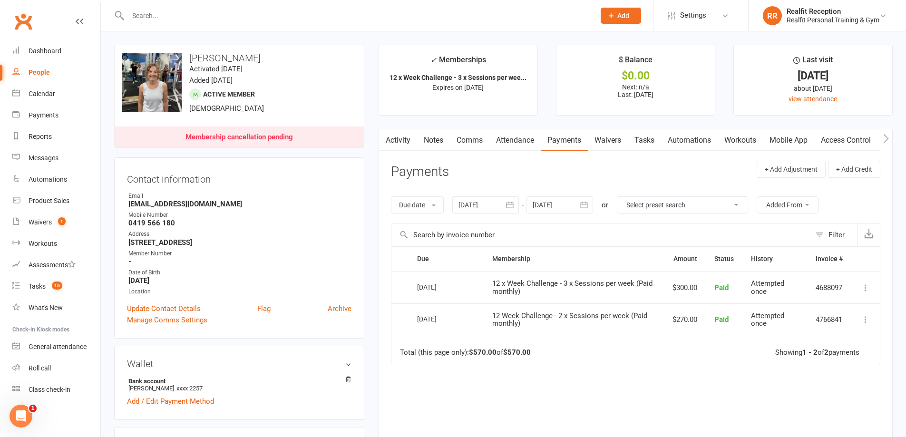
drag, startPoint x: 188, startPoint y: 19, endPoint x: 189, endPoint y: 14, distance: 5.0
click at [189, 14] on input "text" at bounding box center [356, 15] width 463 height 13
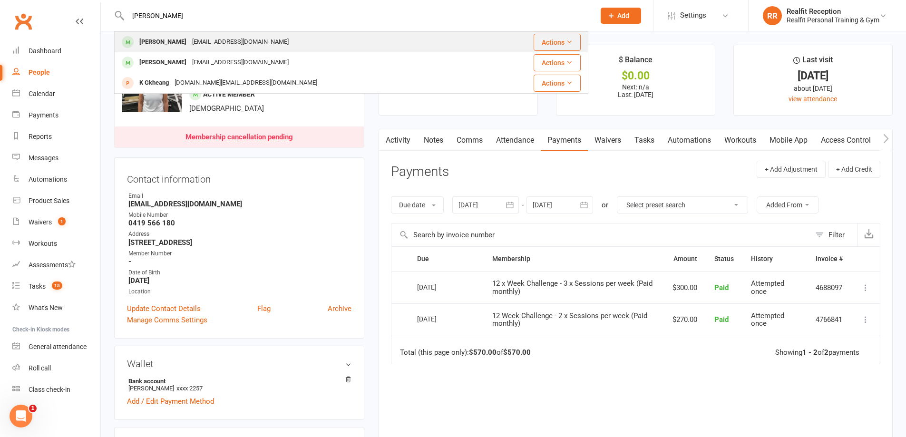
type input "Lyn"
click at [222, 46] on div "lynskewes@optusnet.com.au" at bounding box center [240, 42] width 102 height 14
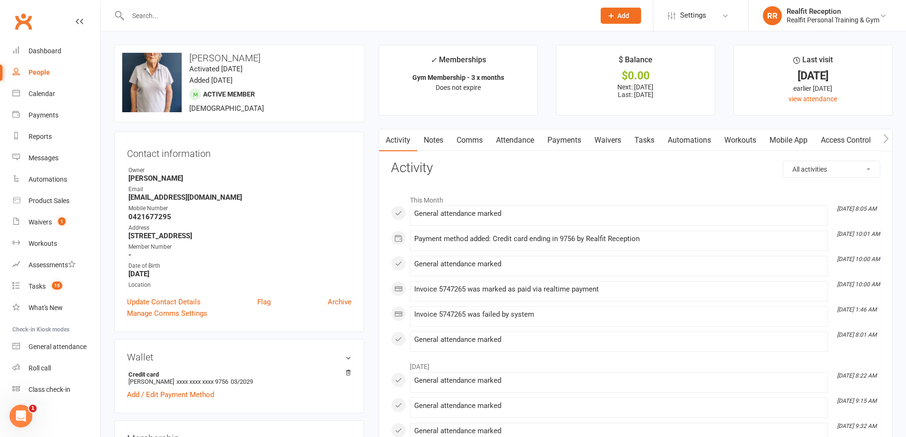
click at [567, 140] on link "Payments" at bounding box center [564, 140] width 47 height 22
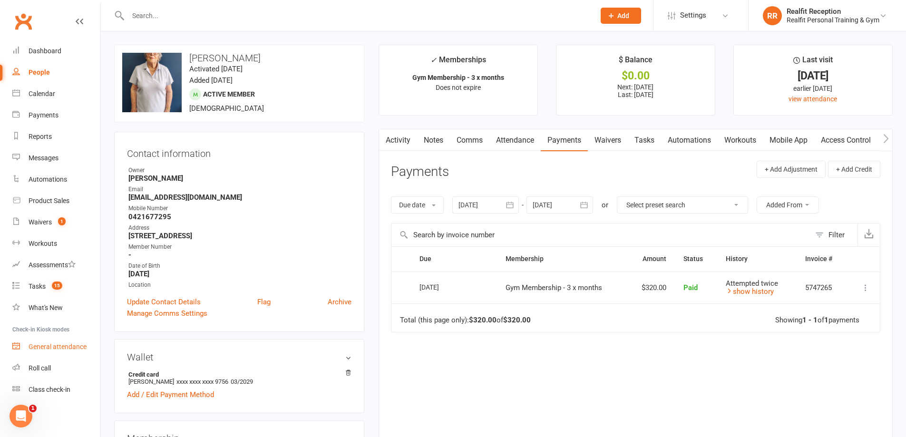
click at [64, 347] on div "General attendance" at bounding box center [58, 347] width 58 height 8
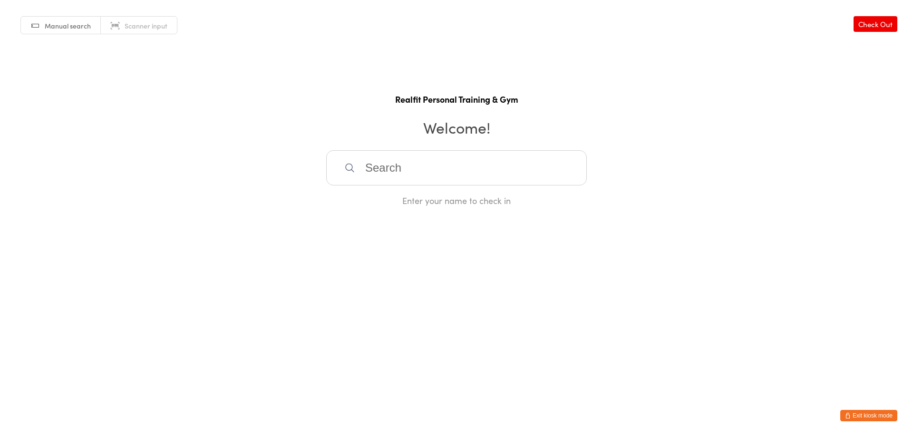
click at [388, 161] on input "search" at bounding box center [456, 167] width 261 height 35
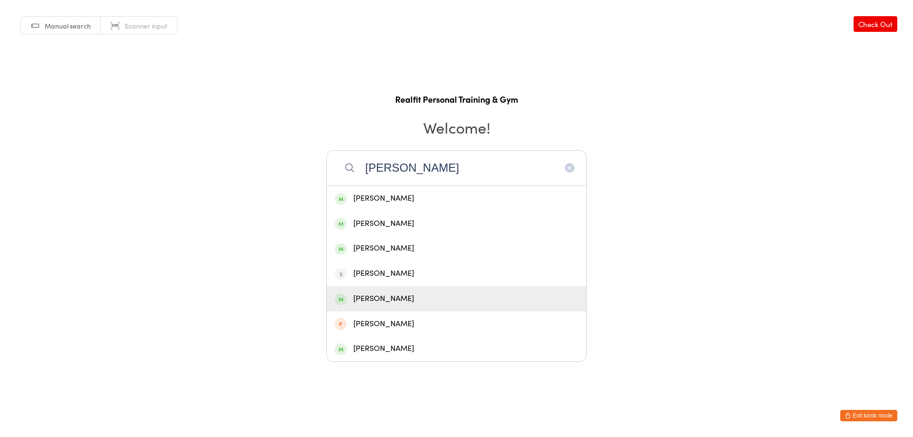
type input "[PERSON_NAME]"
click at [392, 303] on div "[PERSON_NAME]" at bounding box center [456, 298] width 243 height 13
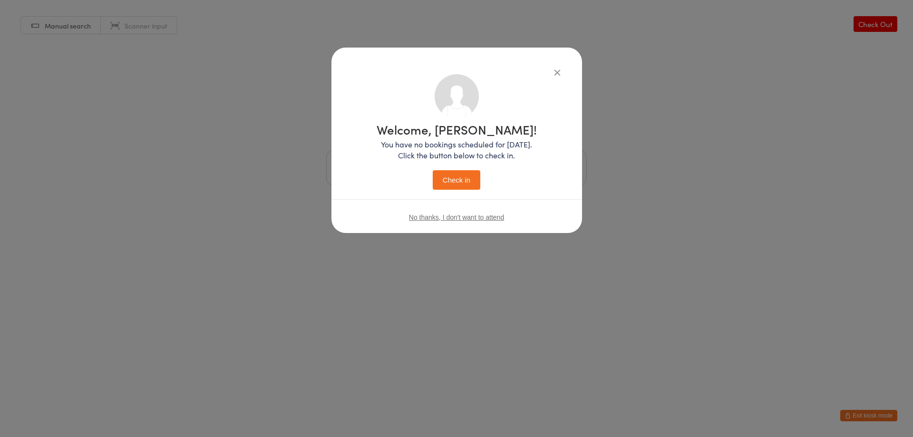
click at [449, 180] on button "Check in" at bounding box center [457, 179] width 48 height 19
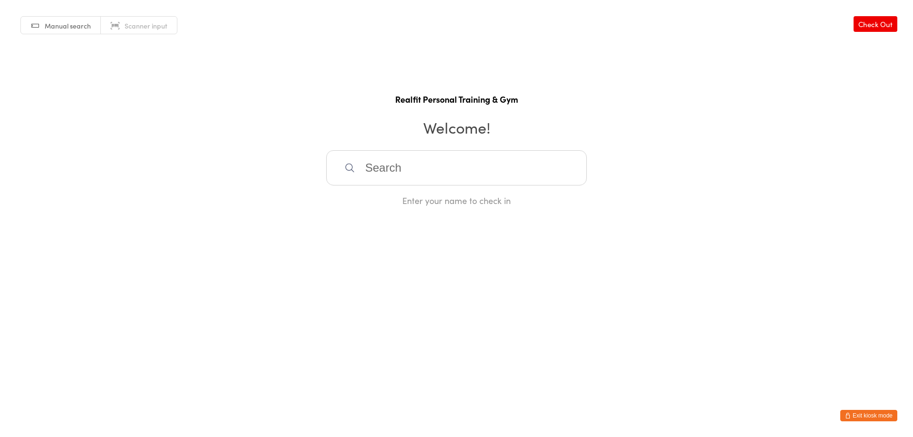
click at [860, 417] on button "Exit kiosk mode" at bounding box center [868, 415] width 57 height 11
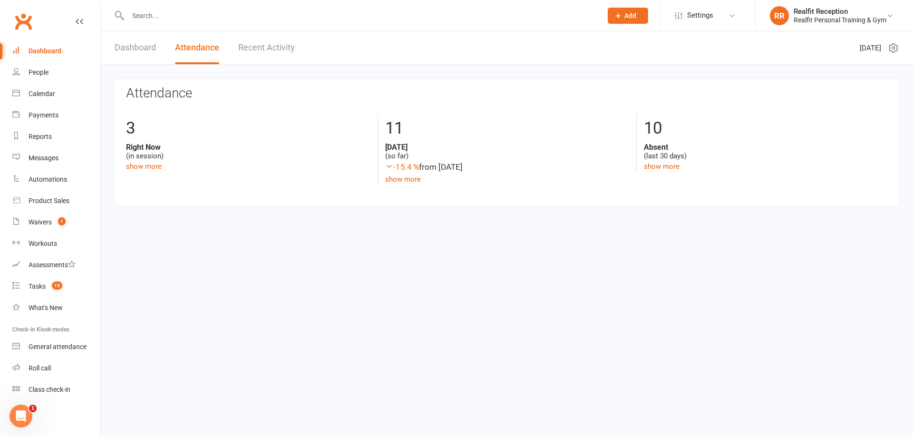
drag, startPoint x: 175, startPoint y: 13, endPoint x: 184, endPoint y: 5, distance: 11.4
click at [176, 11] on input "text" at bounding box center [360, 15] width 470 height 13
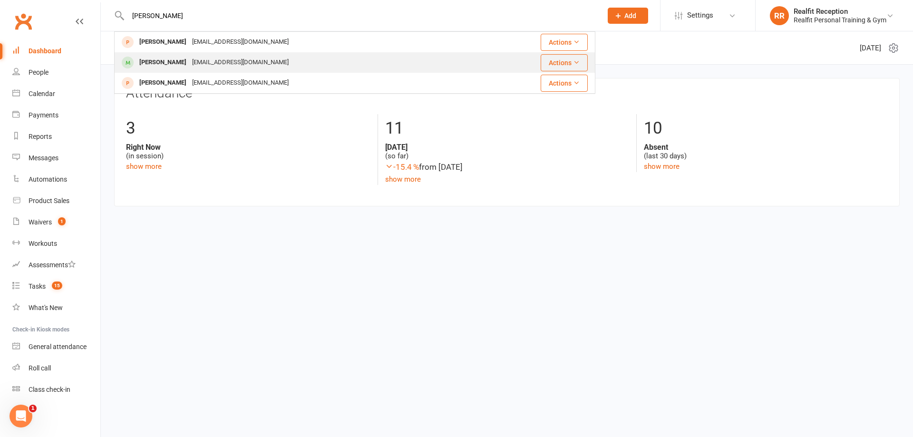
type input "[PERSON_NAME]"
click at [182, 66] on div "[PERSON_NAME]" at bounding box center [162, 63] width 53 height 14
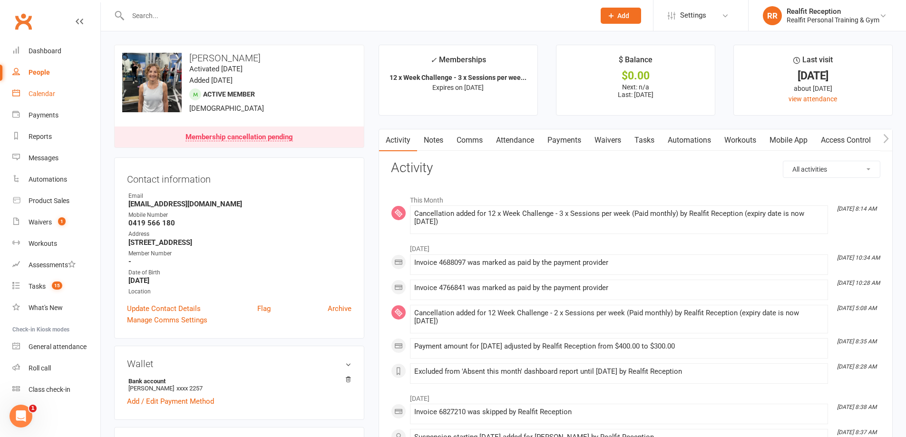
click at [39, 98] on link "Calendar" at bounding box center [56, 93] width 88 height 21
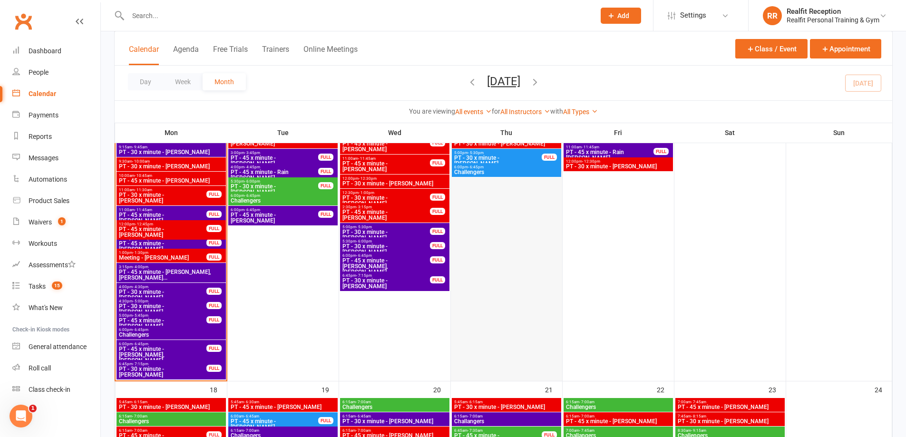
scroll to position [808, 0]
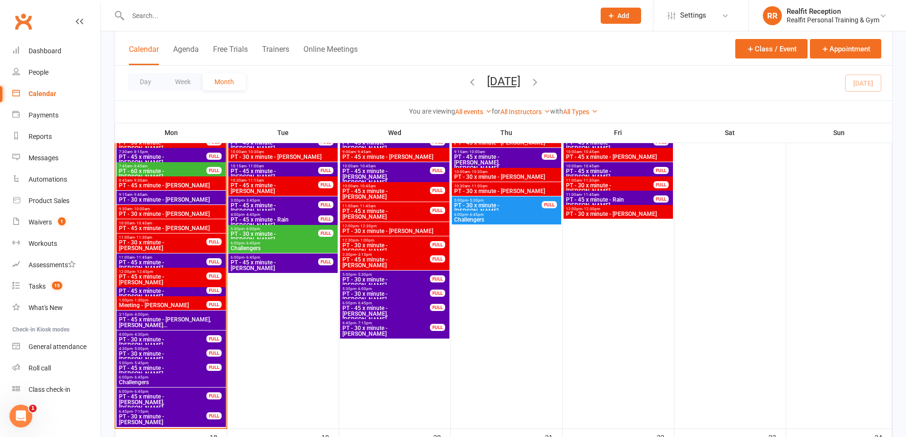
click at [615, 21] on button "Add" at bounding box center [620, 16] width 40 height 16
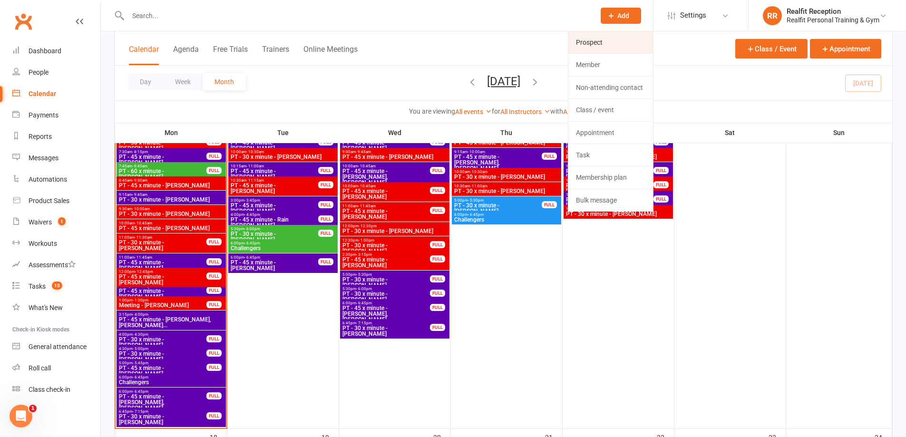
click at [605, 48] on link "Prospect" at bounding box center [610, 42] width 85 height 22
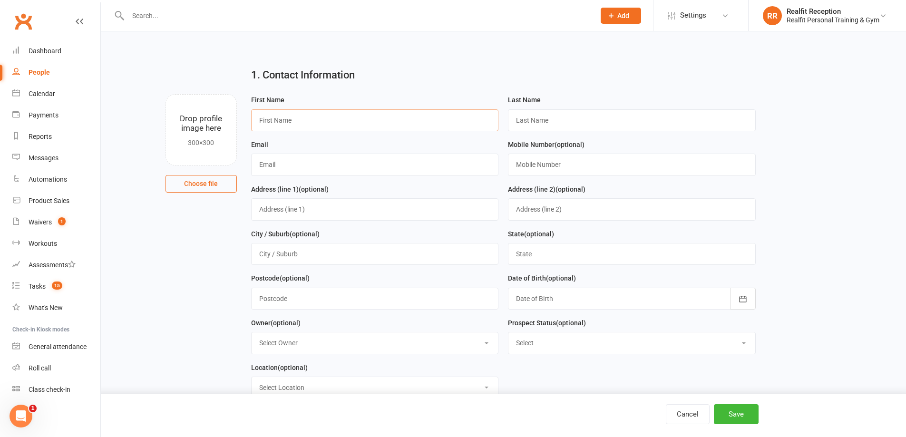
click at [362, 118] on input "text" at bounding box center [375, 120] width 248 height 22
type input "Ian"
type input "Lolt"
type input "loh.ion@gmail.com"
type input "0402128130"
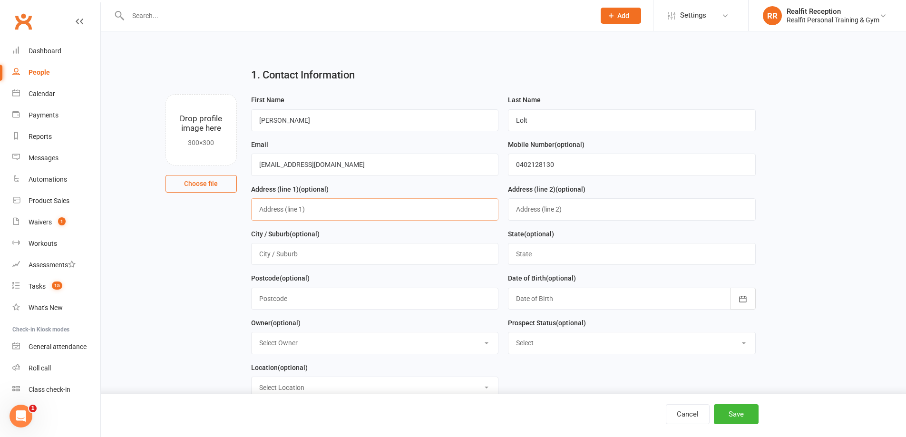
click at [290, 208] on input "text" at bounding box center [375, 209] width 248 height 22
type input "20 Moama Rd"
type input "Malvern East"
type input "VIC"
click at [356, 300] on input "text" at bounding box center [375, 299] width 248 height 22
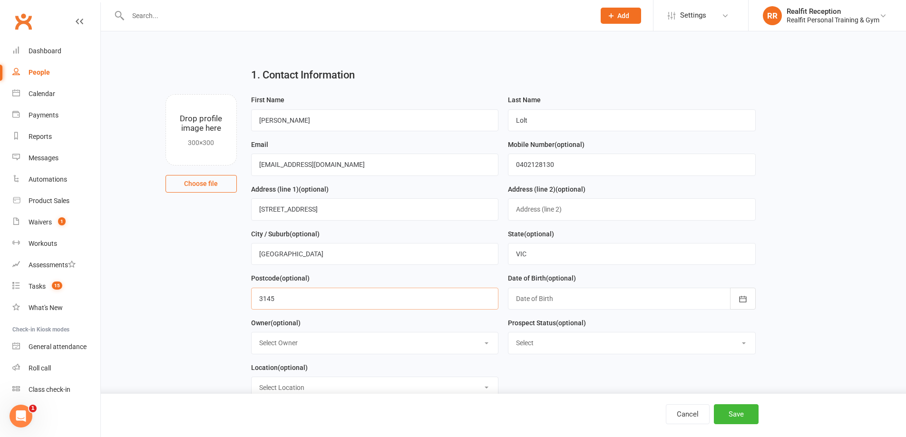
type input "3145"
click at [290, 341] on select "Select Owner Chris Egan-Lee Audery Perera Realfit Reception Darrell Valerio Max…" at bounding box center [375, 342] width 247 height 21
select select "5"
click at [252, 335] on select "Select Owner Chris Egan-Lee Audery Perera Realfit Reception Darrell Valerio Max…" at bounding box center [375, 342] width 247 height 21
click at [577, 348] on select "Select Initial Contact Follow-up Call Follow-up Email Almost Ready Not Ready No…" at bounding box center [631, 342] width 247 height 21
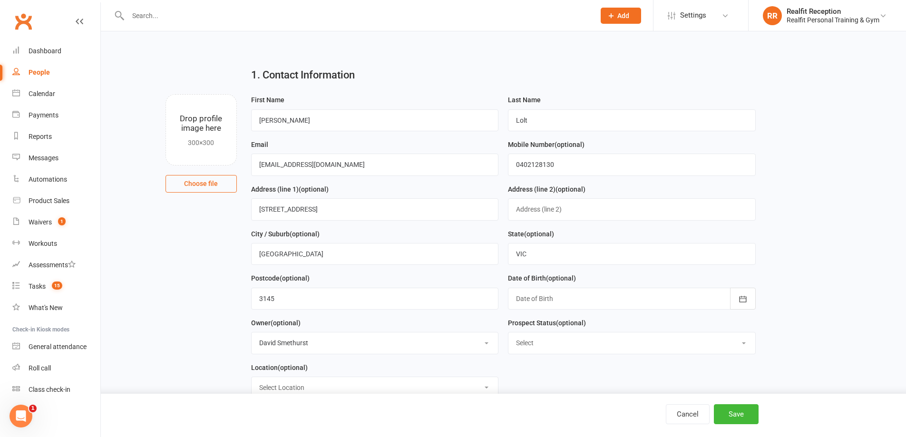
select select "Initial Contact"
click at [508, 335] on select "Select Initial Contact Follow-up Call Follow-up Email Almost Ready Not Ready No…" at bounding box center [631, 342] width 247 height 21
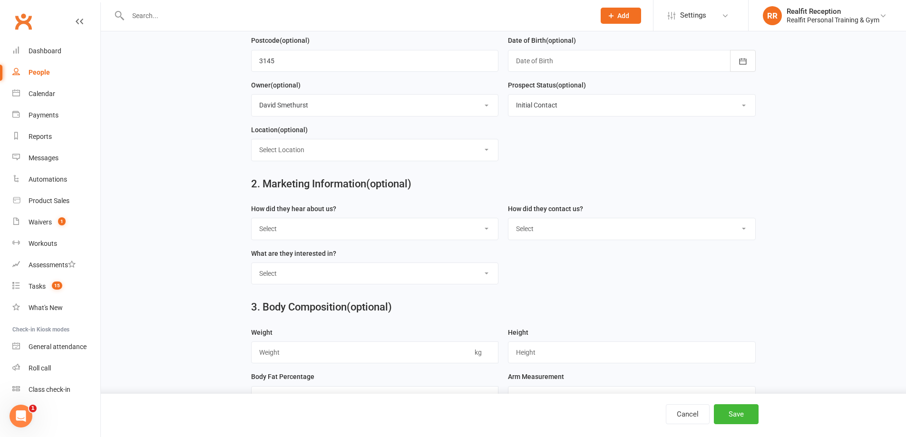
click at [320, 238] on select "Select Google Through A Friend Walk by Letter Box Drop Facebook Medical Centre …" at bounding box center [375, 228] width 247 height 21
click at [252, 222] on select "Select Google Through A Friend Walk by Letter Box Drop Facebook Medical Centre …" at bounding box center [375, 228] width 247 height 21
click at [317, 234] on select "Select Google Through A Friend Walk by Letter Box Drop Facebook Medical Centre …" at bounding box center [375, 228] width 247 height 21
select select "Walk by"
click at [252, 222] on select "Select Google Through A Friend Walk by Letter Box Drop Facebook Medical Centre …" at bounding box center [375, 228] width 247 height 21
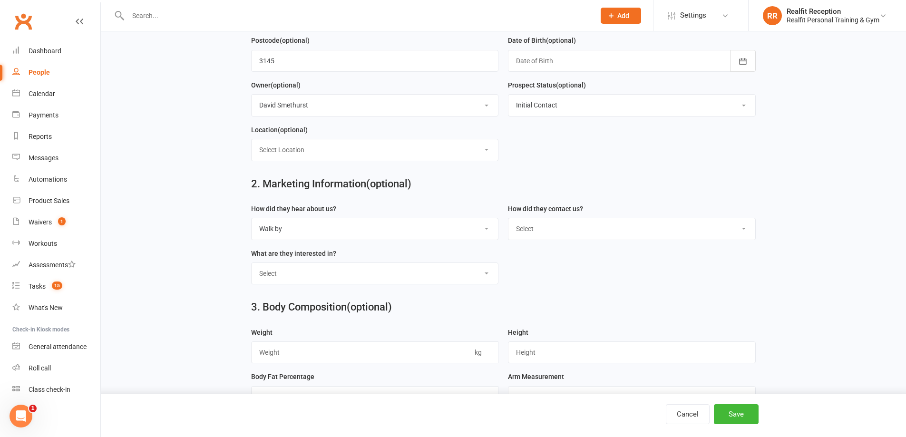
click at [579, 232] on select "Select Phone Email In-Facility" at bounding box center [631, 228] width 247 height 21
select select "In-Facility"
click at [508, 222] on select "Select Phone Email In-Facility" at bounding box center [631, 228] width 247 height 21
click at [349, 284] on select "Select Personal Training 12 Week Challenge Gym Membership Weight Loss Strength …" at bounding box center [375, 273] width 247 height 21
select select "Gym Membership"
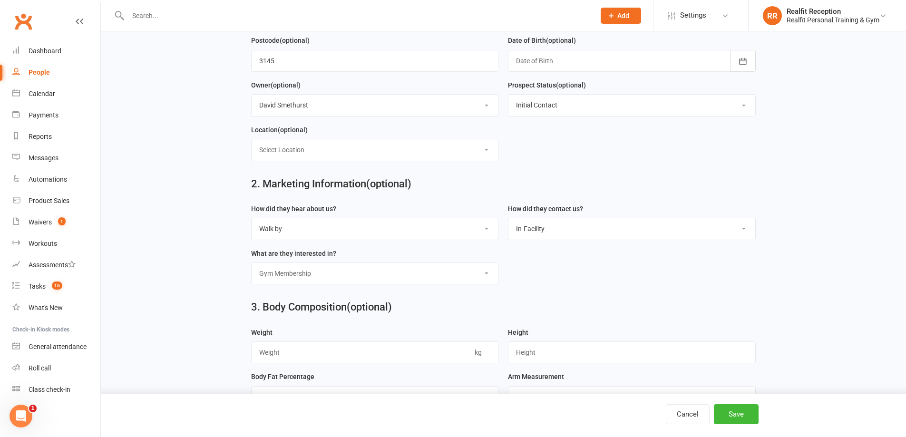
click at [252, 267] on select "Select Personal Training 12 Week Challenge Gym Membership Weight Loss Strength …" at bounding box center [375, 273] width 247 height 21
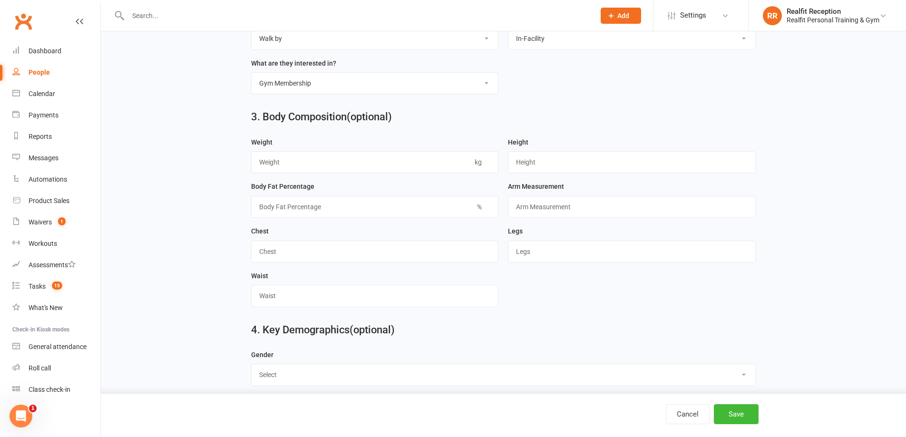
scroll to position [618, 0]
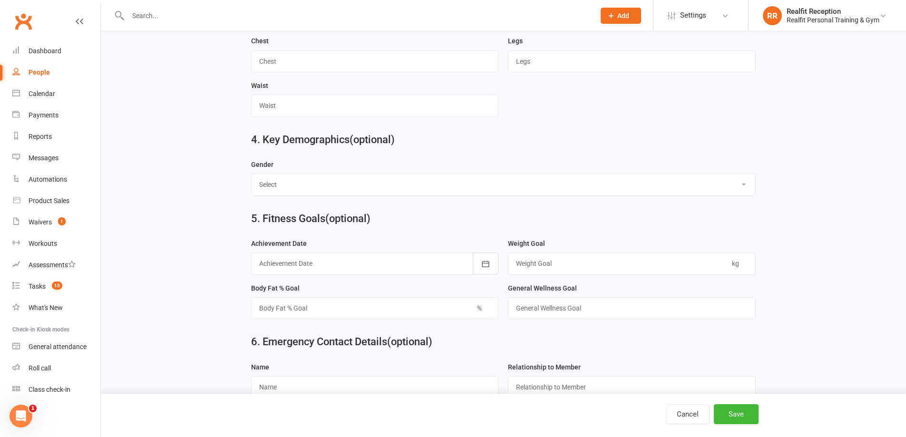
click at [282, 194] on select "Select Male Female" at bounding box center [503, 184] width 503 height 21
select select "Male"
click at [252, 181] on select "Select Male Female" at bounding box center [503, 184] width 503 height 21
click at [724, 411] on button "Save" at bounding box center [736, 414] width 45 height 20
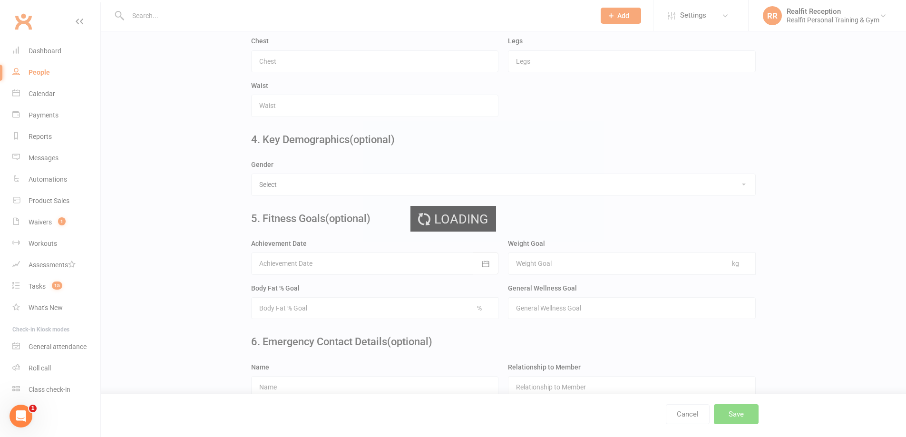
scroll to position [0, 0]
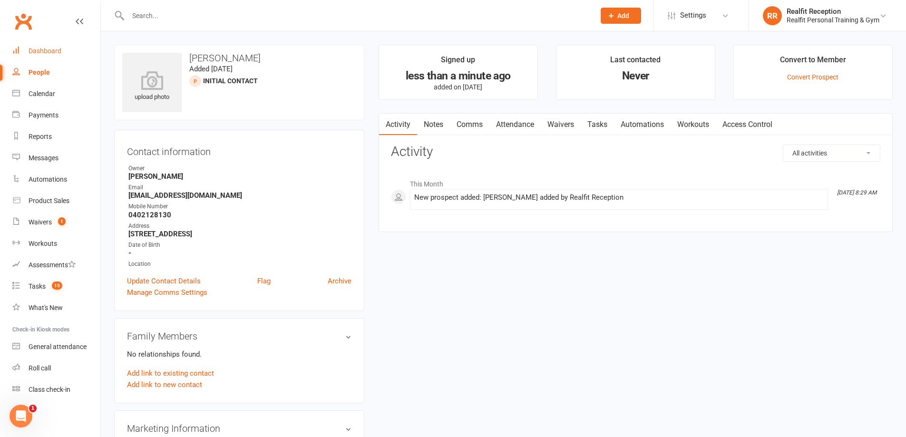
click at [39, 51] on div "Dashboard" at bounding box center [45, 51] width 33 height 8
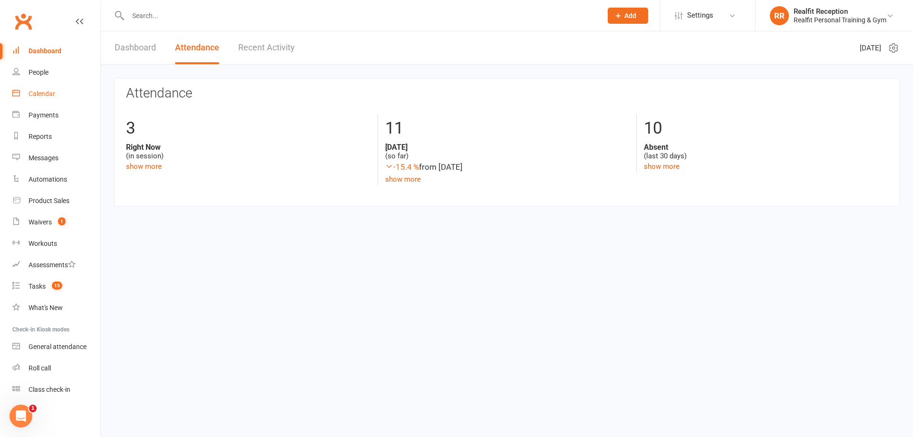
click at [41, 90] on div "Calendar" at bounding box center [42, 94] width 27 height 8
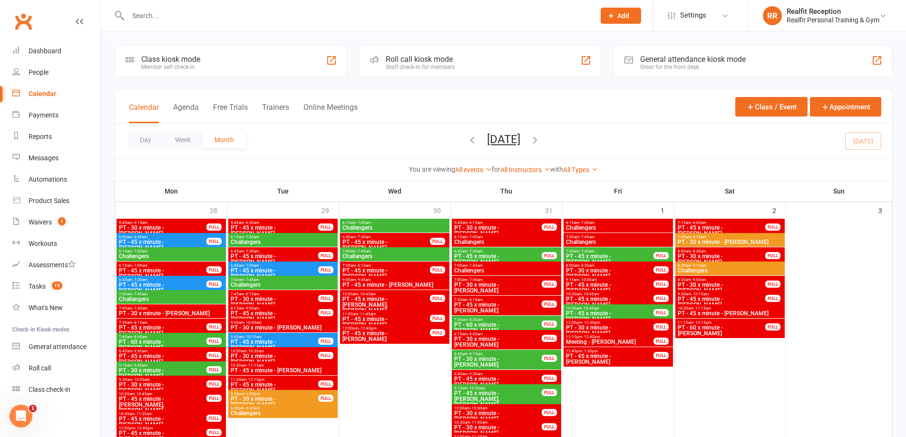
scroll to position [713, 0]
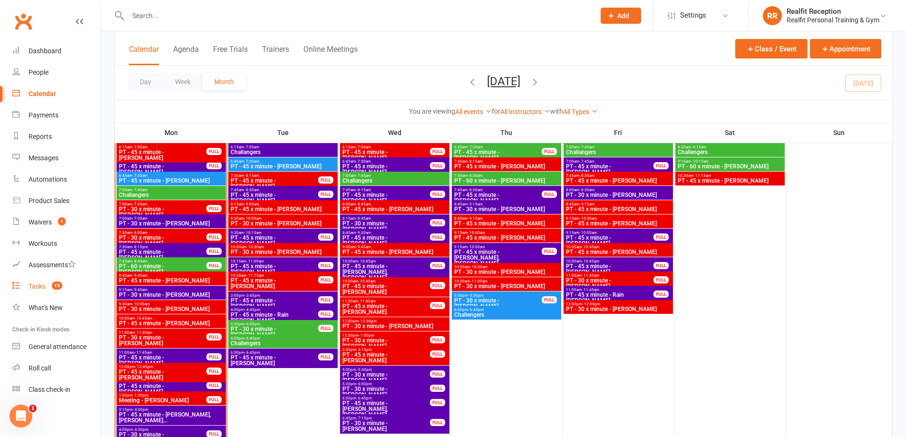
click at [38, 287] on div "Tasks" at bounding box center [37, 286] width 17 height 8
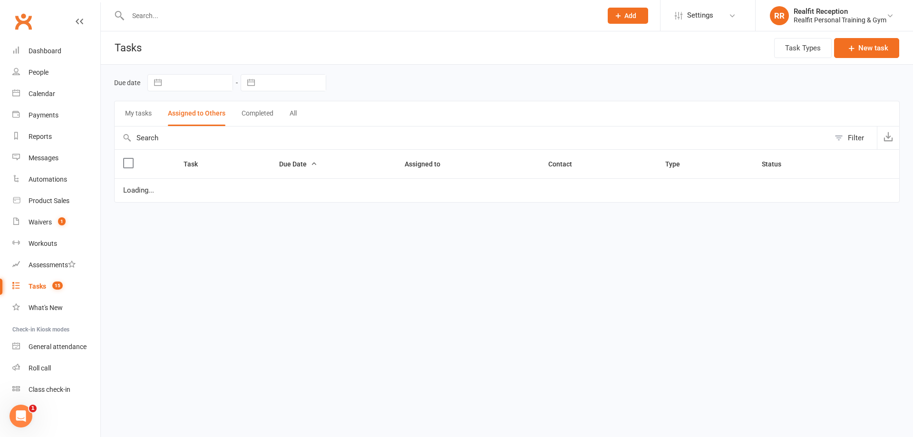
select select "started"
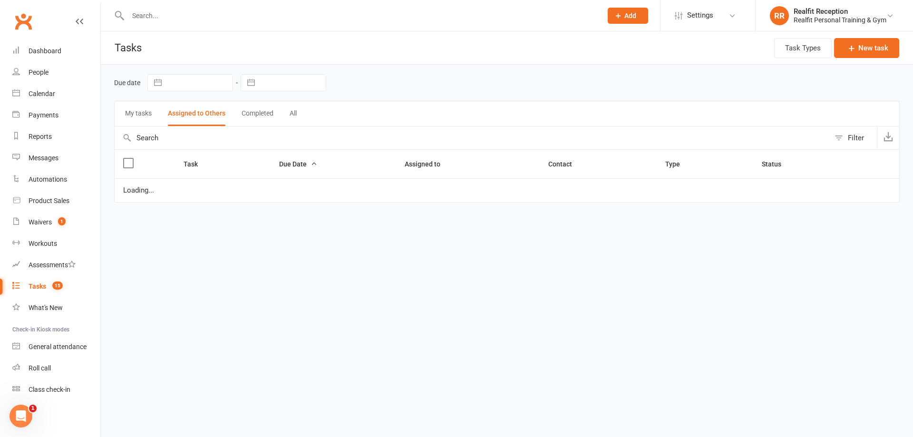
select select "waiting"
select select "started"
select select "waiting"
select select "started"
select select "waiting"
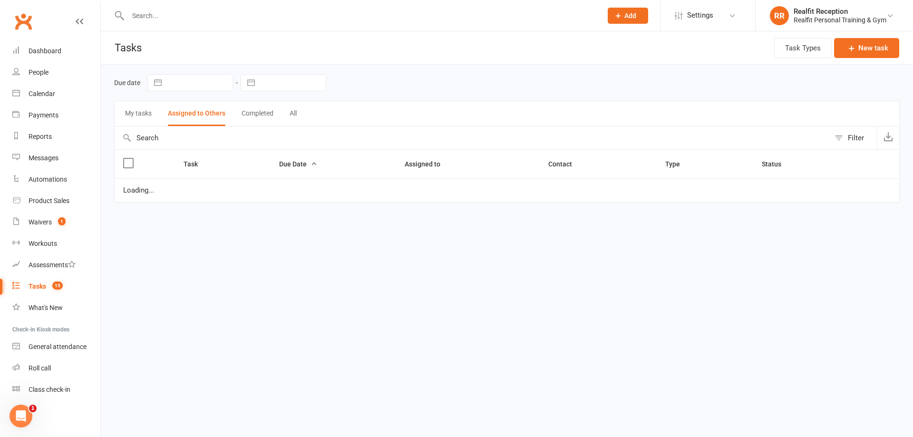
select select "waiting"
select select "started"
select select "waiting"
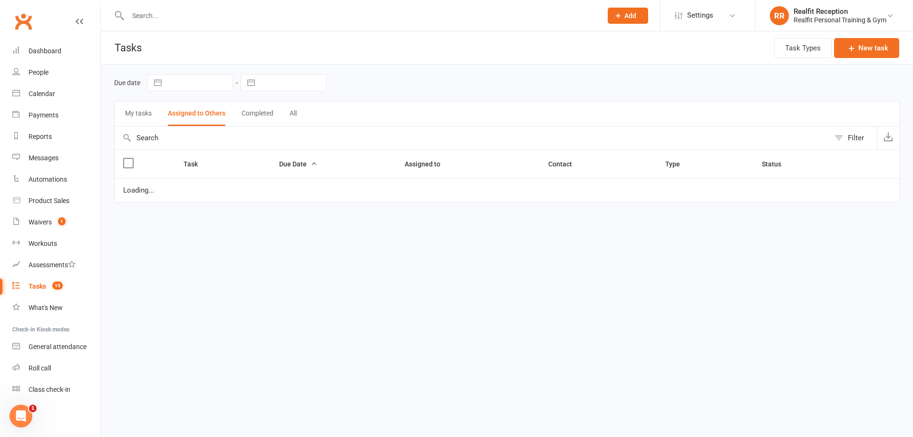
select select "waiting"
select select "started"
select select "waiting"
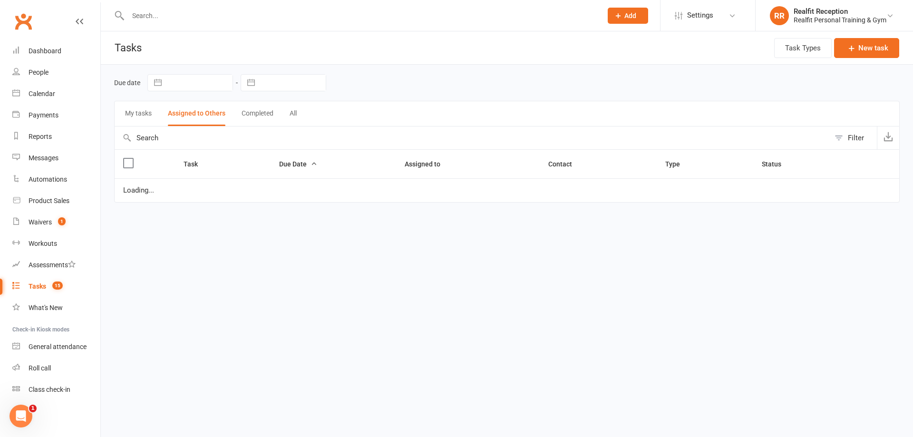
select select "waiting"
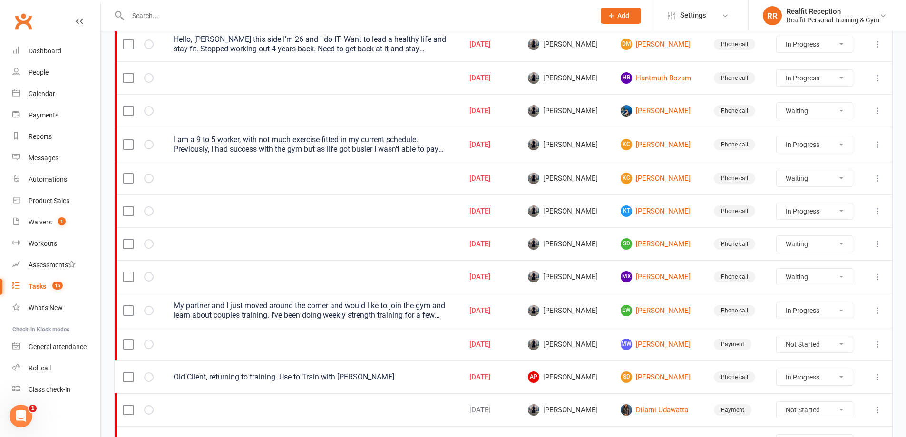
scroll to position [333, 0]
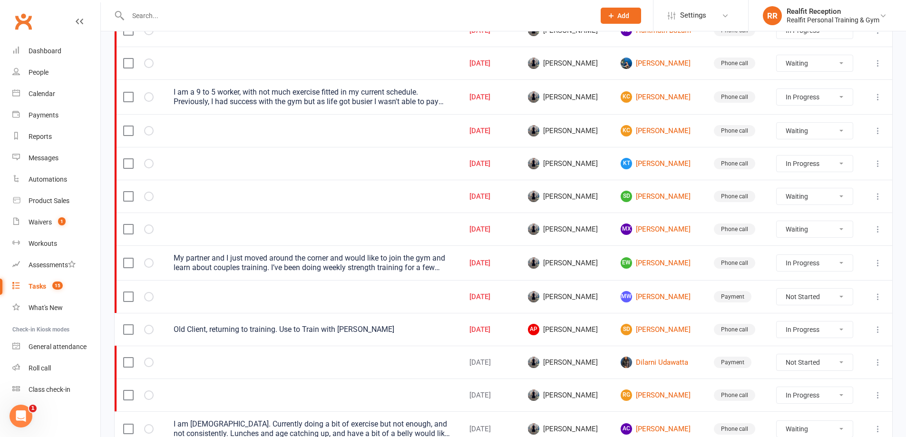
click at [878, 63] on icon at bounding box center [878, 63] width 10 height 10
click at [827, 101] on link "Edit" at bounding box center [829, 100] width 94 height 19
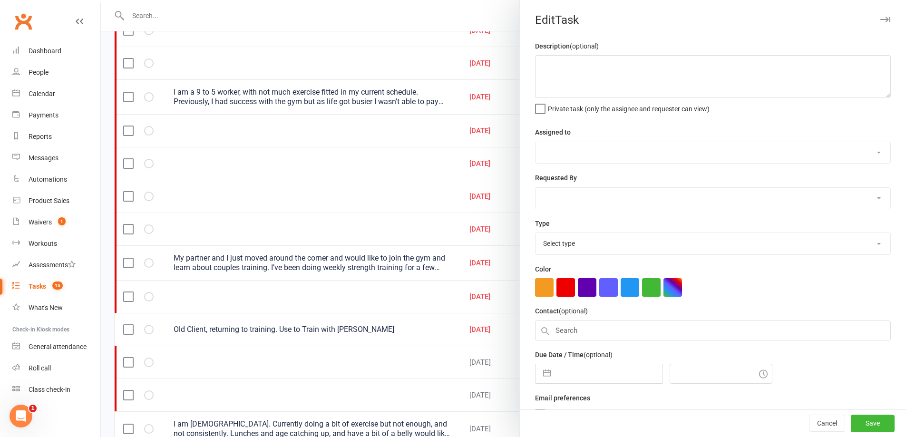
select select "49223"
type input "11 Aug 2025"
type input "7:30am"
select select "26751"
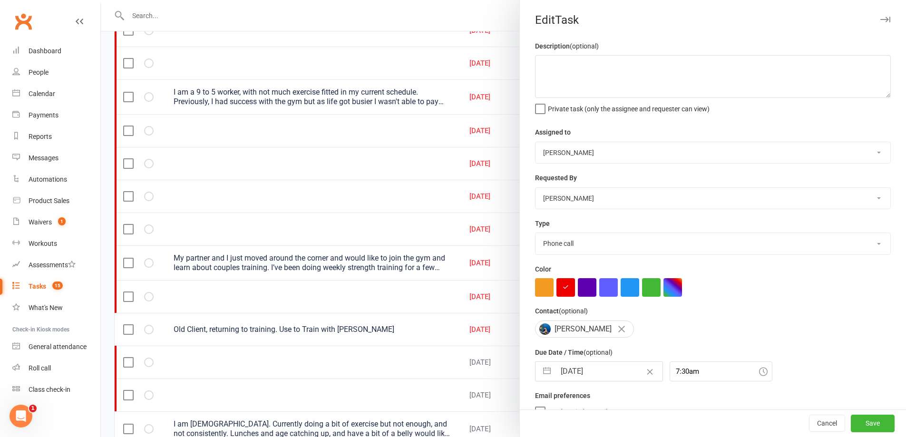
click at [612, 364] on div "11 Aug 2025 Navigate forward to interact with the calendar and select a date. P…" at bounding box center [599, 371] width 128 height 20
select select "6"
select select "2025"
select select "7"
select select "2025"
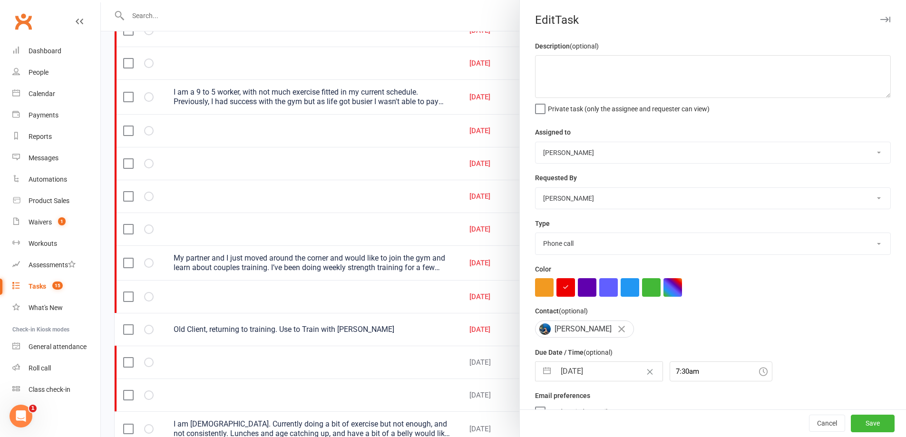
select select "8"
select select "2025"
click at [616, 379] on input "11 Aug 2025" at bounding box center [608, 371] width 107 height 19
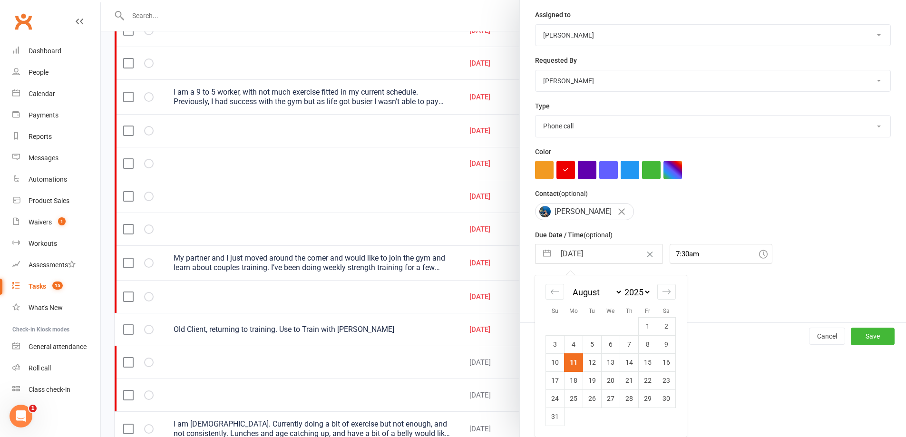
drag, startPoint x: 608, startPoint y: 368, endPoint x: 628, endPoint y: 372, distance: 20.8
click at [608, 368] on td "13" at bounding box center [610, 362] width 19 height 18
type input "13 Aug 2025"
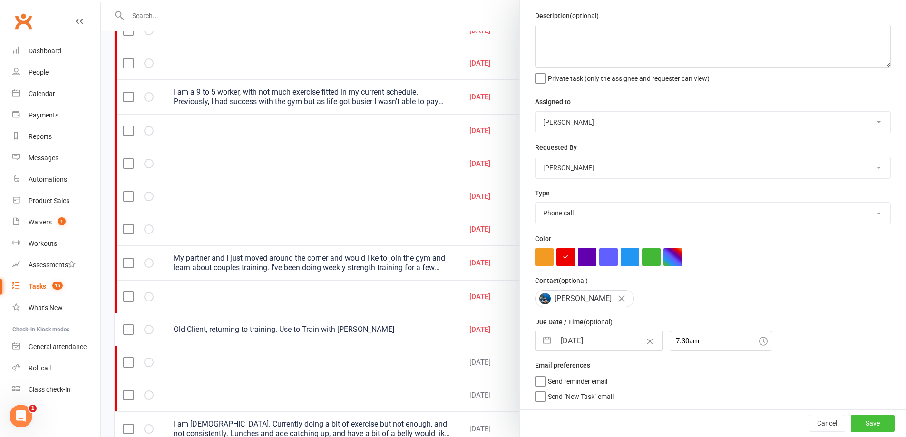
click at [862, 426] on button "Save" at bounding box center [873, 423] width 44 height 17
select select "started"
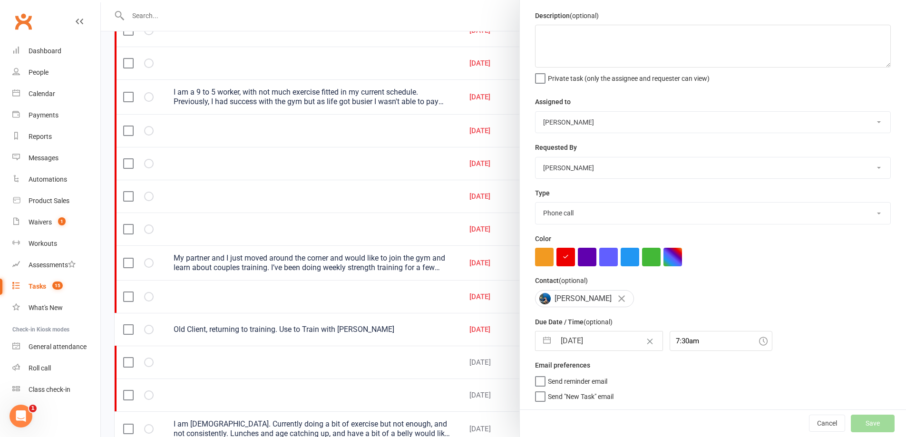
select select "started"
select select "waiting"
select select "started"
select select "waiting"
select select "started"
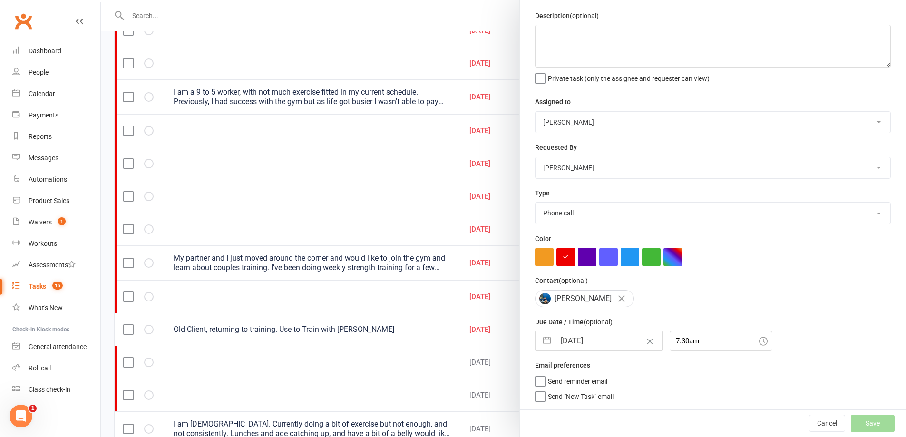
select select "waiting"
select select "started"
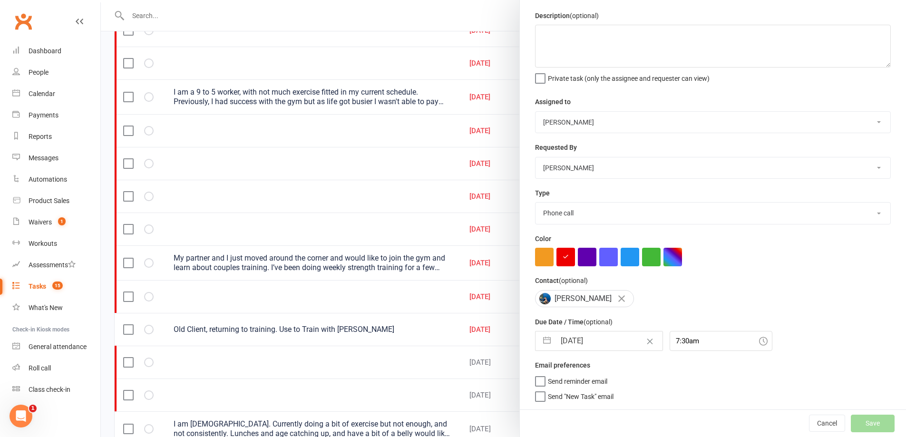
select select "waiting"
select select "started"
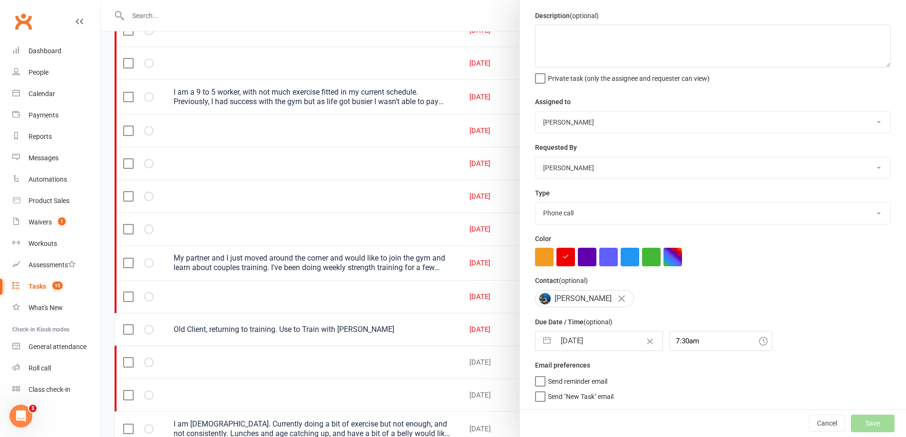
select select "waiting"
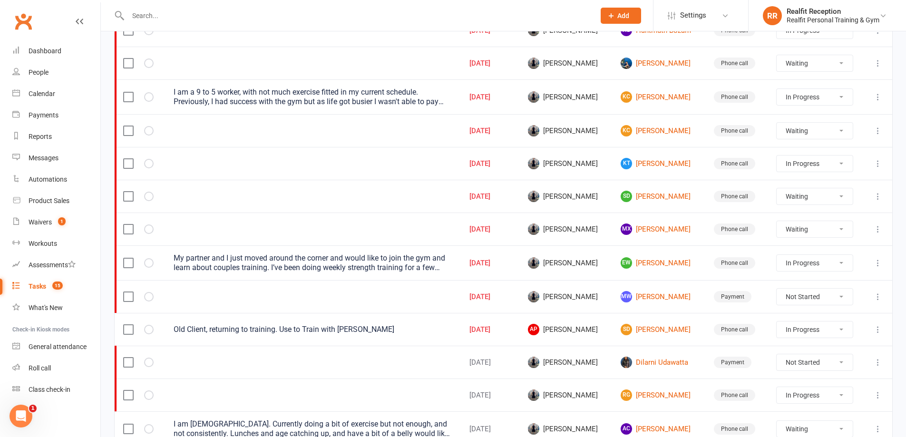
select select "started"
select select "waiting"
select select "started"
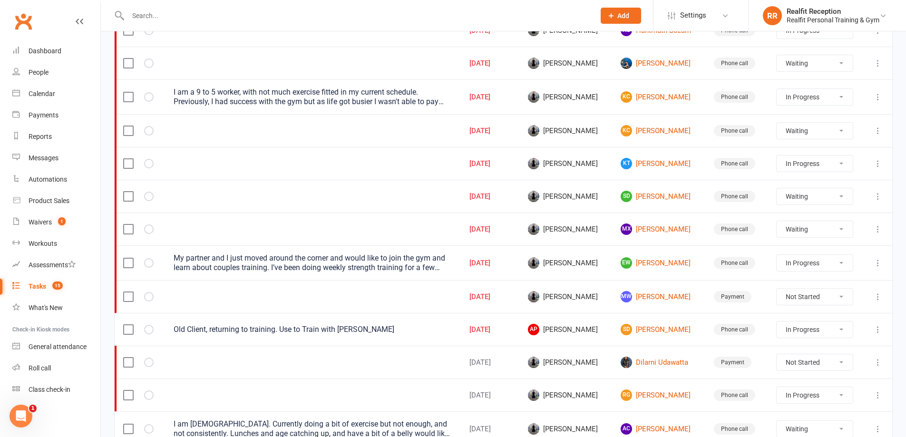
select select "waiting"
select select "started"
select select "waiting"
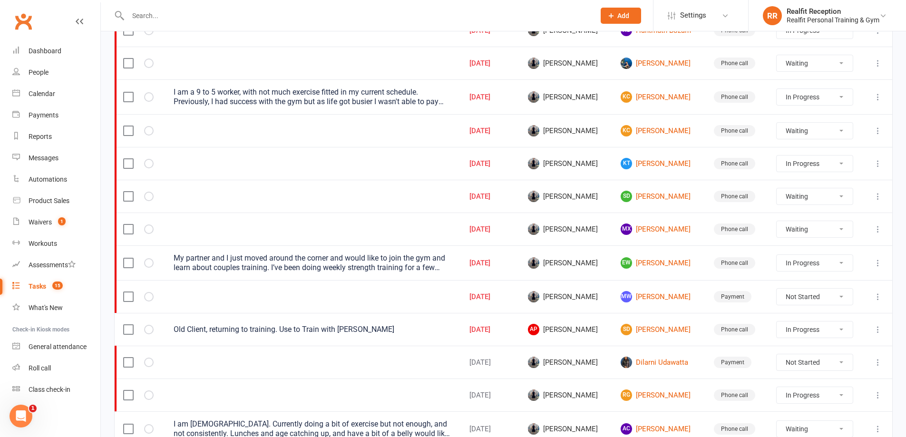
select select "waiting"
select select "started"
select select "waiting"
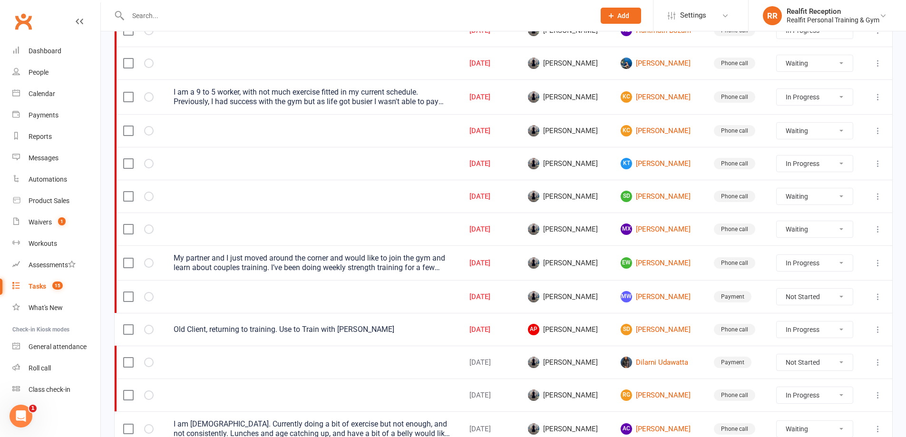
select select "waiting"
select select "started"
select select "waiting"
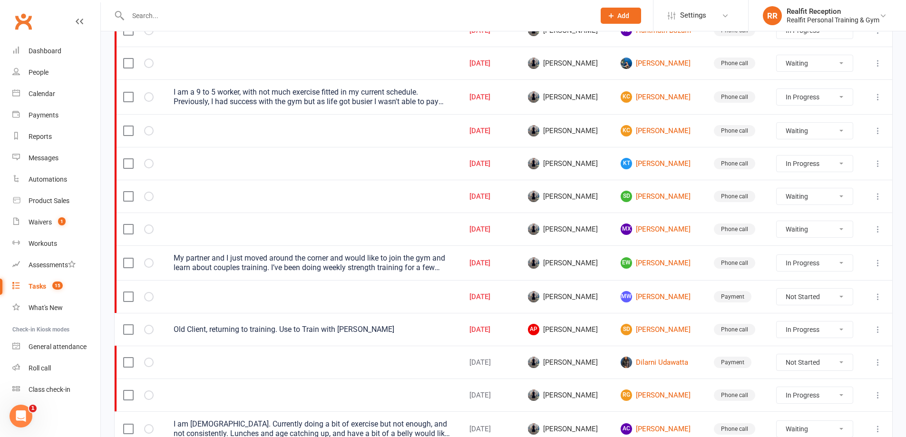
select select "waiting"
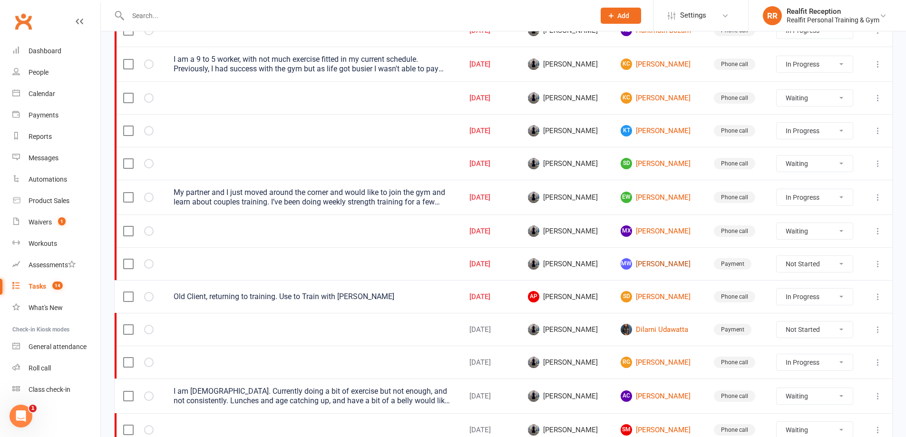
click at [652, 266] on link "MW Mark Ward" at bounding box center [658, 263] width 76 height 11
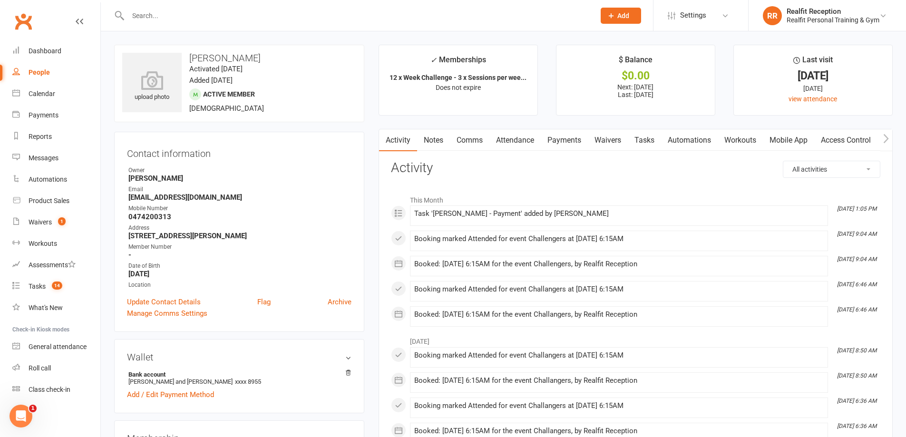
click at [561, 136] on link "Payments" at bounding box center [564, 140] width 47 height 22
click at [0, 0] on div "Loading" at bounding box center [0, 0] width 0 height 0
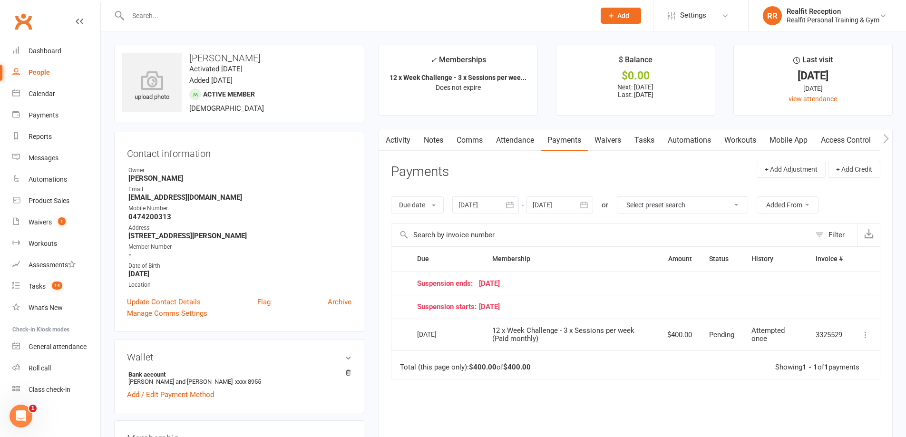
click at [643, 140] on link "Tasks" at bounding box center [644, 140] width 33 height 22
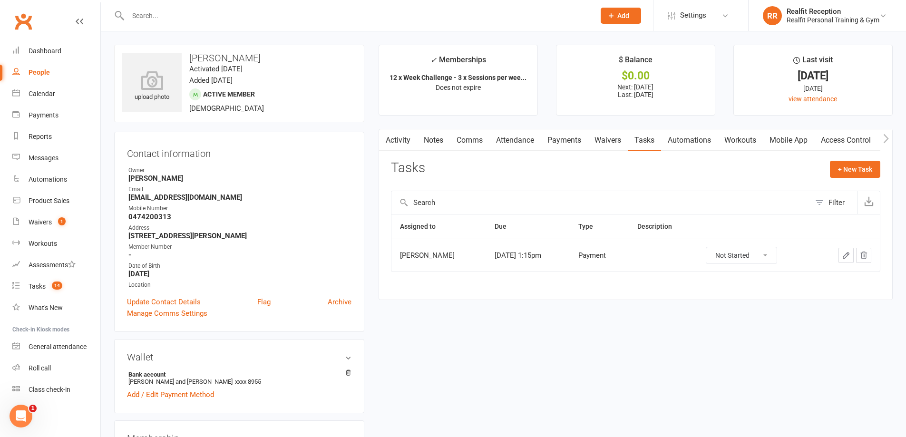
click at [750, 253] on select "Not Started In Progress Waiting Complete" at bounding box center [741, 255] width 70 height 16
click at [715, 247] on select "Not Started In Progress Waiting Complete" at bounding box center [741, 255] width 70 height 16
select select "started"
click at [845, 254] on icon "button" at bounding box center [846, 255] width 6 height 6
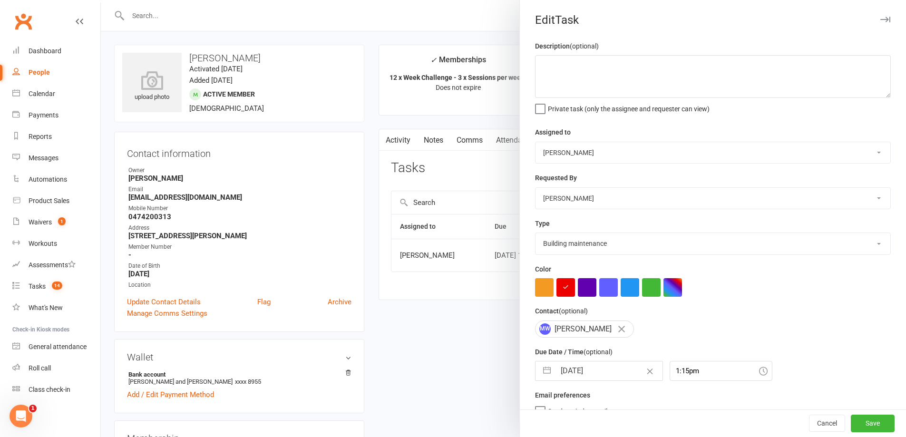
select select "49223"
select select "30000"
type input "11 Aug 2025"
type input "1:15pm"
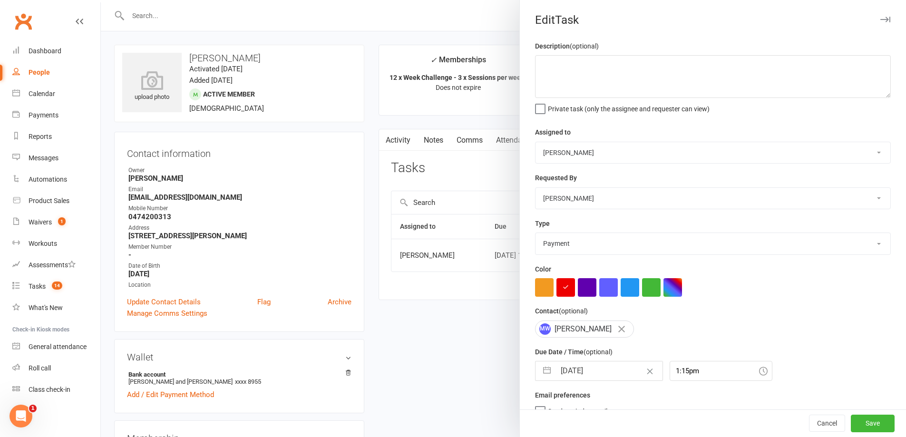
click at [619, 373] on input "11 Aug 2025" at bounding box center [608, 370] width 107 height 19
select select "6"
select select "2025"
select select "7"
select select "2025"
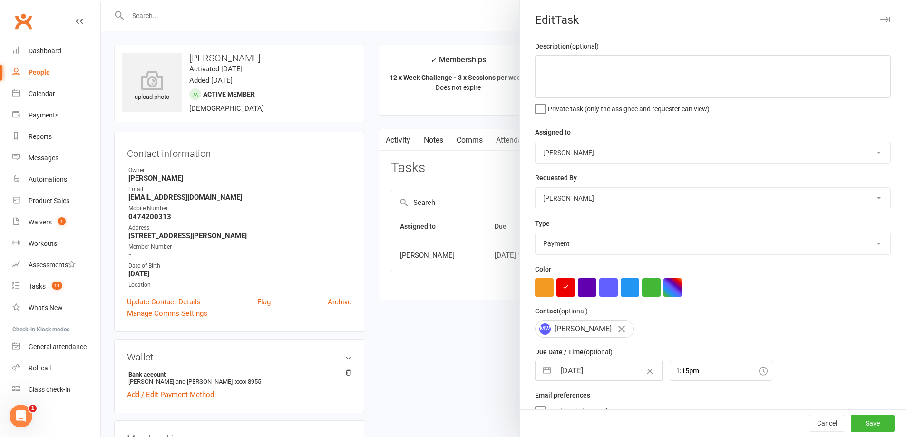
select select "8"
select select "2025"
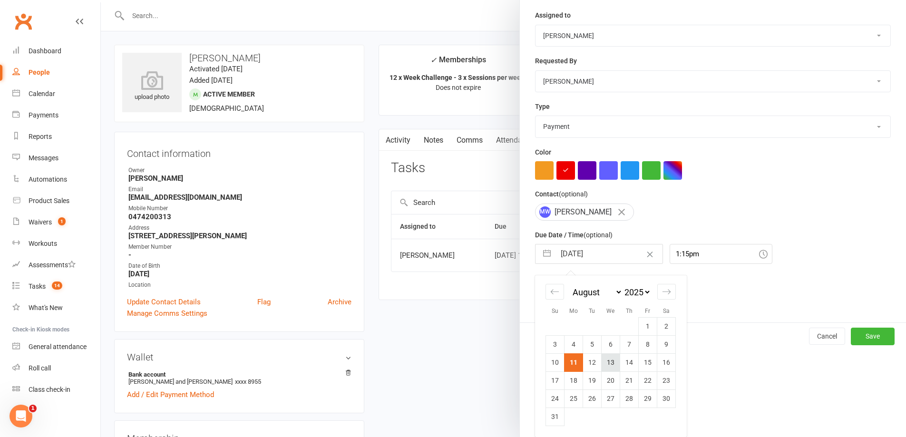
click at [610, 364] on td "13" at bounding box center [610, 362] width 19 height 18
type input "13 Aug 2025"
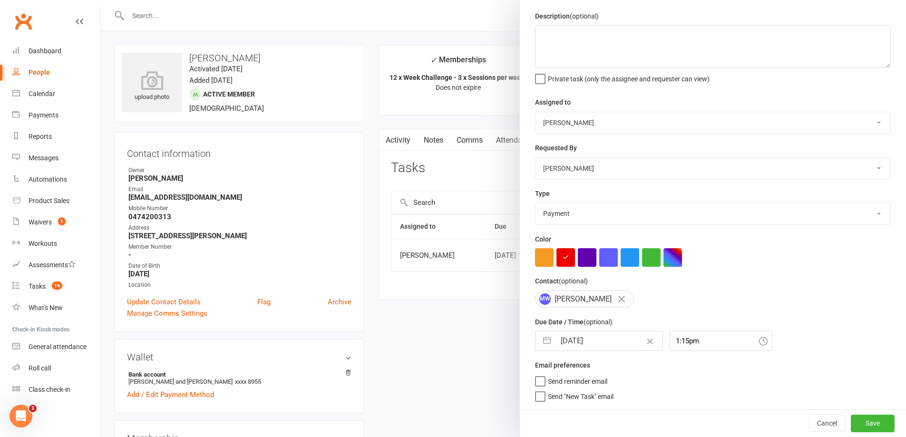
scroll to position [34, 0]
click at [858, 425] on button "Save" at bounding box center [873, 423] width 44 height 17
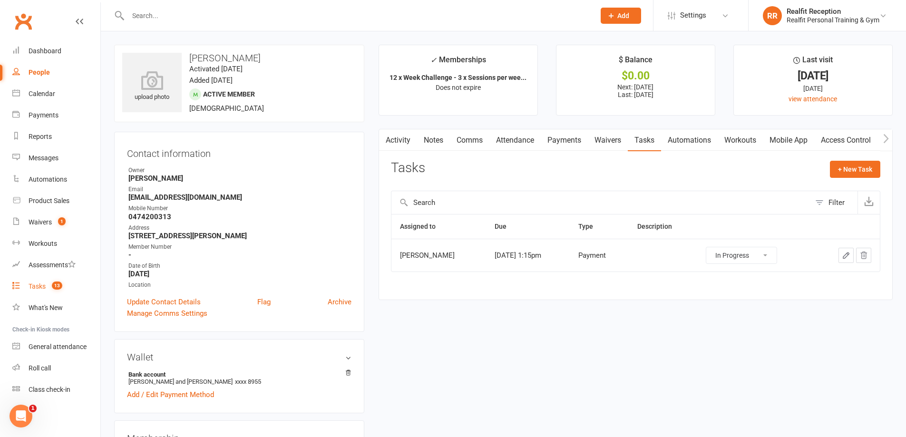
click at [39, 290] on div "Tasks" at bounding box center [37, 286] width 17 height 8
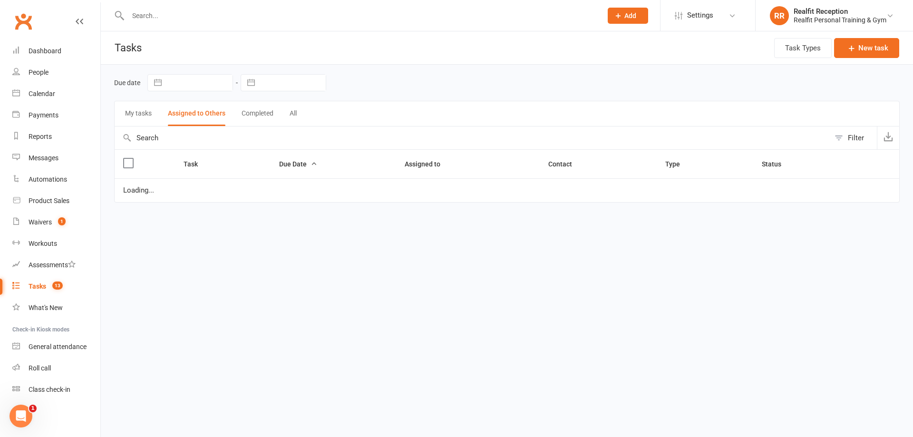
select select "started"
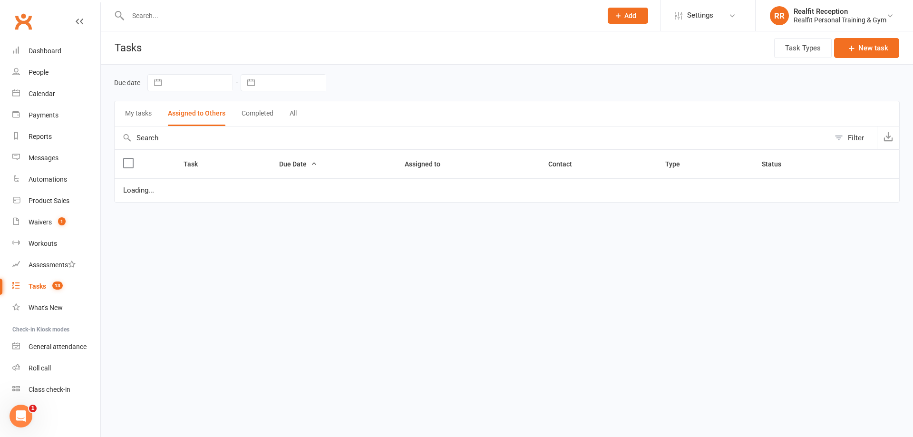
select select "started"
select select "waiting"
select select "started"
select select "waiting"
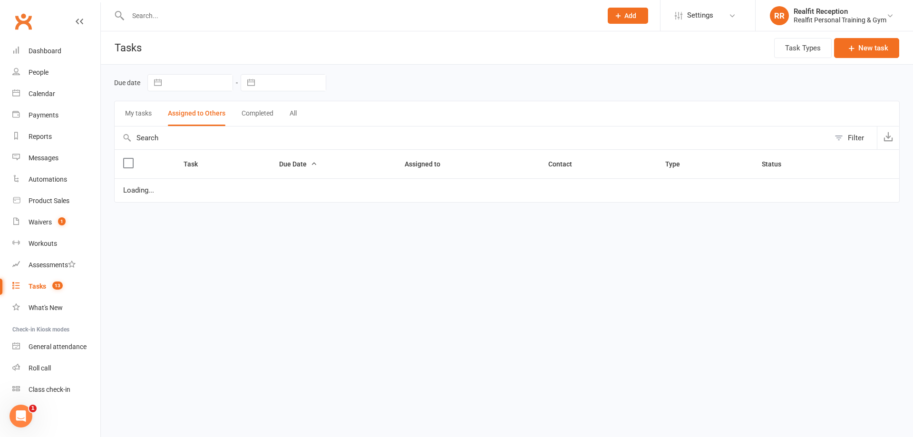
select select "started"
select select "waiting"
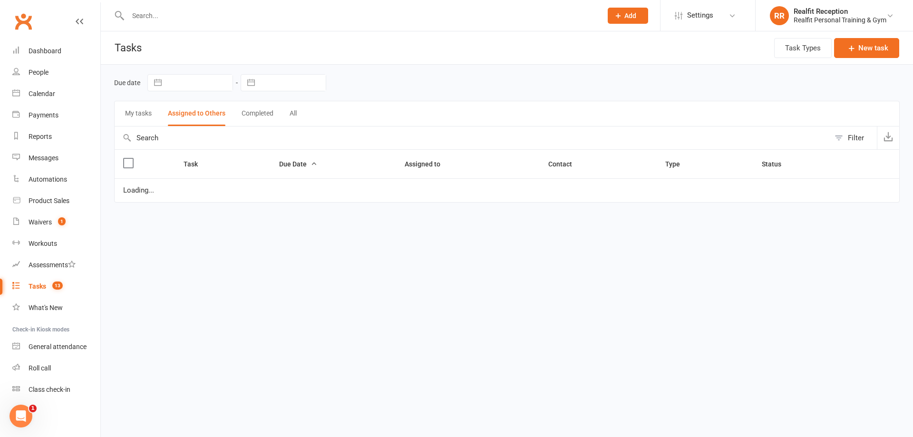
select select "waiting"
select select "started"
select select "waiting"
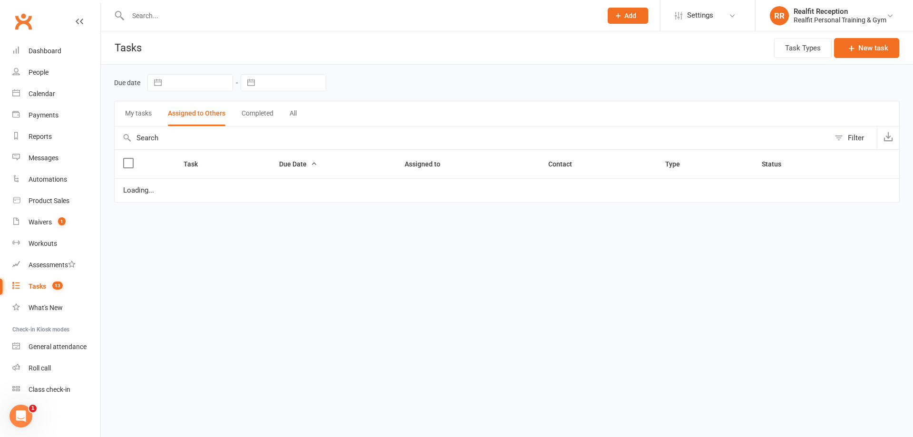
select select "started"
select select "waiting"
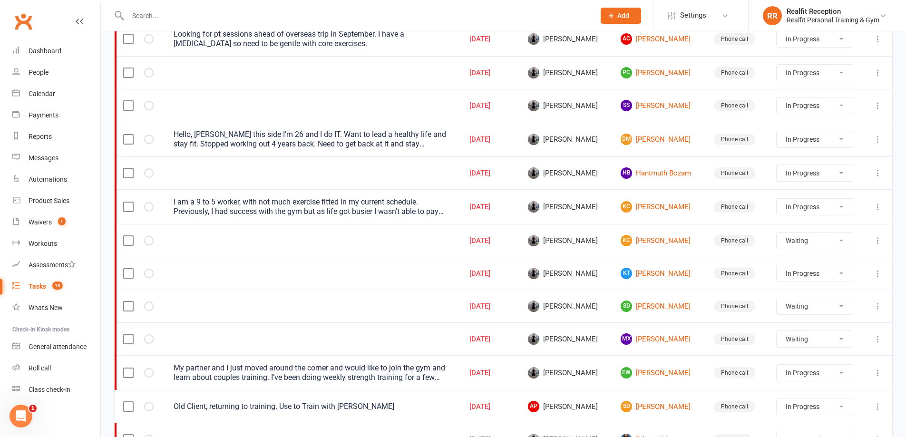
scroll to position [238, 0]
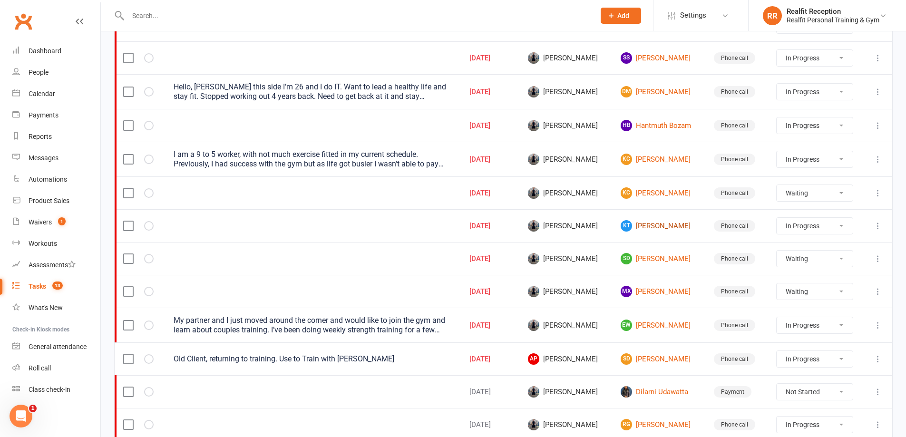
click at [648, 227] on link "KT Keifer Tan" at bounding box center [658, 225] width 76 height 11
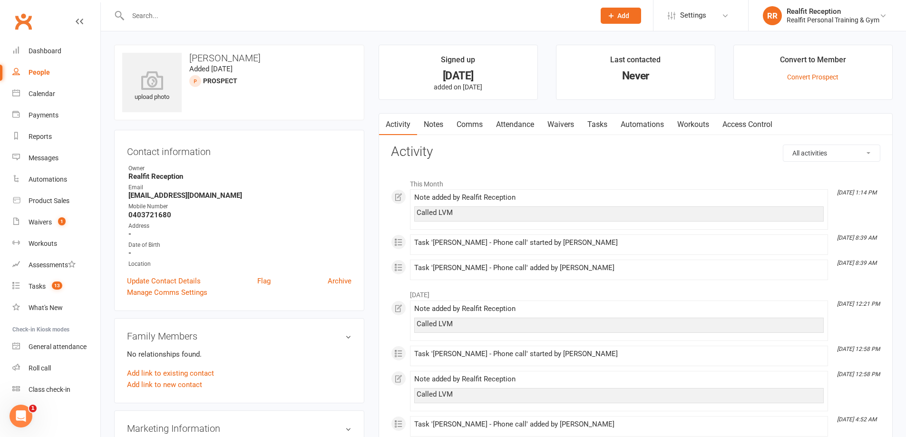
click at [432, 126] on link "Notes" at bounding box center [433, 125] width 33 height 22
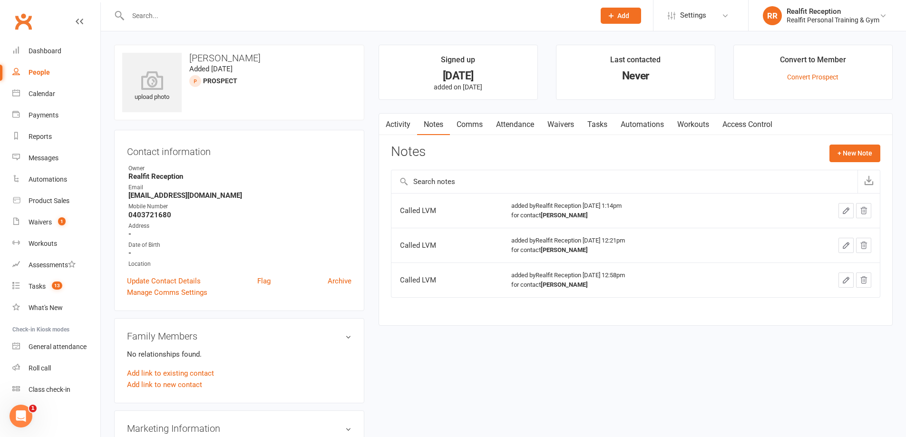
click at [597, 125] on link "Tasks" at bounding box center [597, 125] width 33 height 22
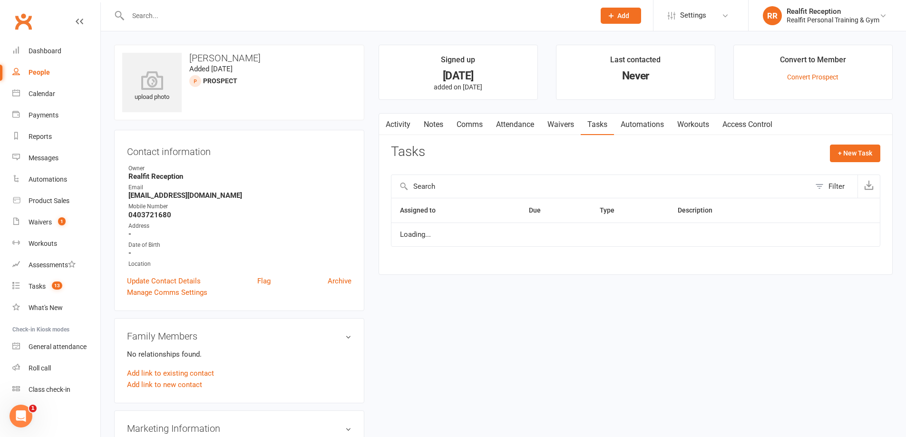
select select "started"
click at [45, 95] on div "Calendar" at bounding box center [42, 94] width 27 height 8
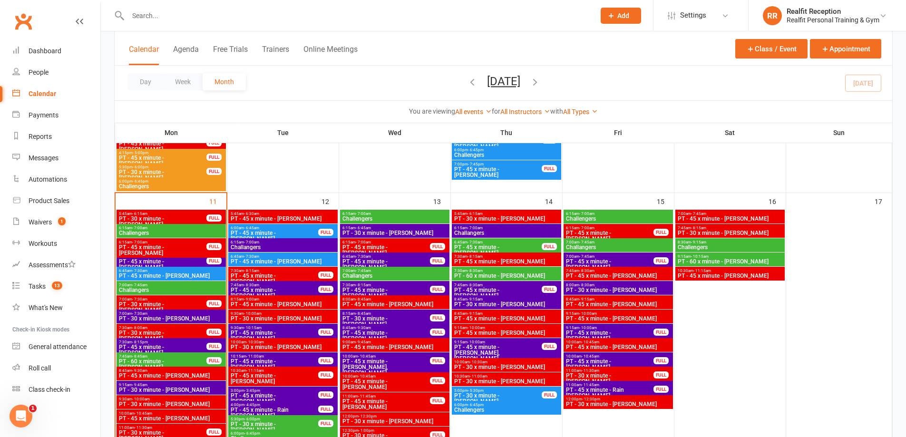
scroll to position [666, 0]
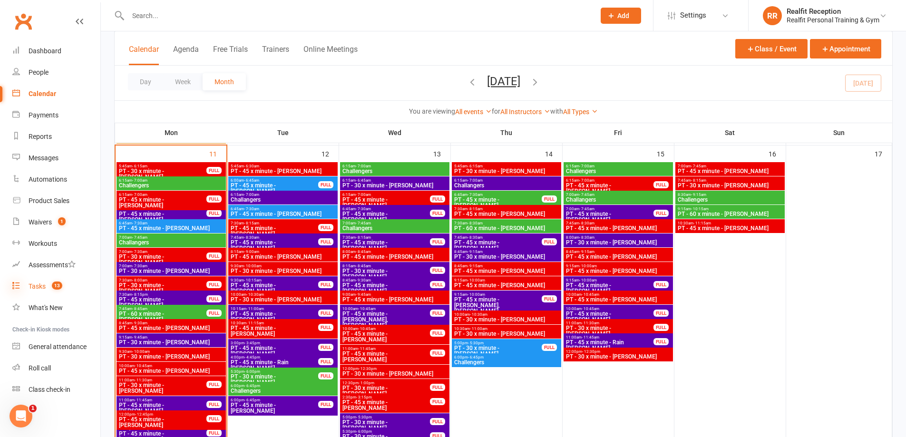
click at [19, 287] on icon at bounding box center [16, 285] width 8 height 8
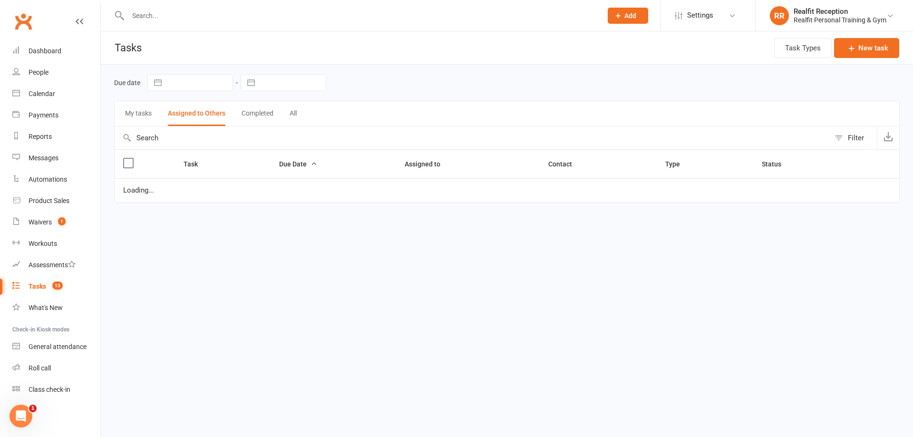
select select "started"
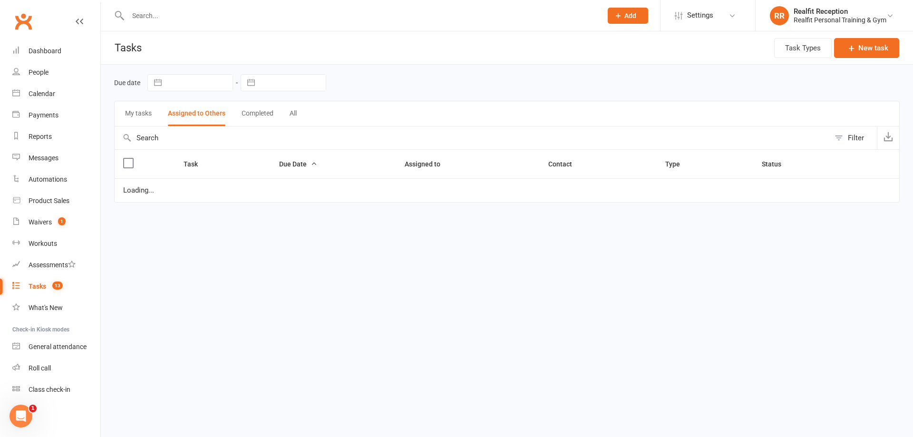
select select "started"
select select "waiting"
select select "started"
select select "waiting"
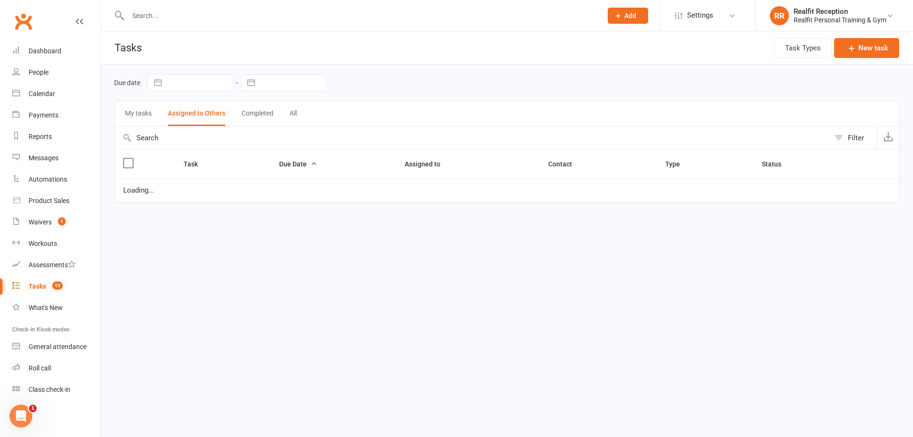
select select "started"
select select "waiting"
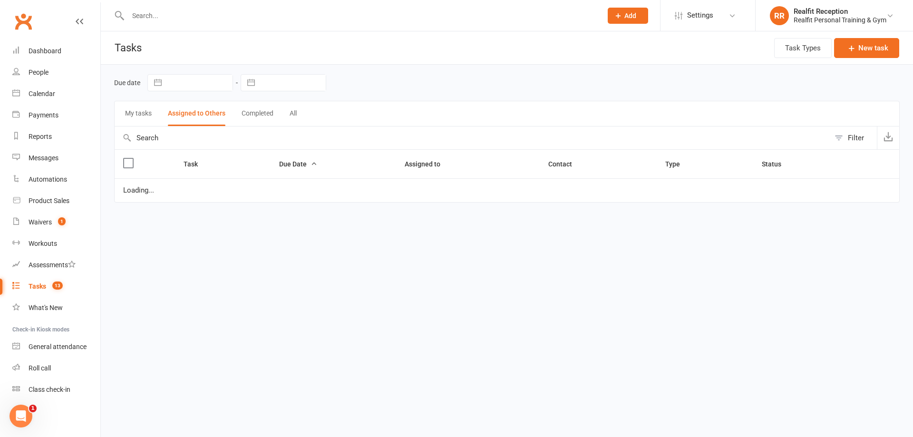
select select "waiting"
select select "started"
select select "waiting"
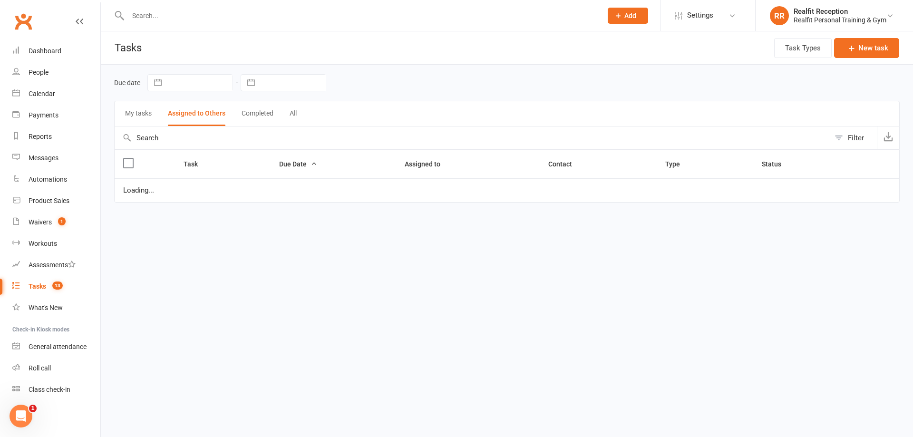
select select "started"
select select "waiting"
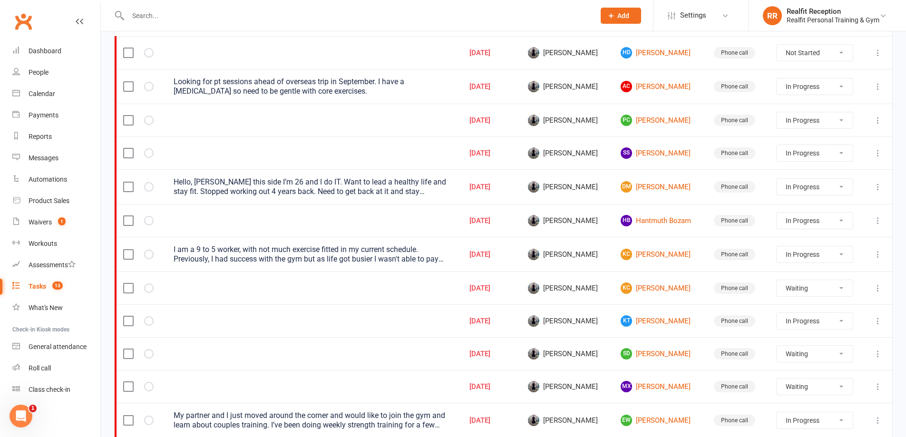
scroll to position [190, 0]
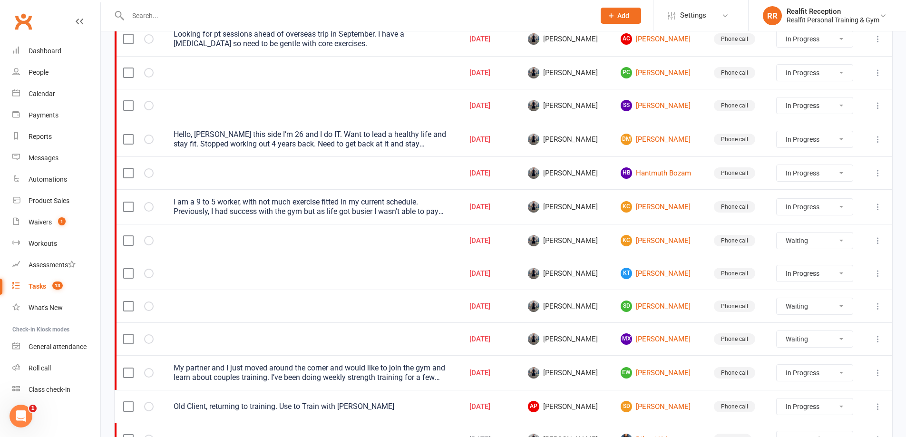
click at [878, 336] on icon at bounding box center [878, 339] width 10 height 10
click at [807, 382] on link "Edit" at bounding box center [829, 376] width 94 height 19
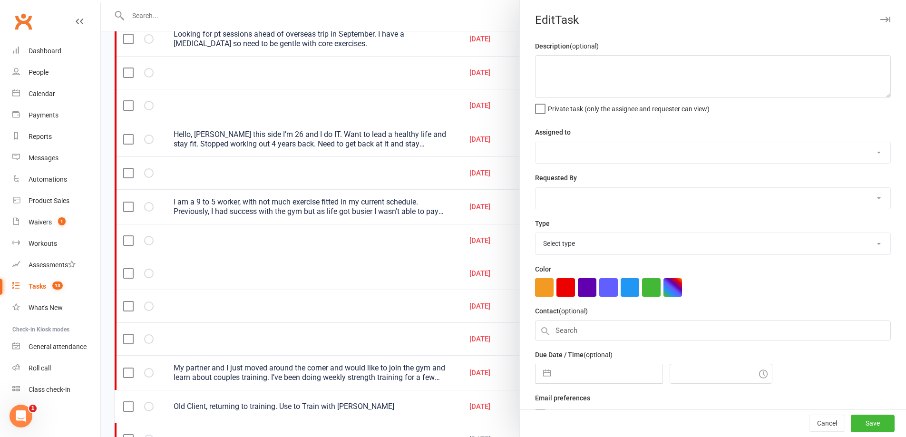
select select "49223"
type input "11 Aug 2025"
type input "1:00pm"
select select "26751"
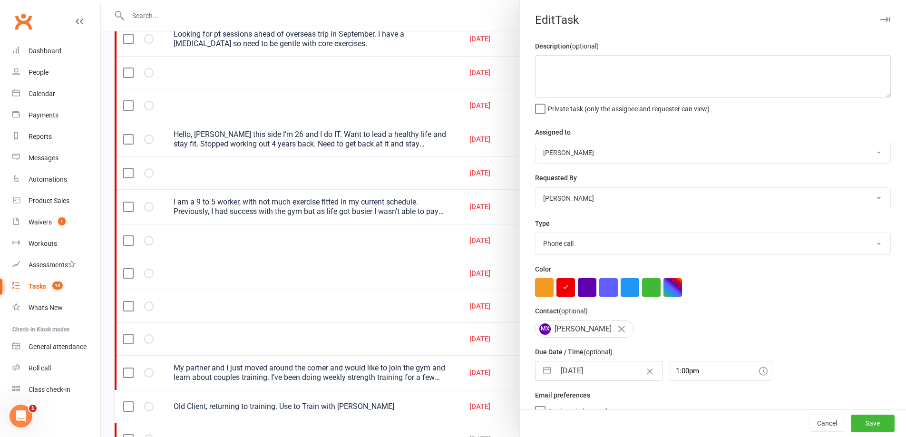
click at [614, 372] on input "11 Aug 2025" at bounding box center [608, 370] width 107 height 19
select select "6"
select select "2025"
select select "7"
select select "2025"
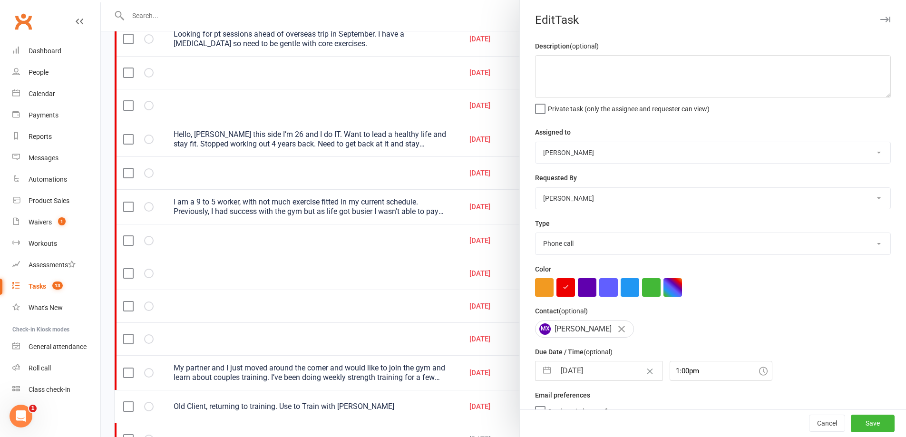
select select "8"
select select "2025"
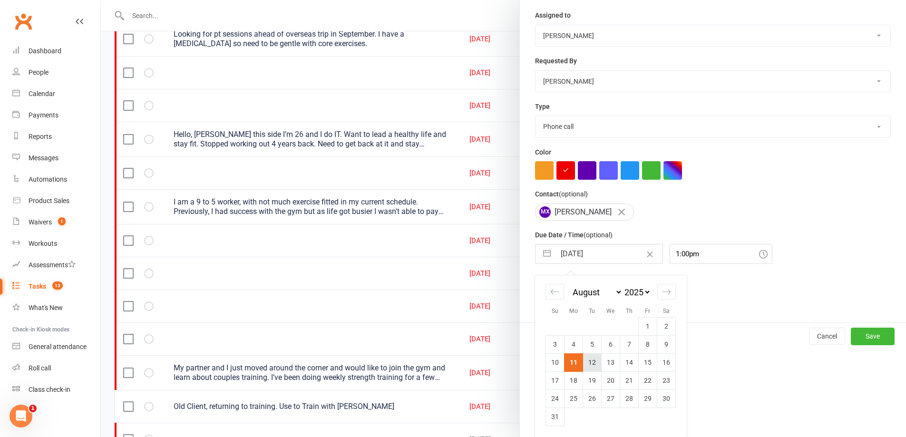
click at [591, 359] on td "12" at bounding box center [592, 362] width 19 height 18
type input "12 Aug 2025"
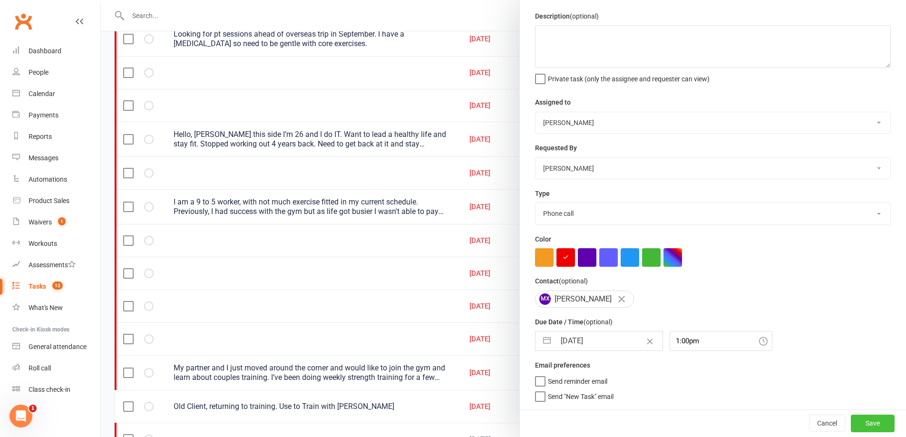
click at [861, 419] on button "Save" at bounding box center [873, 423] width 44 height 17
select select "started"
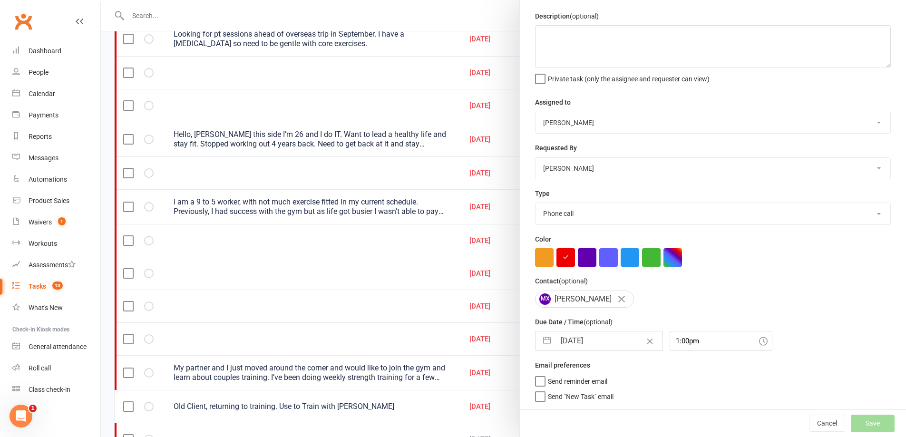
select select "started"
select select "waiting"
select select "started"
select select "waiting"
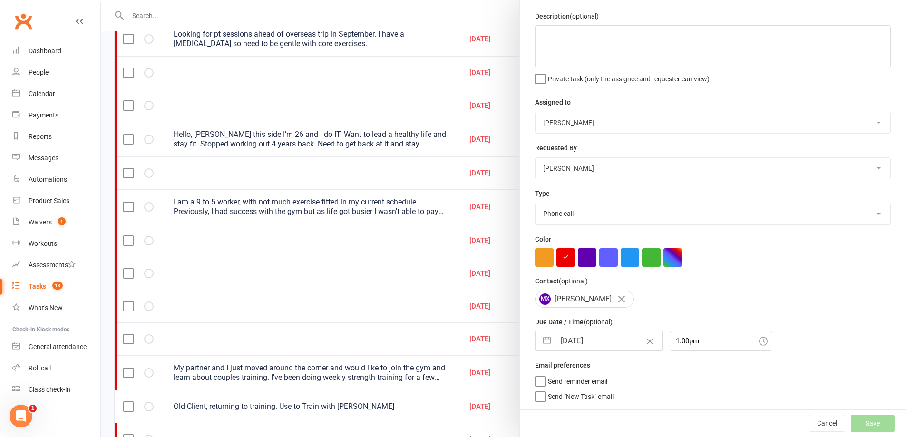
select select "waiting"
select select "started"
select select "waiting"
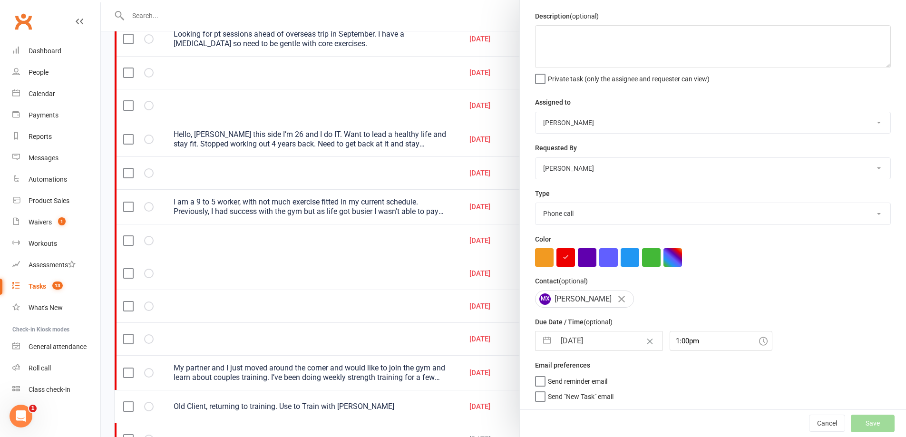
select select "waiting"
select select "started"
select select "waiting"
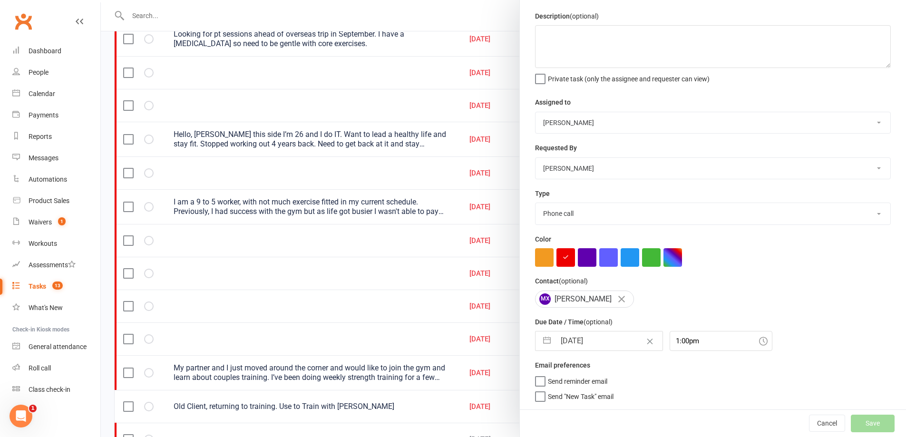
select select "waiting"
select select "started"
select select "waiting"
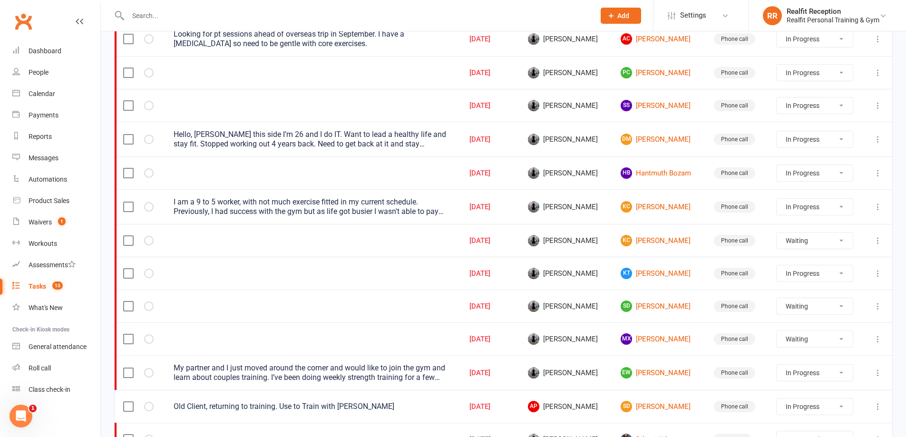
select select "started"
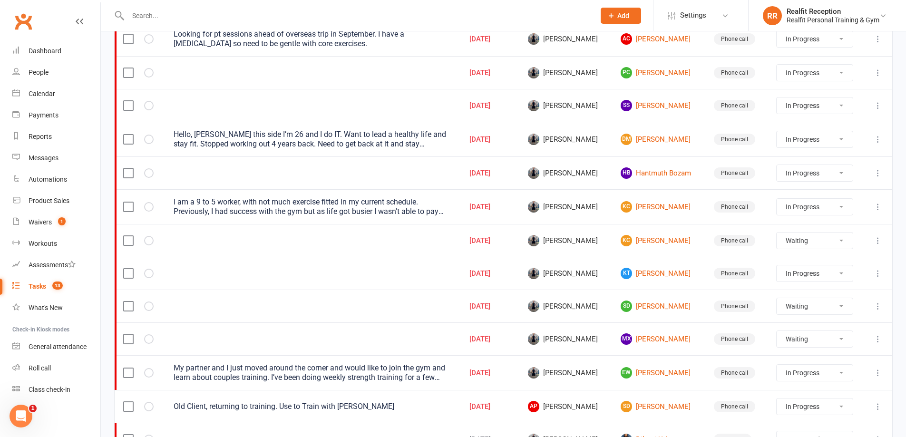
select select "waiting"
select select "started"
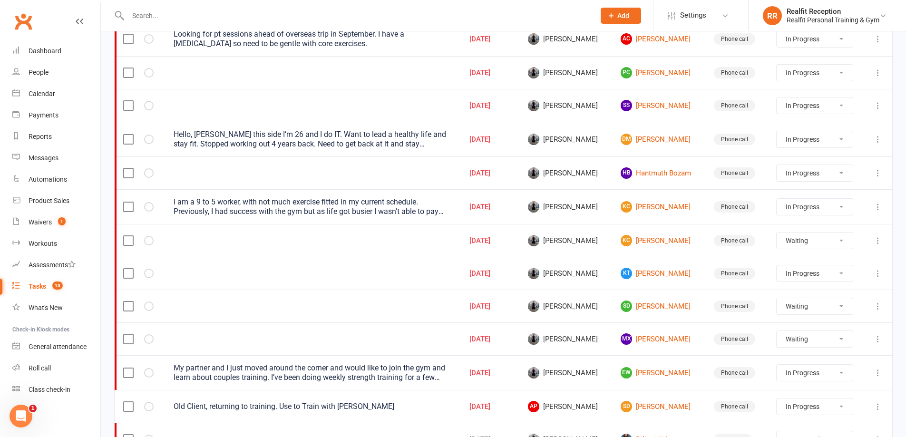
select select "waiting"
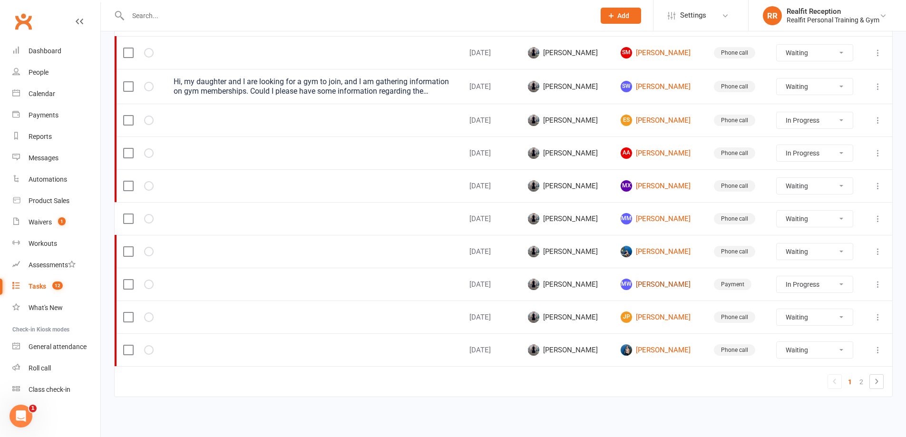
scroll to position [359, 0]
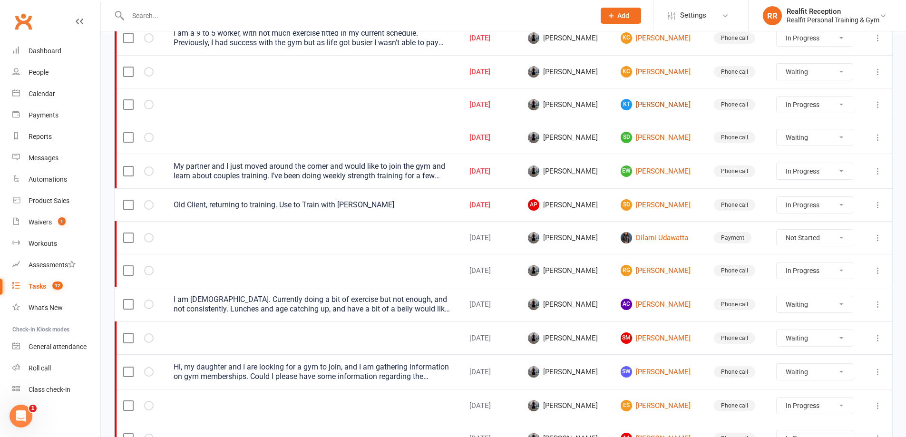
click at [643, 105] on link "KT Keifer Tan" at bounding box center [658, 104] width 76 height 11
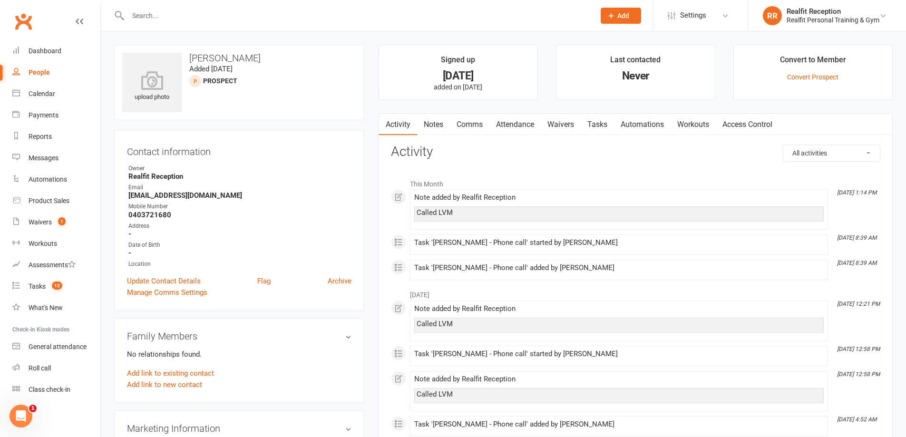
click at [439, 125] on link "Notes" at bounding box center [433, 125] width 33 height 22
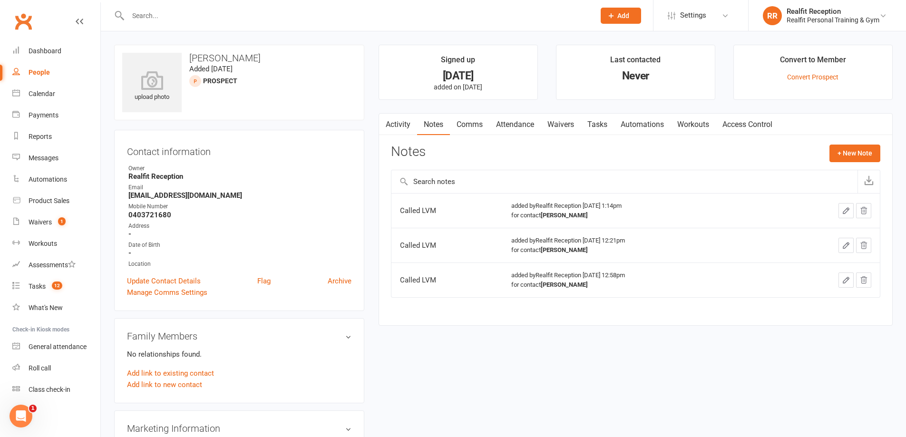
click at [595, 124] on link "Tasks" at bounding box center [597, 125] width 33 height 22
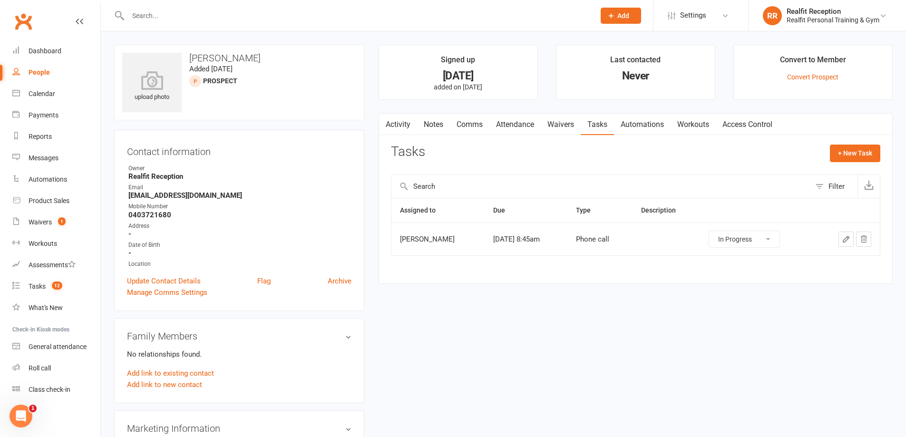
click at [841, 242] on button "button" at bounding box center [845, 239] width 15 height 15
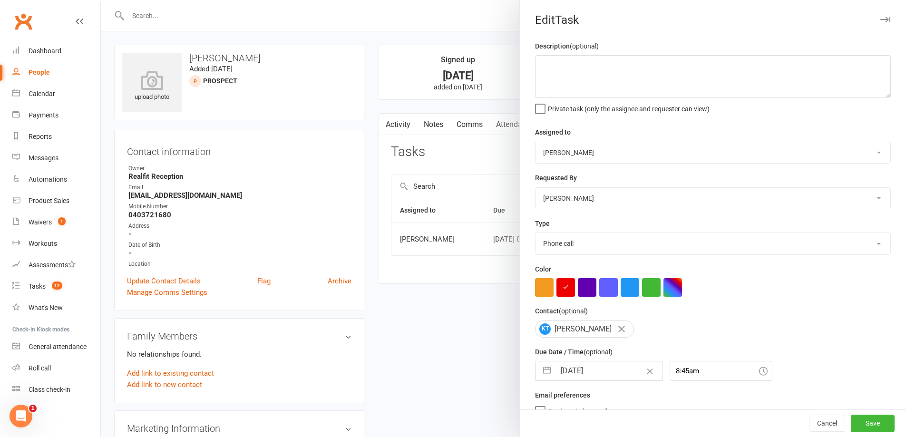
click at [615, 371] on input "11 Aug 2025" at bounding box center [608, 370] width 107 height 19
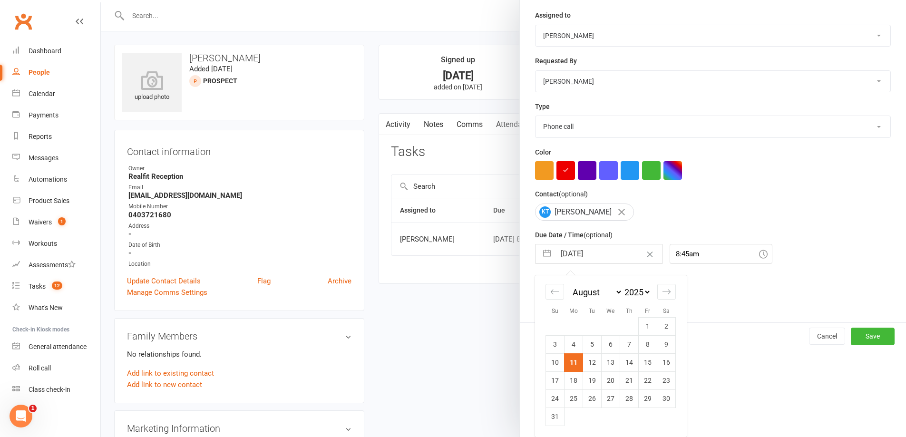
click at [586, 366] on td "12" at bounding box center [592, 362] width 19 height 18
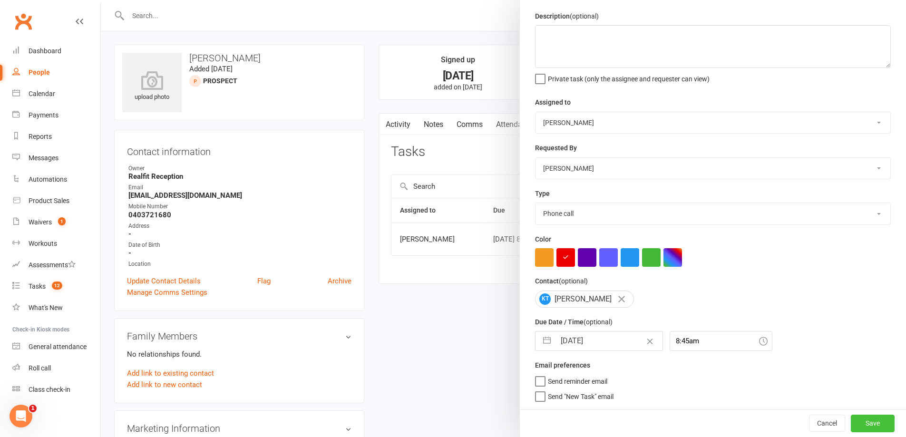
click at [859, 420] on button "Save" at bounding box center [873, 423] width 44 height 17
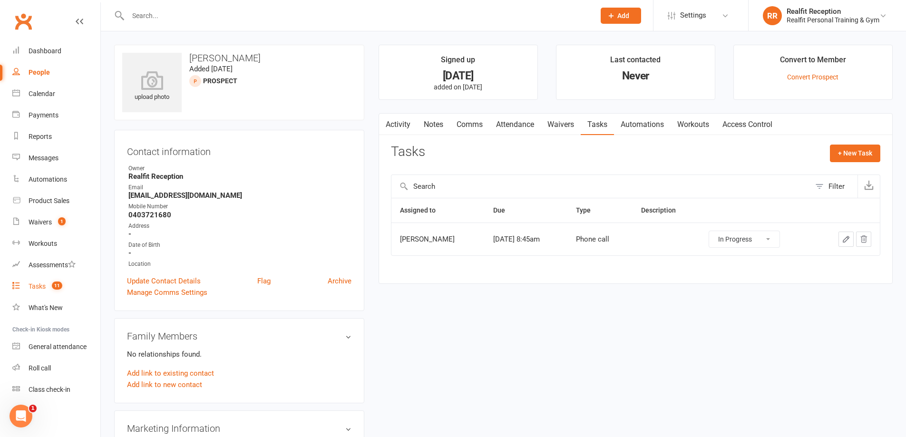
click at [33, 289] on div "Tasks" at bounding box center [37, 286] width 17 height 8
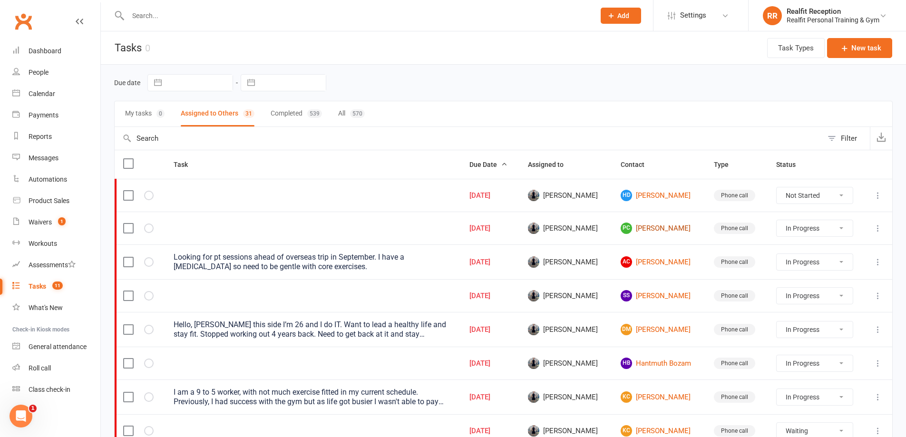
click at [658, 228] on link "PC Peter Cilia" at bounding box center [658, 228] width 76 height 11
click at [658, 261] on link "AC Allana Convey" at bounding box center [658, 261] width 76 height 11
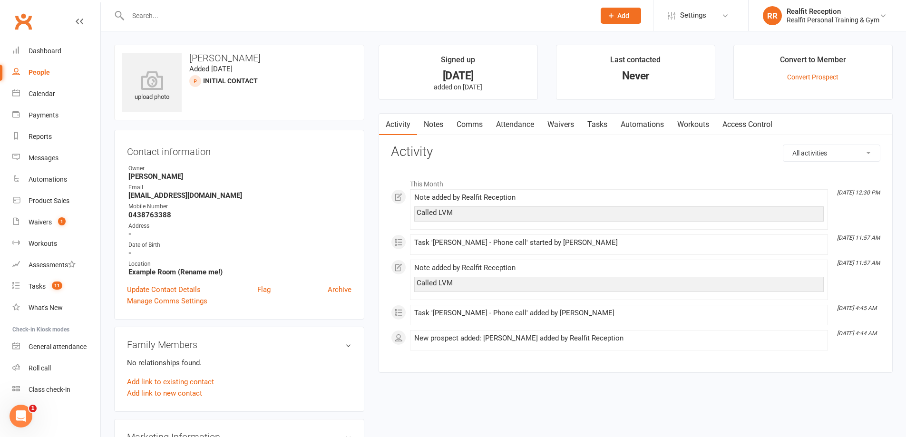
click at [437, 125] on link "Notes" at bounding box center [433, 125] width 33 height 22
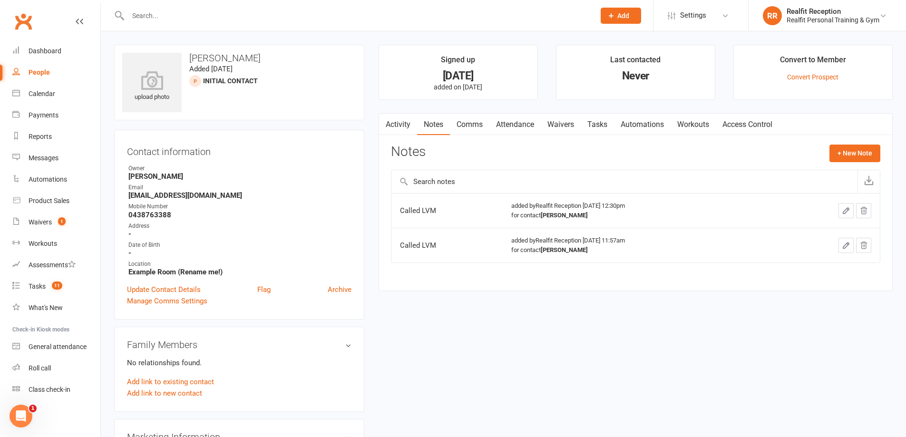
click at [605, 126] on link "Tasks" at bounding box center [597, 125] width 33 height 22
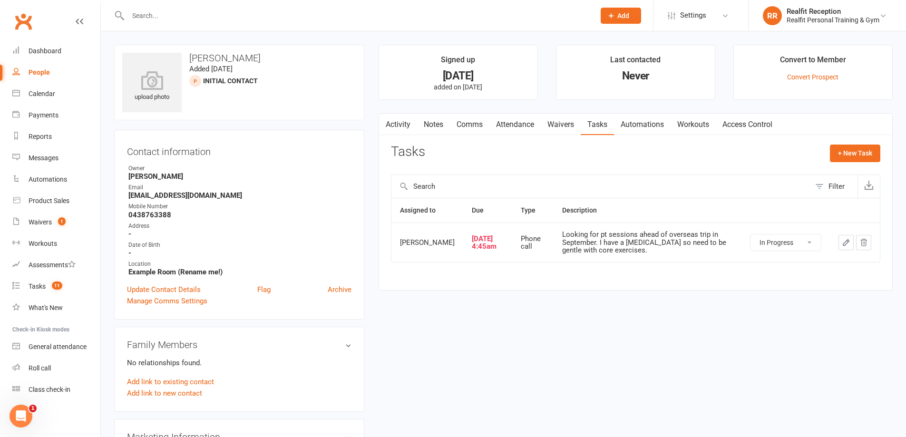
click at [842, 242] on icon "button" at bounding box center [846, 242] width 9 height 9
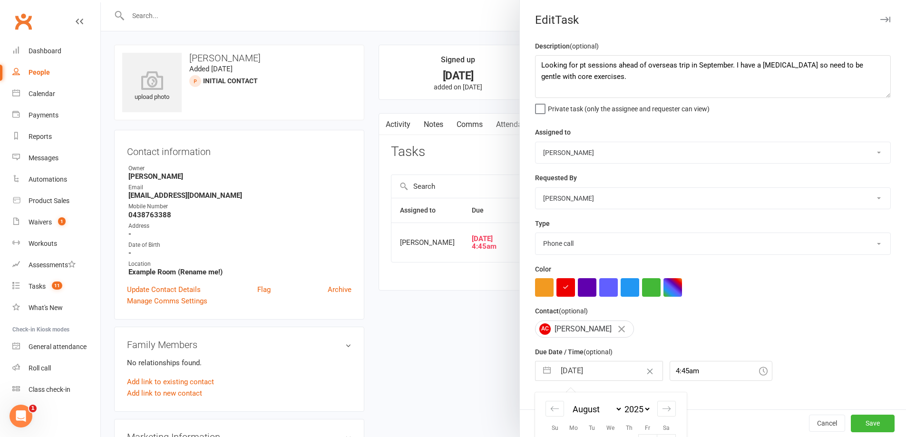
click at [620, 374] on input "11 Aug 2025" at bounding box center [608, 370] width 107 height 19
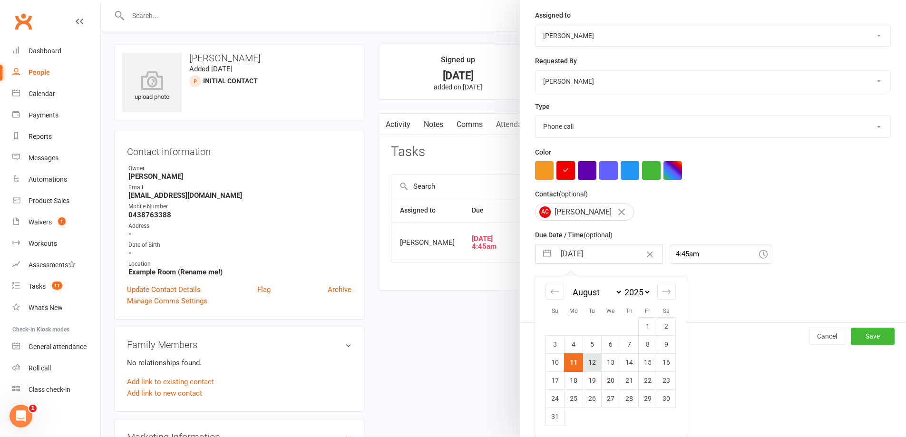
click at [592, 363] on td "12" at bounding box center [592, 362] width 19 height 18
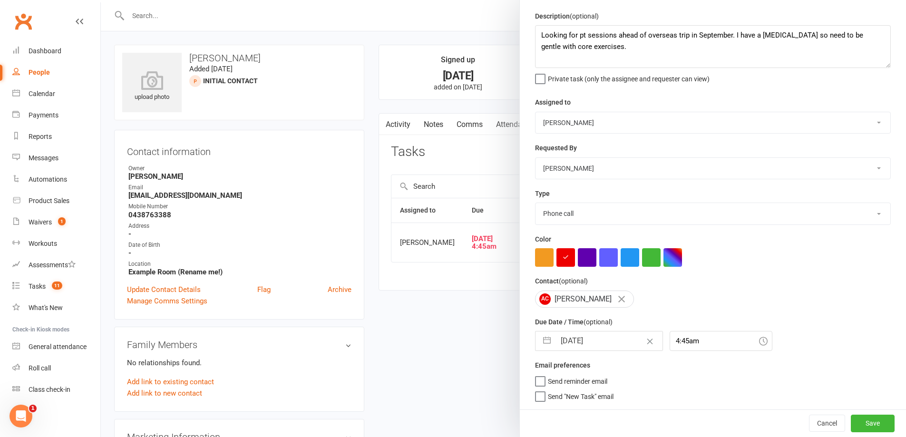
scroll to position [34, 0]
click at [859, 423] on button "Save" at bounding box center [873, 423] width 44 height 17
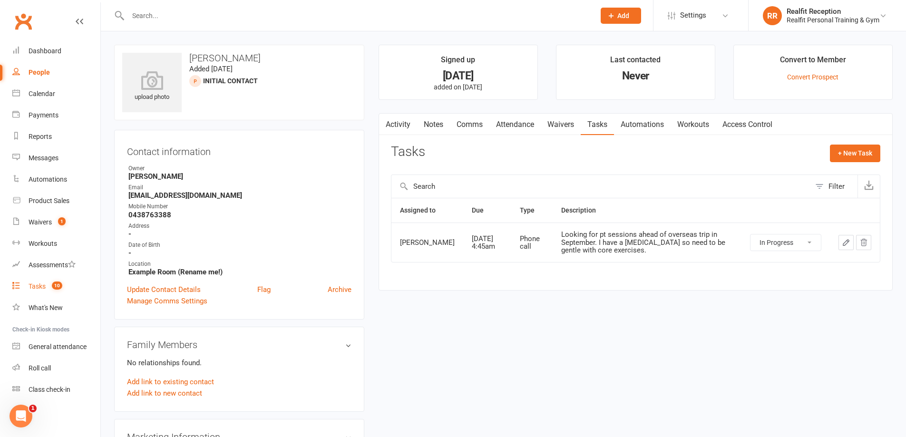
click at [40, 287] on div "Tasks" at bounding box center [37, 286] width 17 height 8
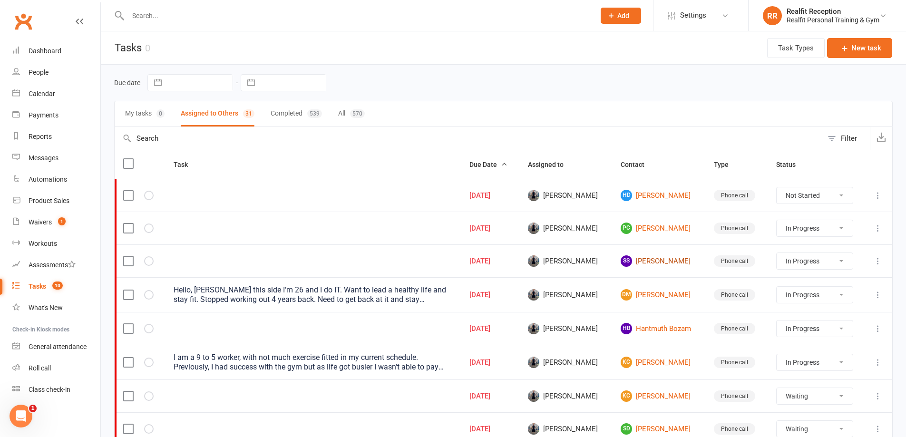
click at [668, 260] on link "SS Shreyansh Shah" at bounding box center [658, 260] width 76 height 11
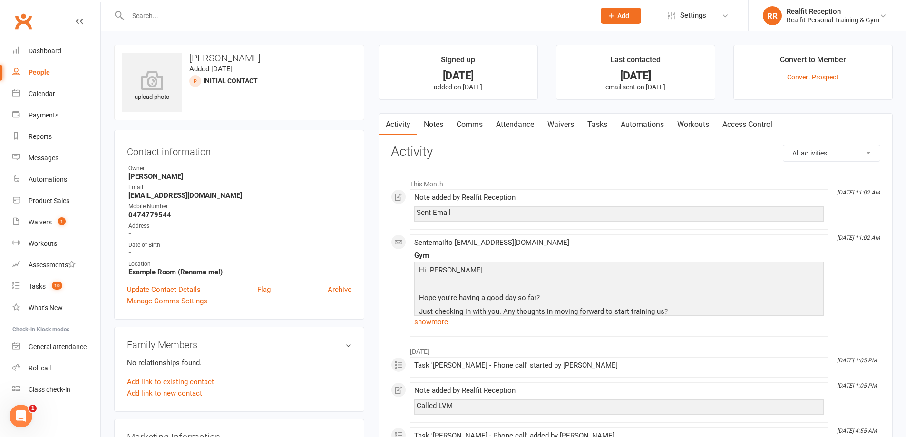
click at [599, 126] on link "Tasks" at bounding box center [597, 125] width 33 height 22
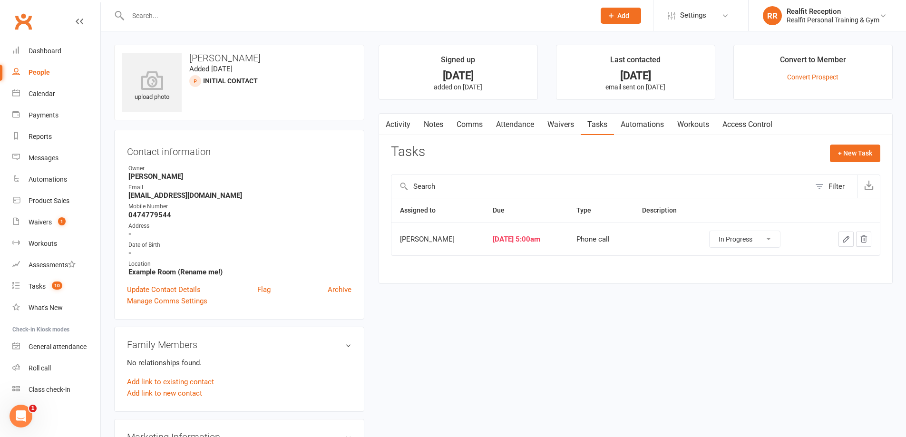
click at [840, 238] on button "button" at bounding box center [845, 239] width 15 height 15
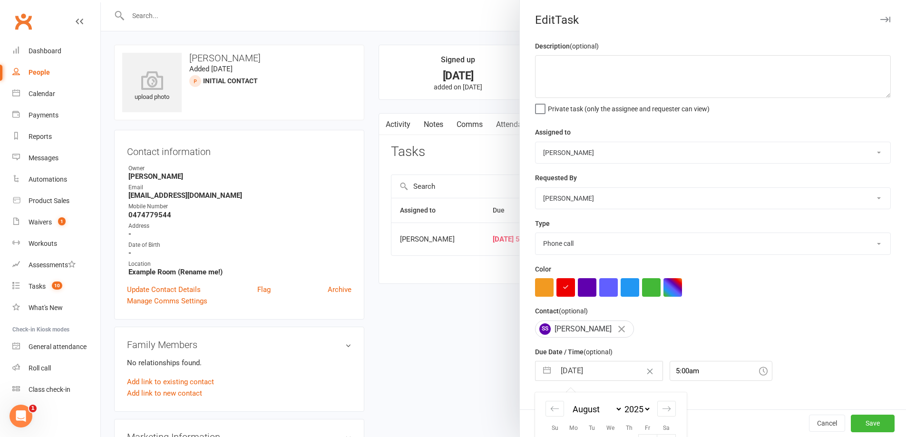
click at [617, 375] on input "11 Aug 2025" at bounding box center [608, 370] width 107 height 19
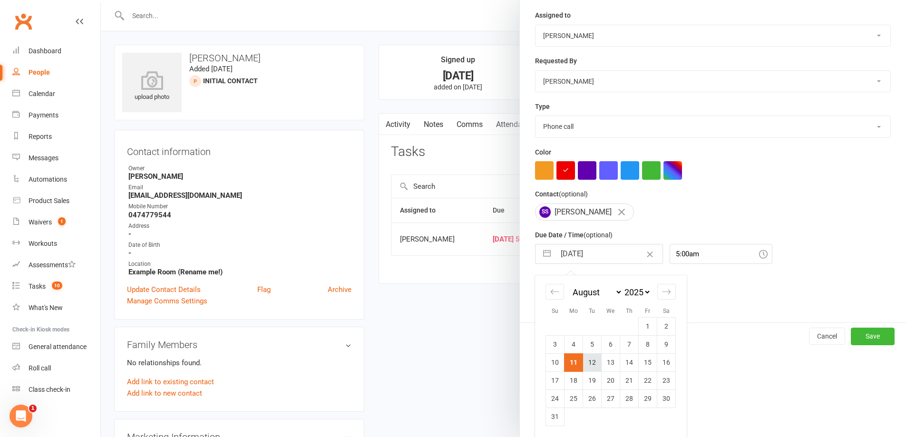
click at [590, 368] on td "12" at bounding box center [592, 362] width 19 height 18
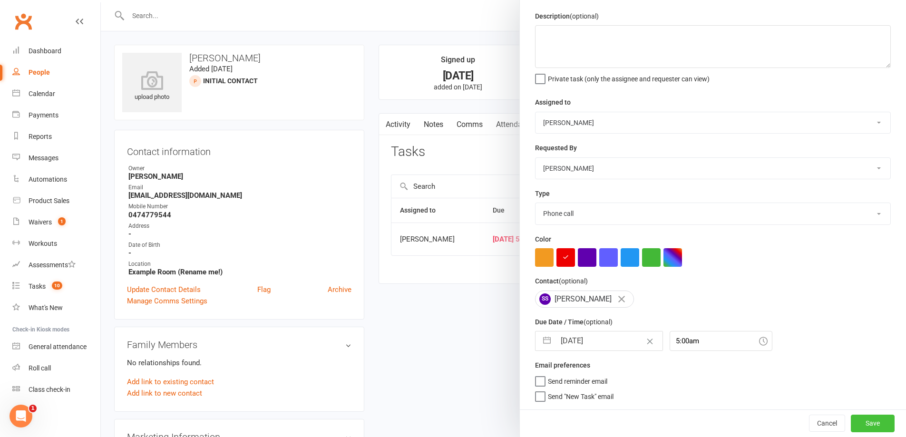
click at [865, 426] on button "Save" at bounding box center [873, 423] width 44 height 17
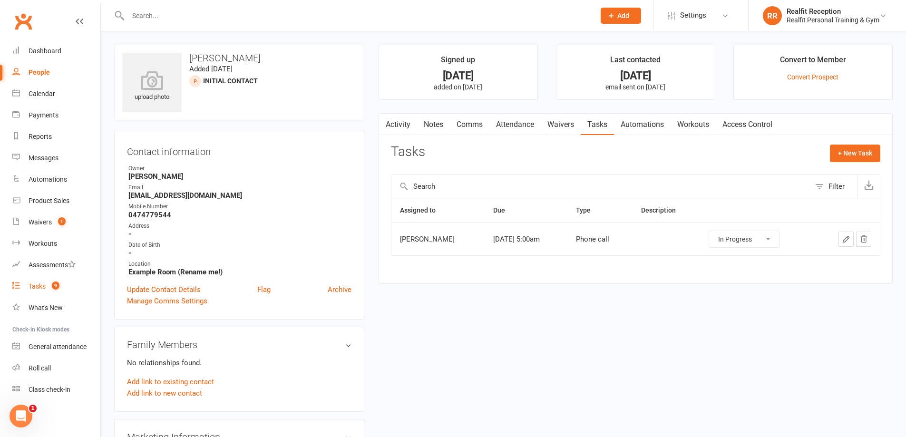
click at [40, 287] on div "Tasks" at bounding box center [37, 286] width 17 height 8
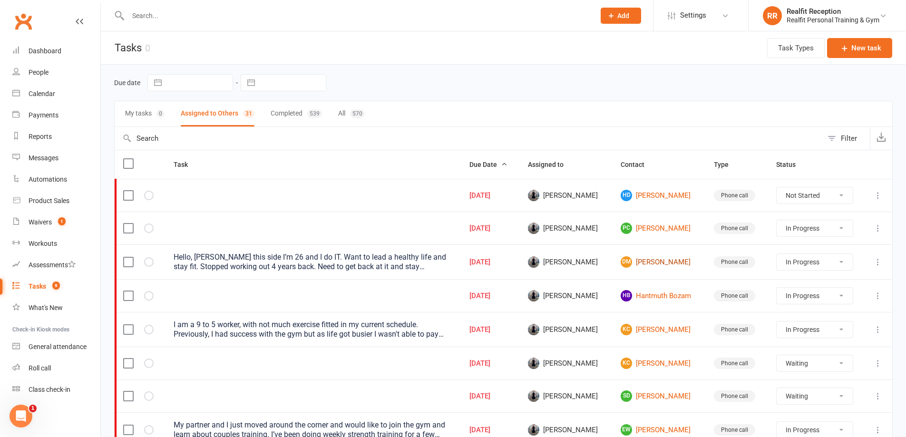
click at [664, 264] on link "DM Dharun Minku" at bounding box center [658, 261] width 76 height 11
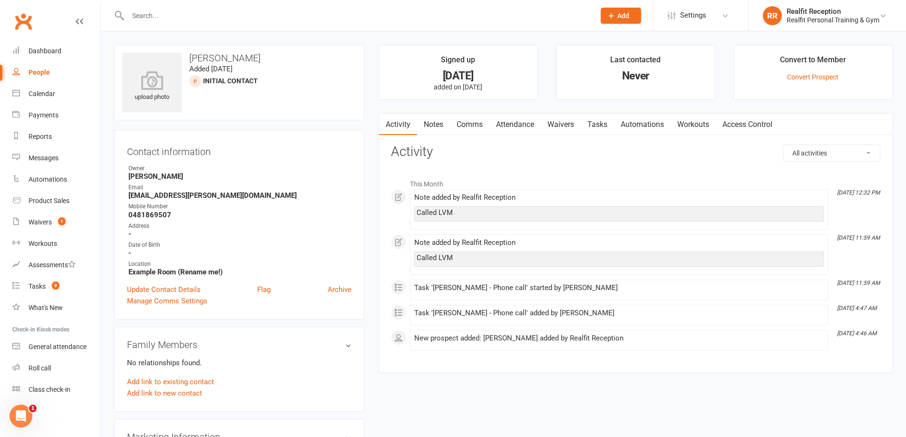
click at [601, 122] on link "Tasks" at bounding box center [597, 125] width 33 height 22
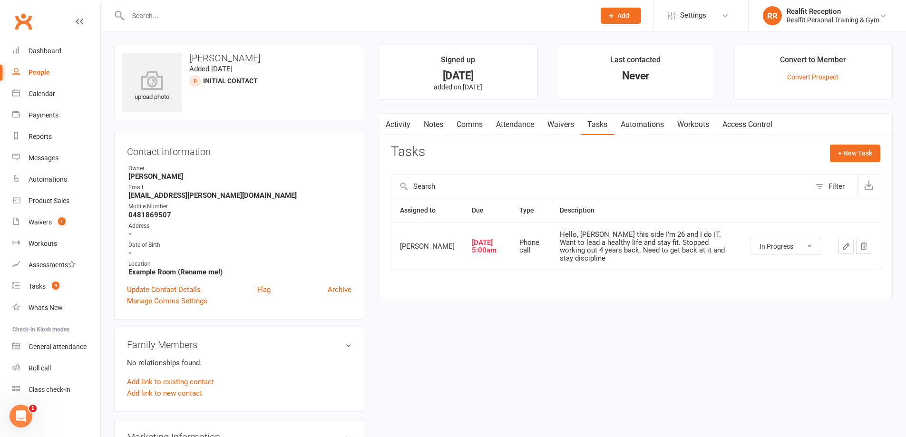
click at [842, 242] on icon "button" at bounding box center [846, 246] width 9 height 9
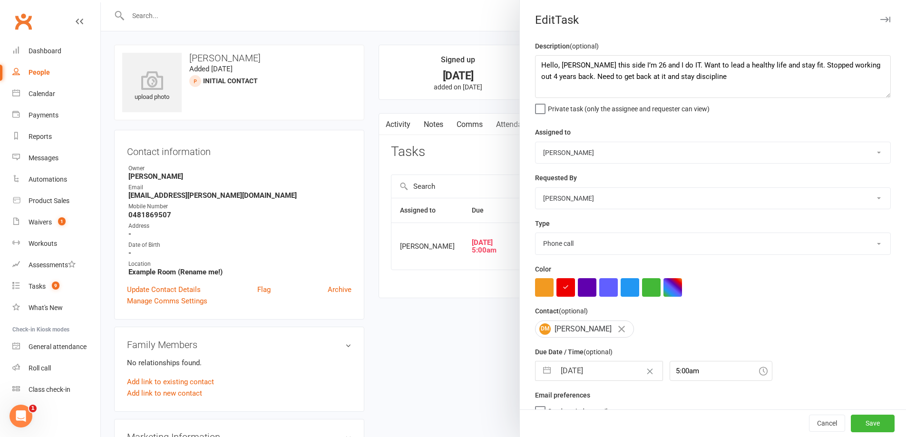
click at [607, 370] on input "11 Aug 2025" at bounding box center [608, 370] width 107 height 19
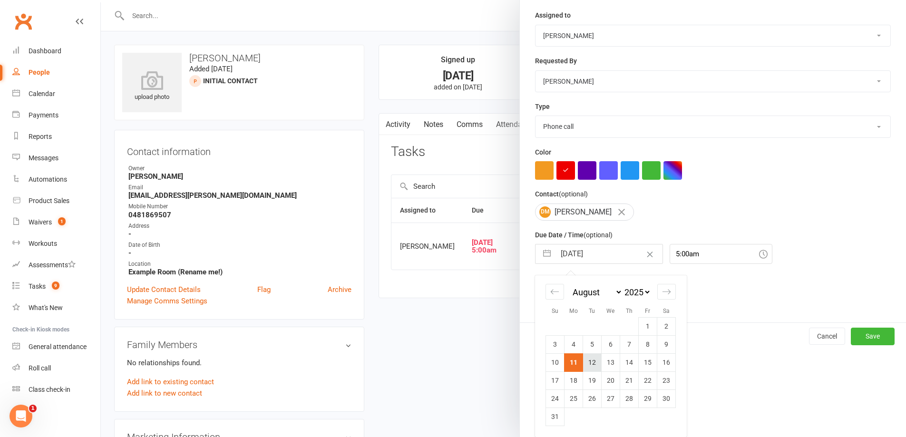
click at [593, 367] on td "12" at bounding box center [592, 362] width 19 height 18
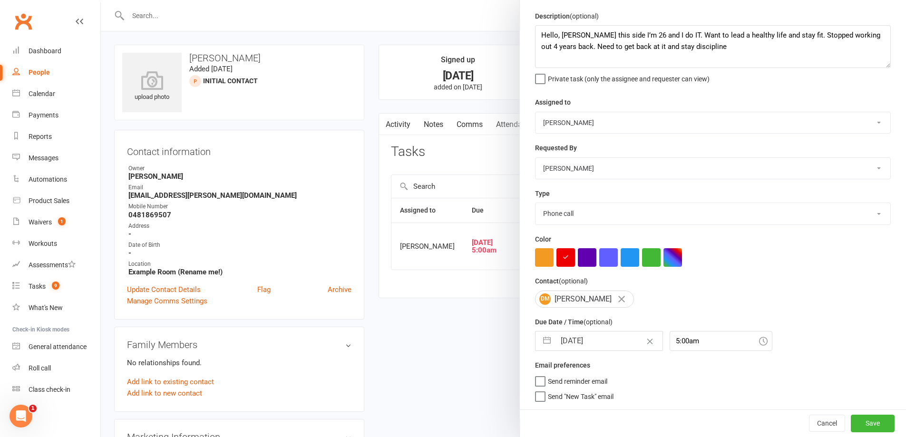
scroll to position [34, 0]
click at [855, 421] on button "Save" at bounding box center [873, 423] width 44 height 17
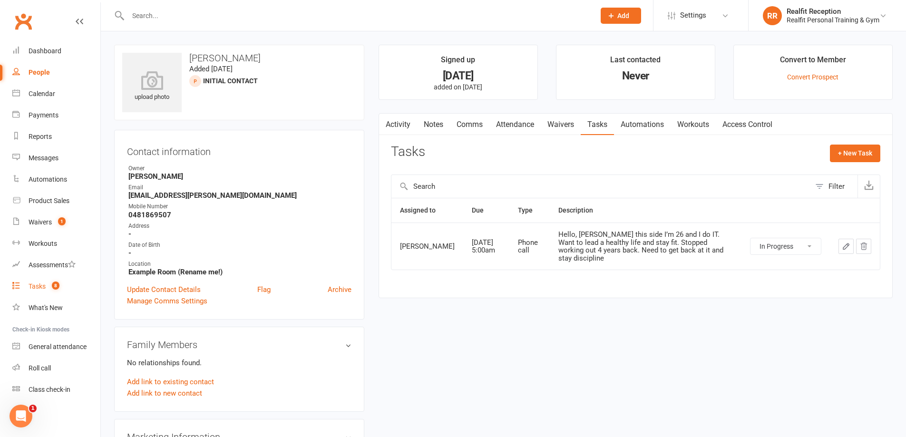
click at [36, 288] on div "Tasks" at bounding box center [37, 286] width 17 height 8
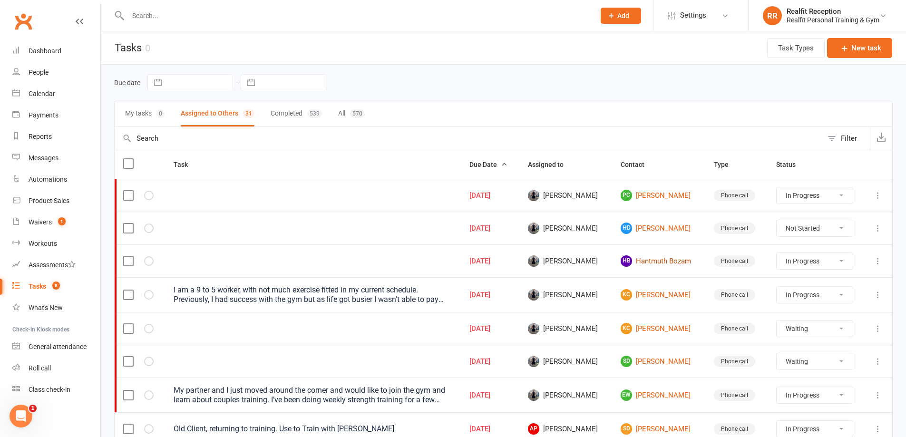
click at [667, 260] on link "HB Hantmuth Bozam" at bounding box center [658, 260] width 76 height 11
click at [670, 294] on link "KC Kenneth Chin" at bounding box center [658, 294] width 76 height 11
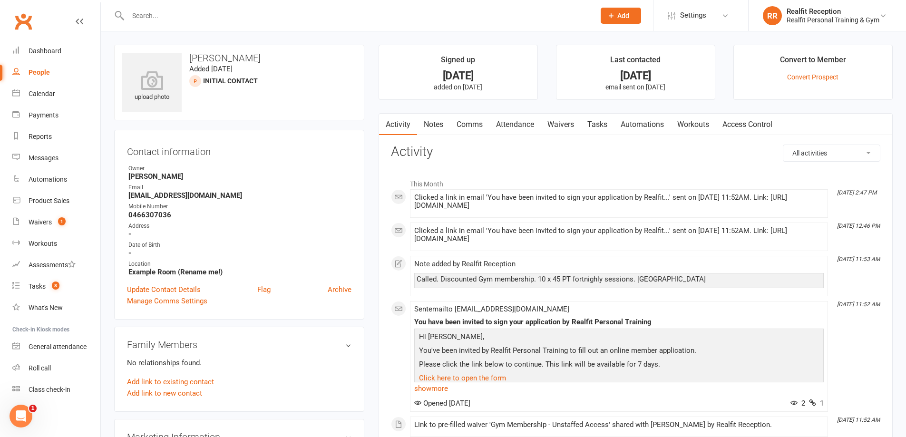
click at [568, 125] on link "Waivers" at bounding box center [561, 125] width 40 height 22
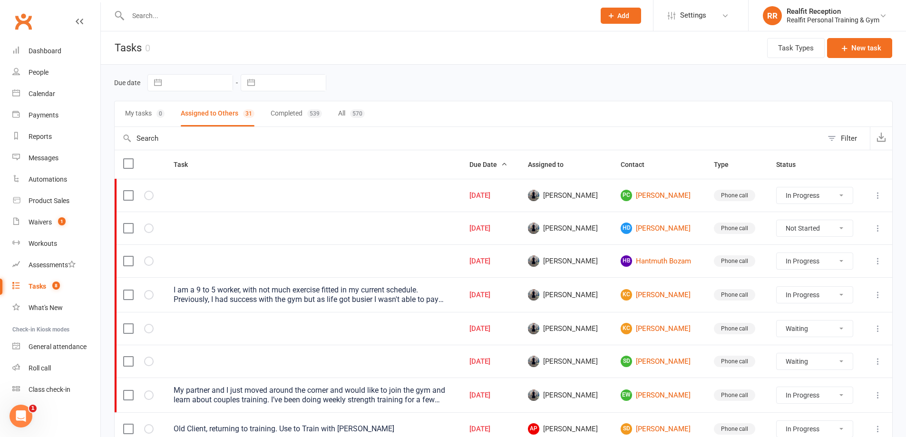
click at [876, 332] on icon at bounding box center [878, 329] width 10 height 10
drag, startPoint x: 832, startPoint y: 366, endPoint x: 827, endPoint y: 365, distance: 5.3
click at [831, 366] on link "Edit" at bounding box center [829, 365] width 94 height 19
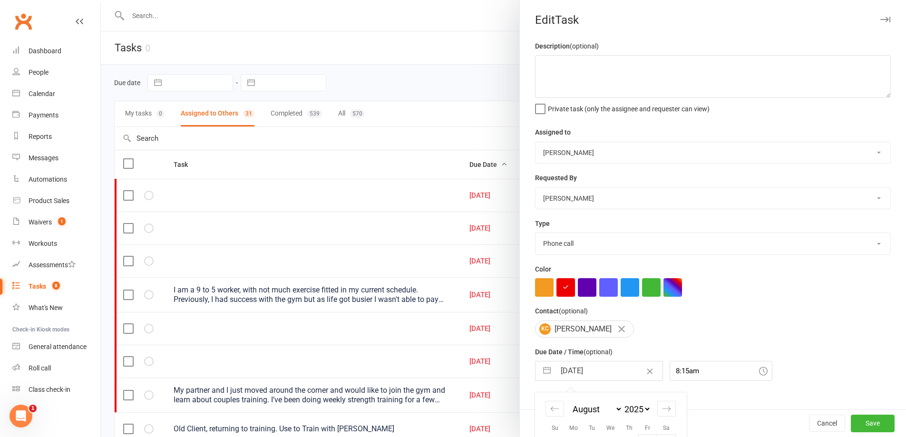
click at [609, 376] on input "11 Aug 2025" at bounding box center [608, 370] width 107 height 19
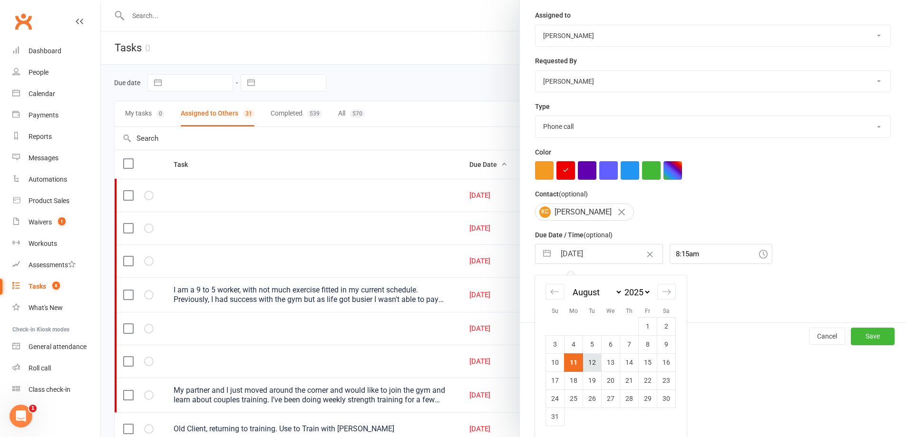
click at [588, 363] on td "12" at bounding box center [592, 362] width 19 height 18
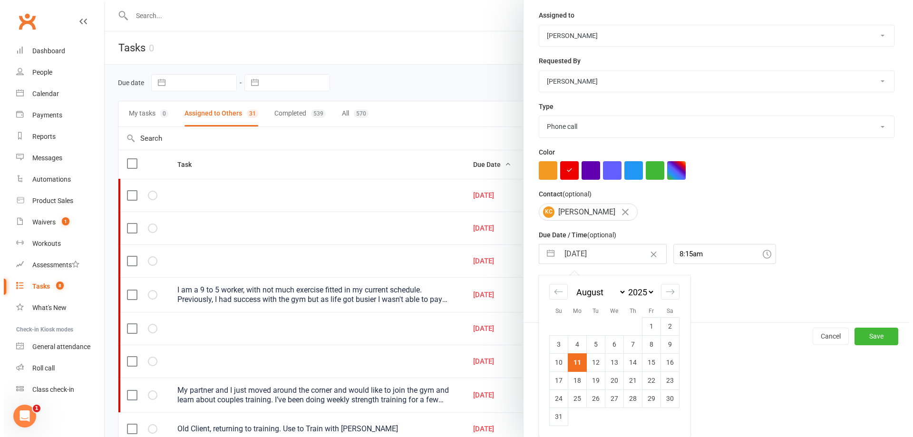
scroll to position [34, 0]
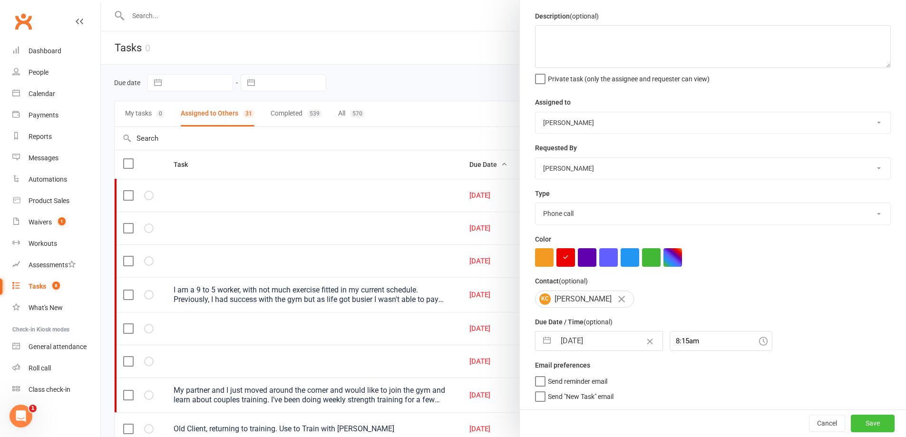
click at [854, 425] on button "Save" at bounding box center [873, 423] width 44 height 17
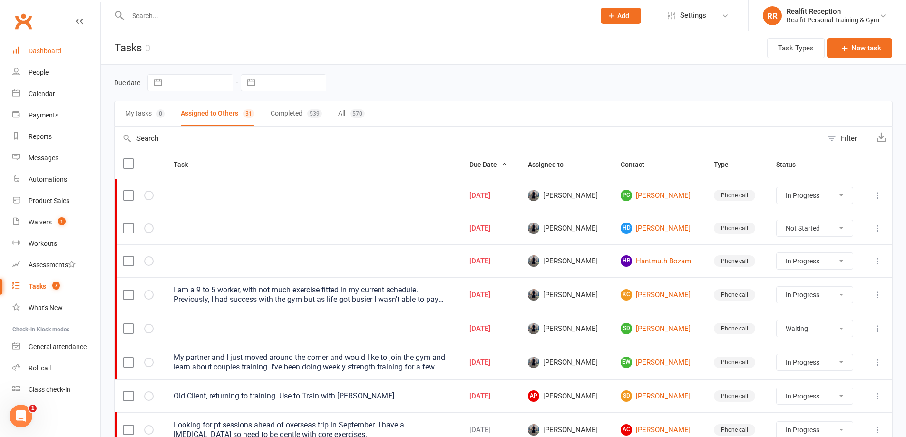
click at [48, 50] on div "Dashboard" at bounding box center [45, 51] width 33 height 8
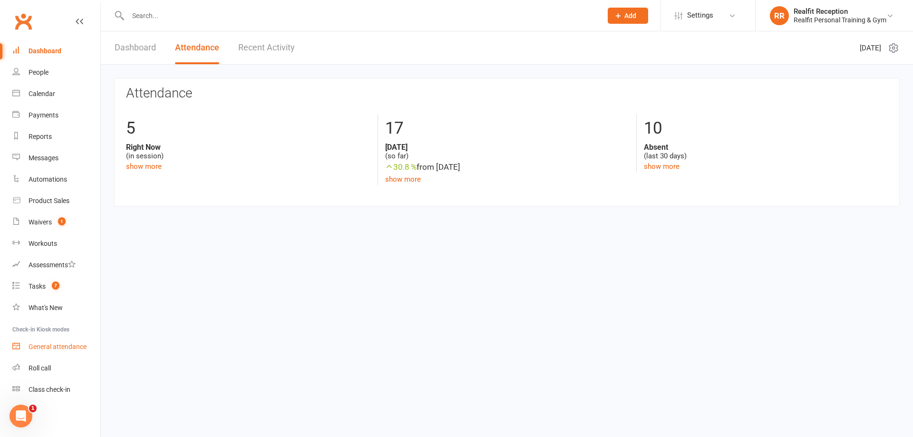
click at [46, 344] on div "General attendance" at bounding box center [58, 347] width 58 height 8
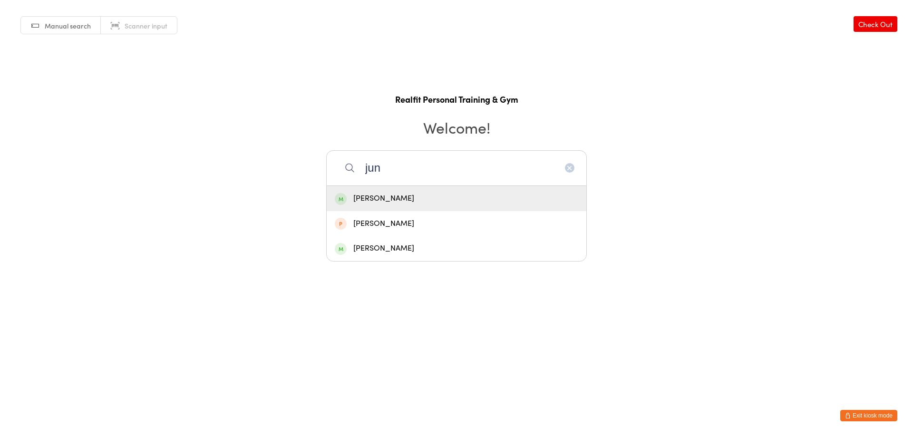
type input "jun"
click at [432, 195] on div "[PERSON_NAME]" at bounding box center [456, 198] width 243 height 13
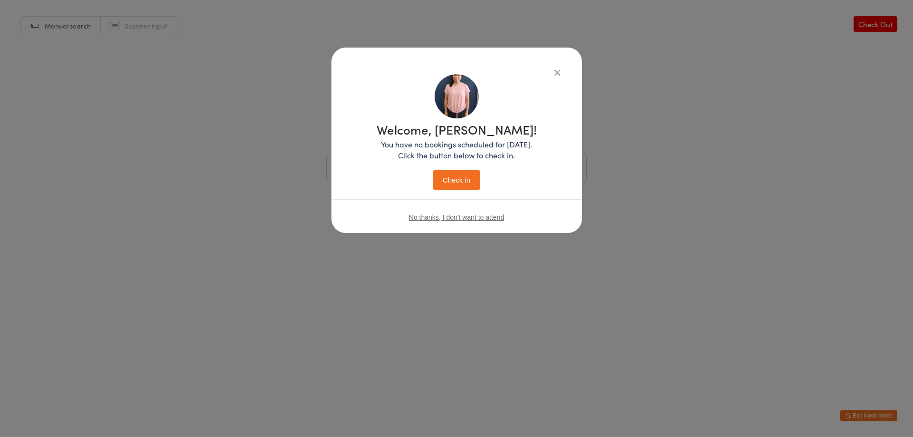
click at [437, 176] on button "Check in" at bounding box center [457, 179] width 48 height 19
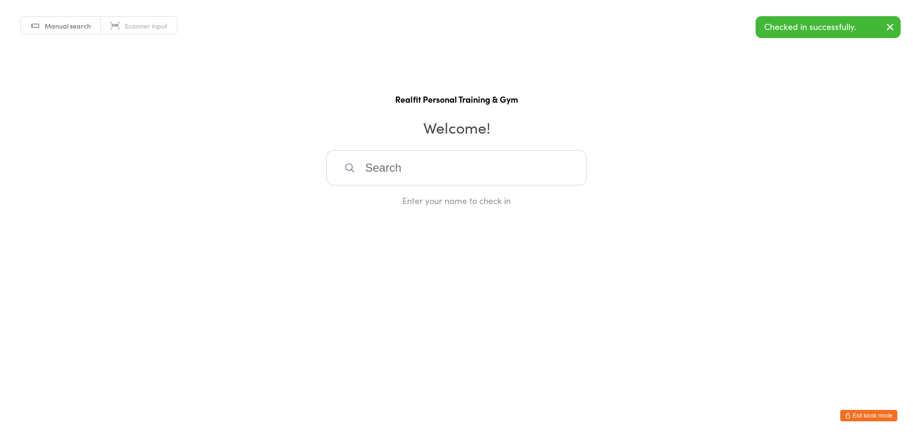
click at [437, 175] on input "search" at bounding box center [456, 167] width 261 height 35
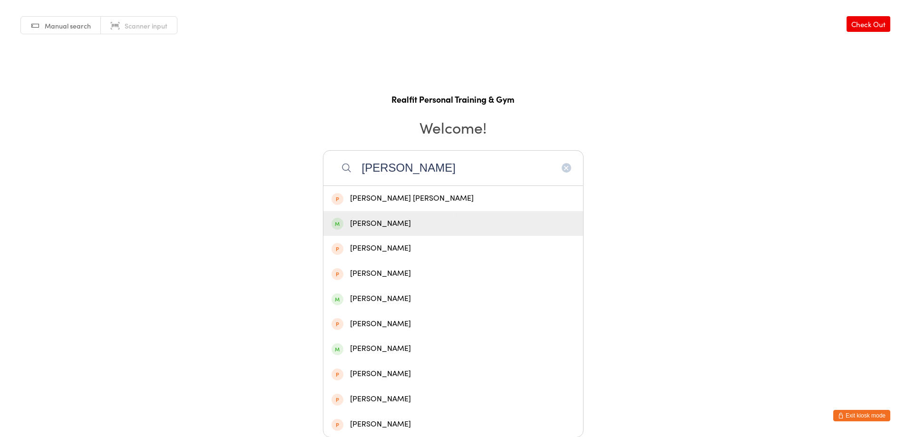
type input "[PERSON_NAME]"
click at [439, 219] on div "[PERSON_NAME]" at bounding box center [452, 223] width 243 height 13
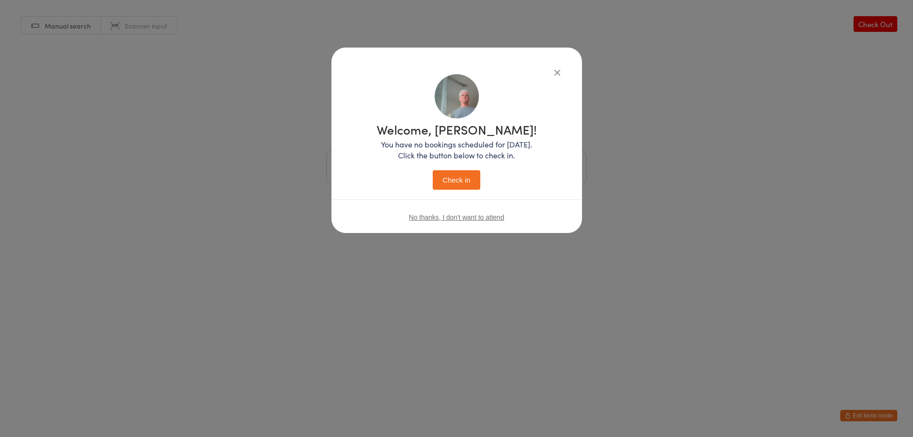
click at [448, 181] on button "Check in" at bounding box center [457, 179] width 48 height 19
